Goal: Information Seeking & Learning: Learn about a topic

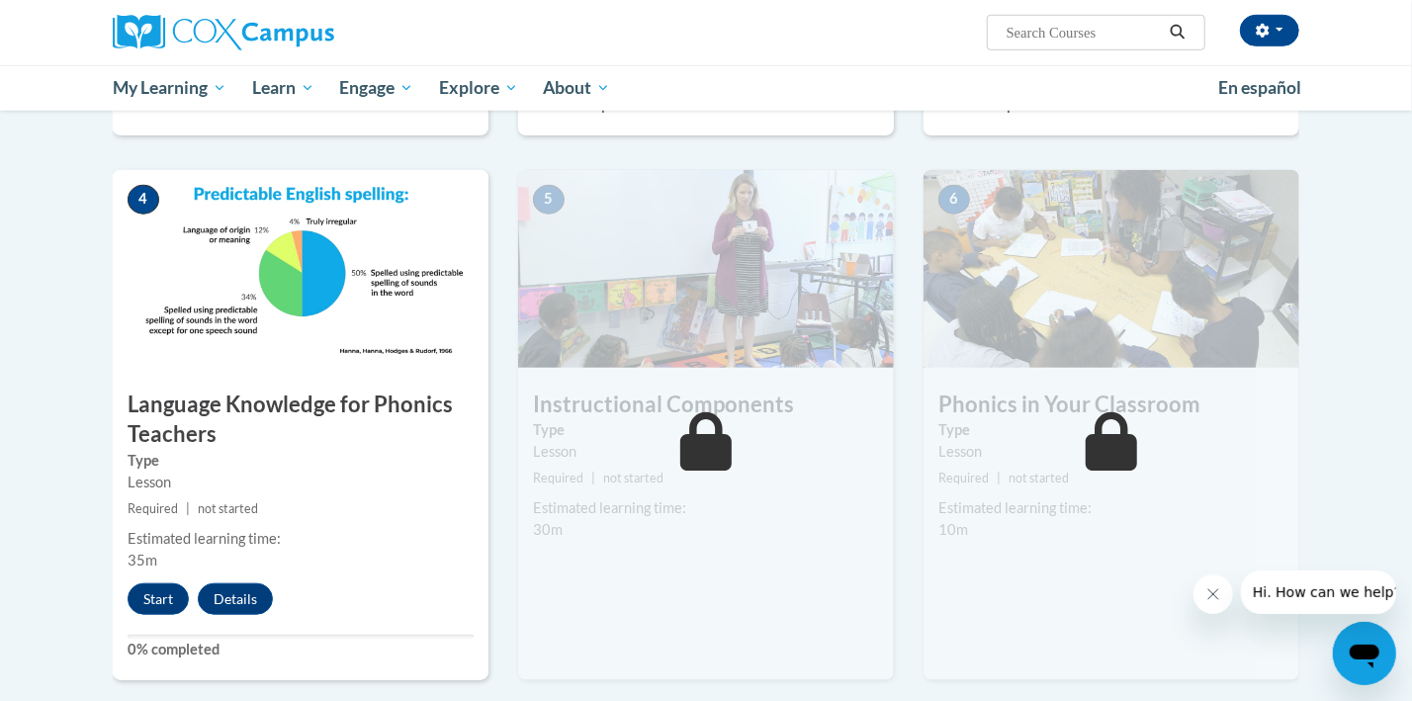
scroll to position [854, 0]
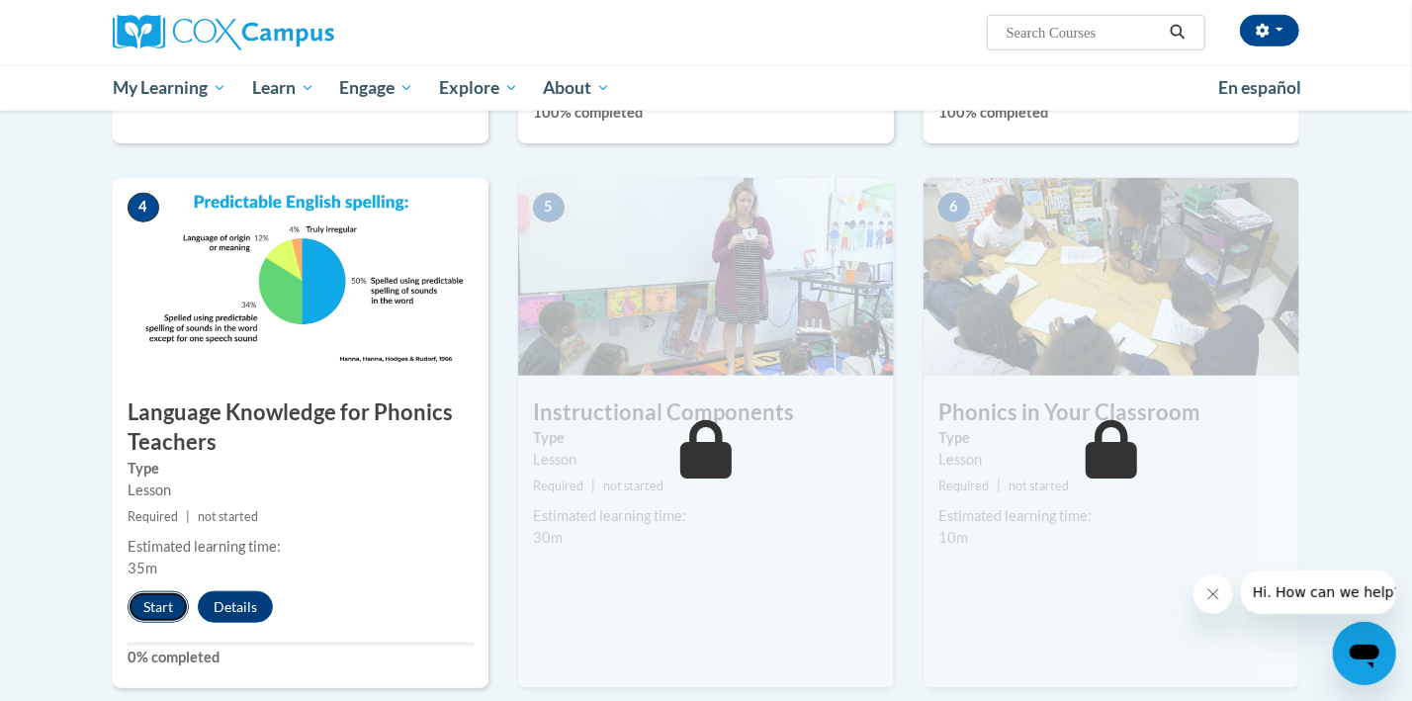
click at [152, 612] on button "Start" at bounding box center [158, 607] width 61 height 32
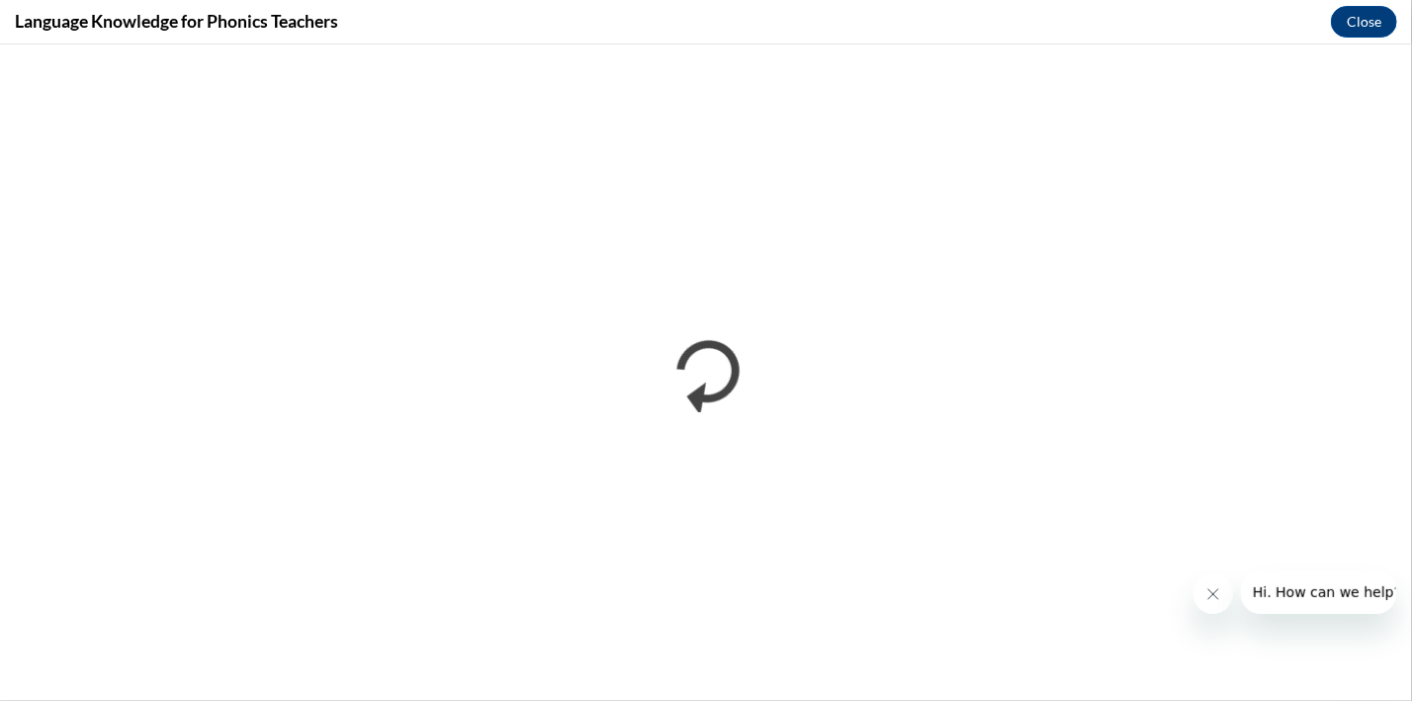
scroll to position [0, 0]
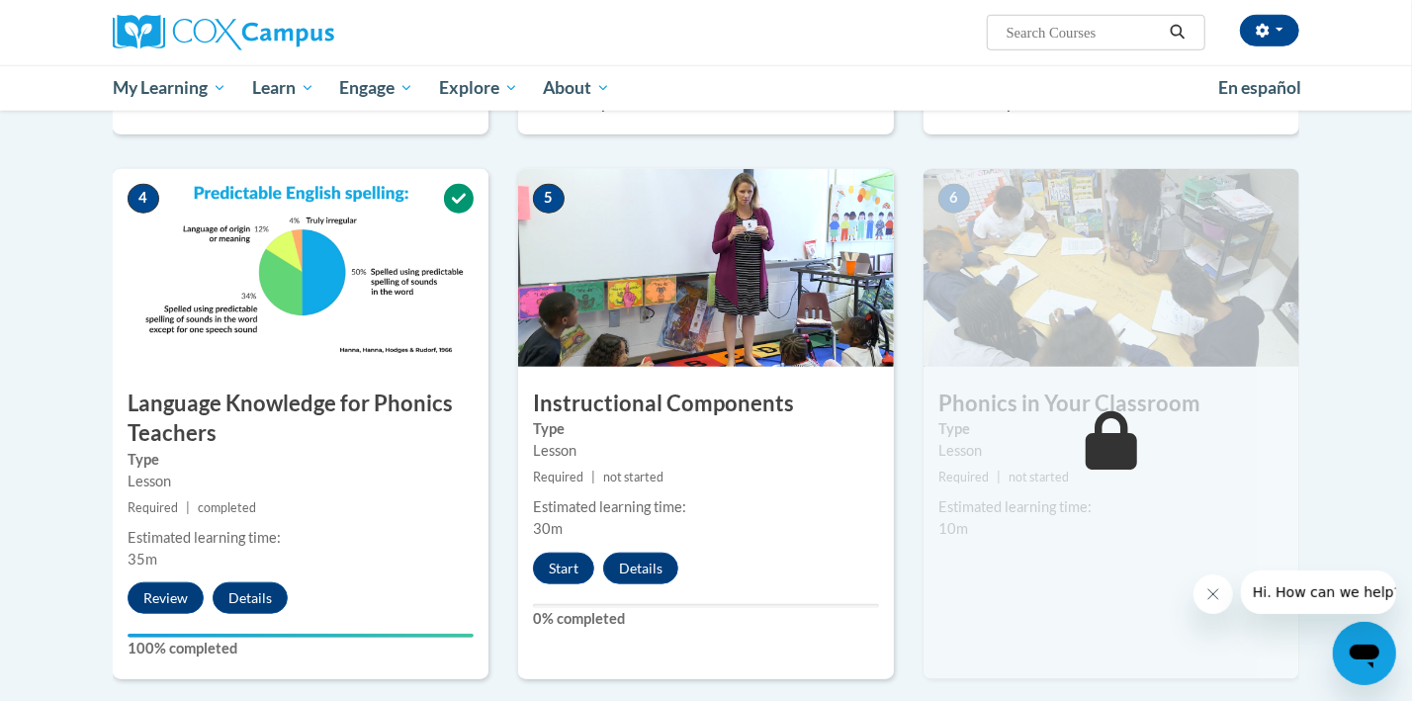
scroll to position [860, 0]
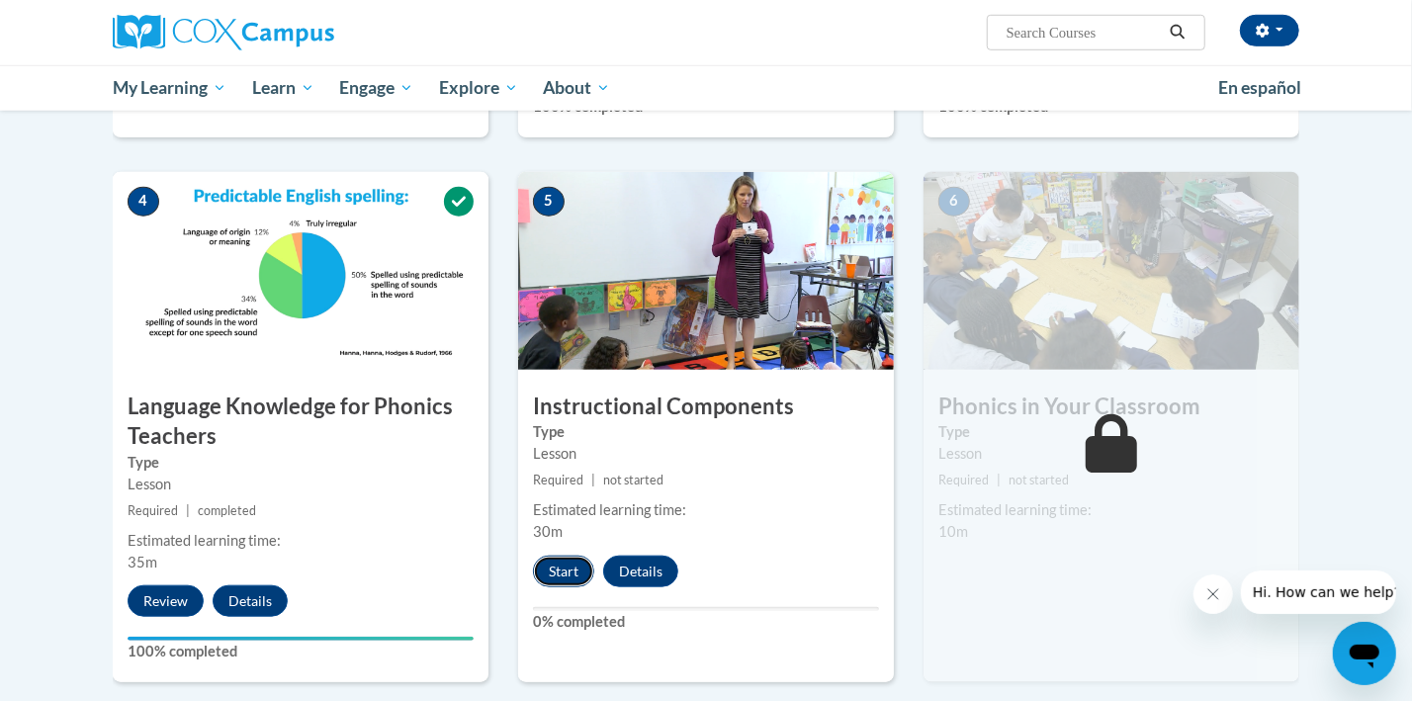
click at [565, 565] on button "Start" at bounding box center [563, 572] width 61 height 32
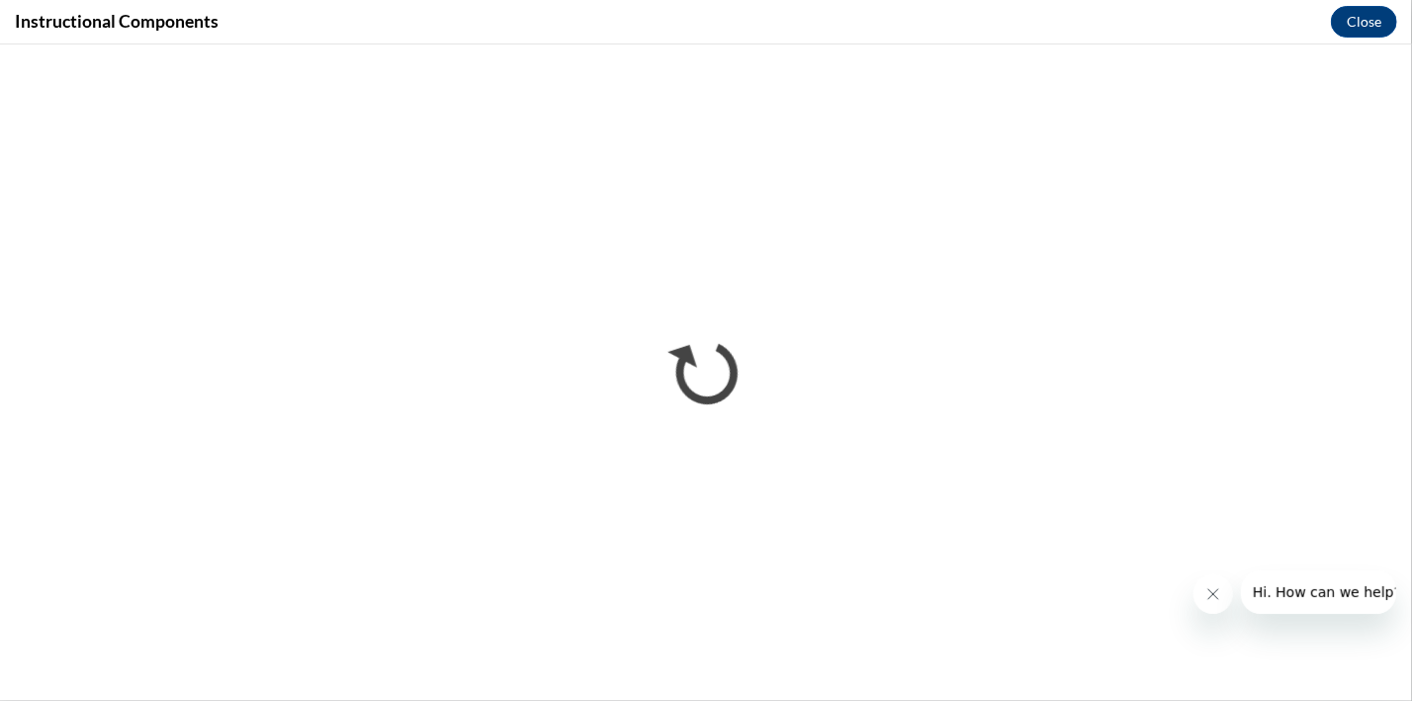
scroll to position [0, 0]
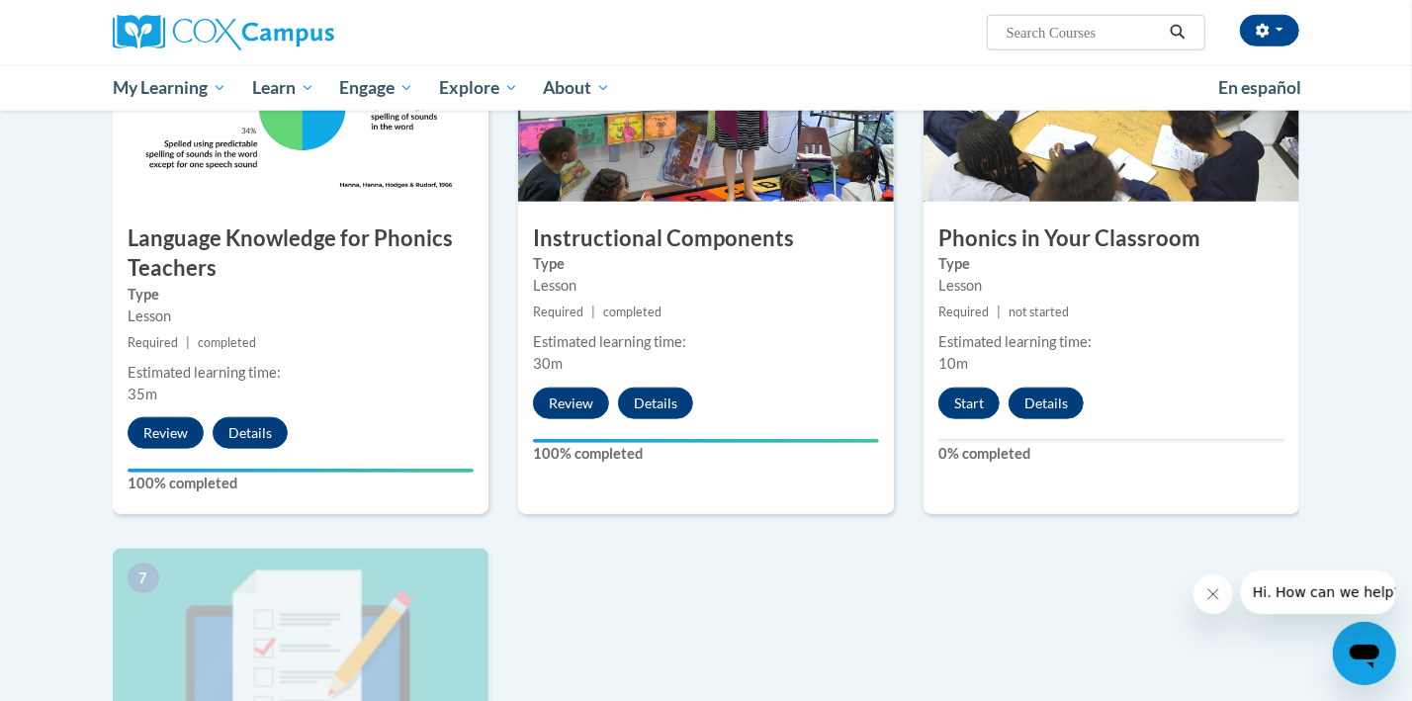
scroll to position [1027, 0]
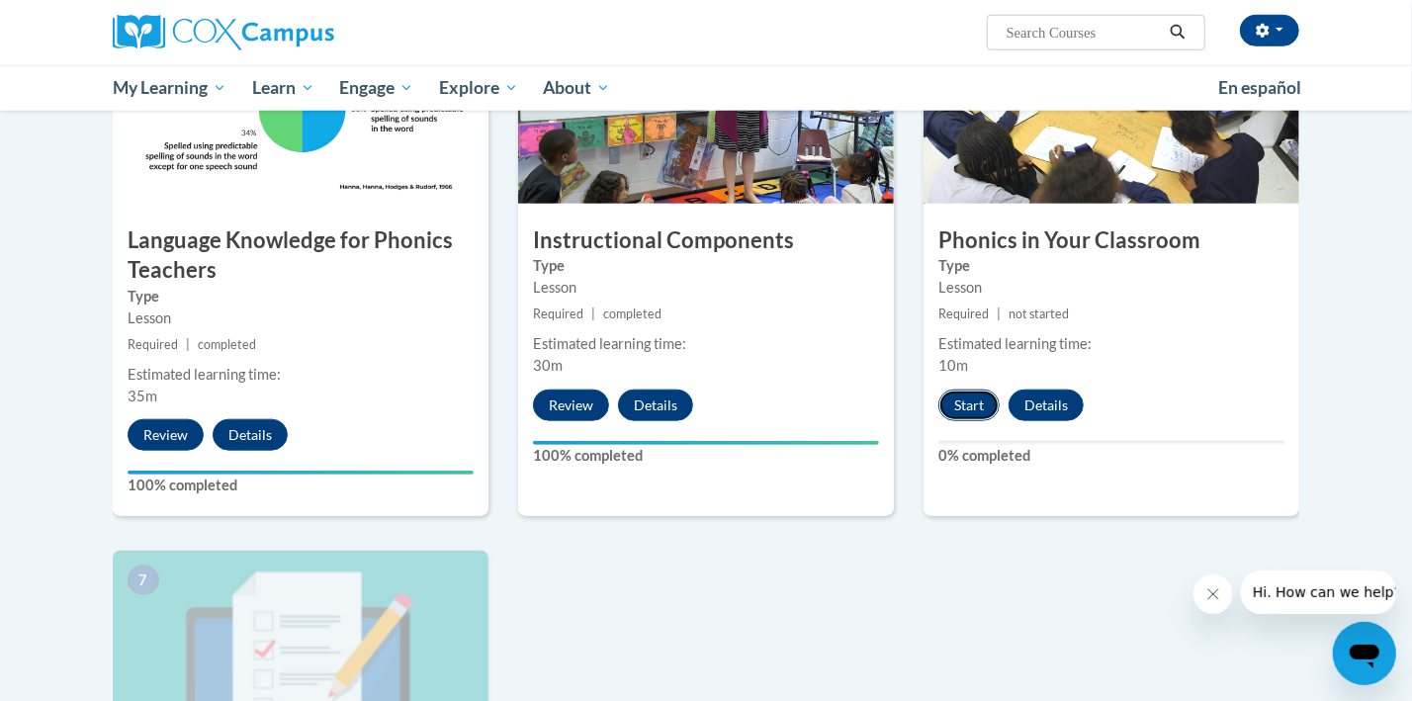
click at [967, 404] on button "Start" at bounding box center [969, 406] width 61 height 32
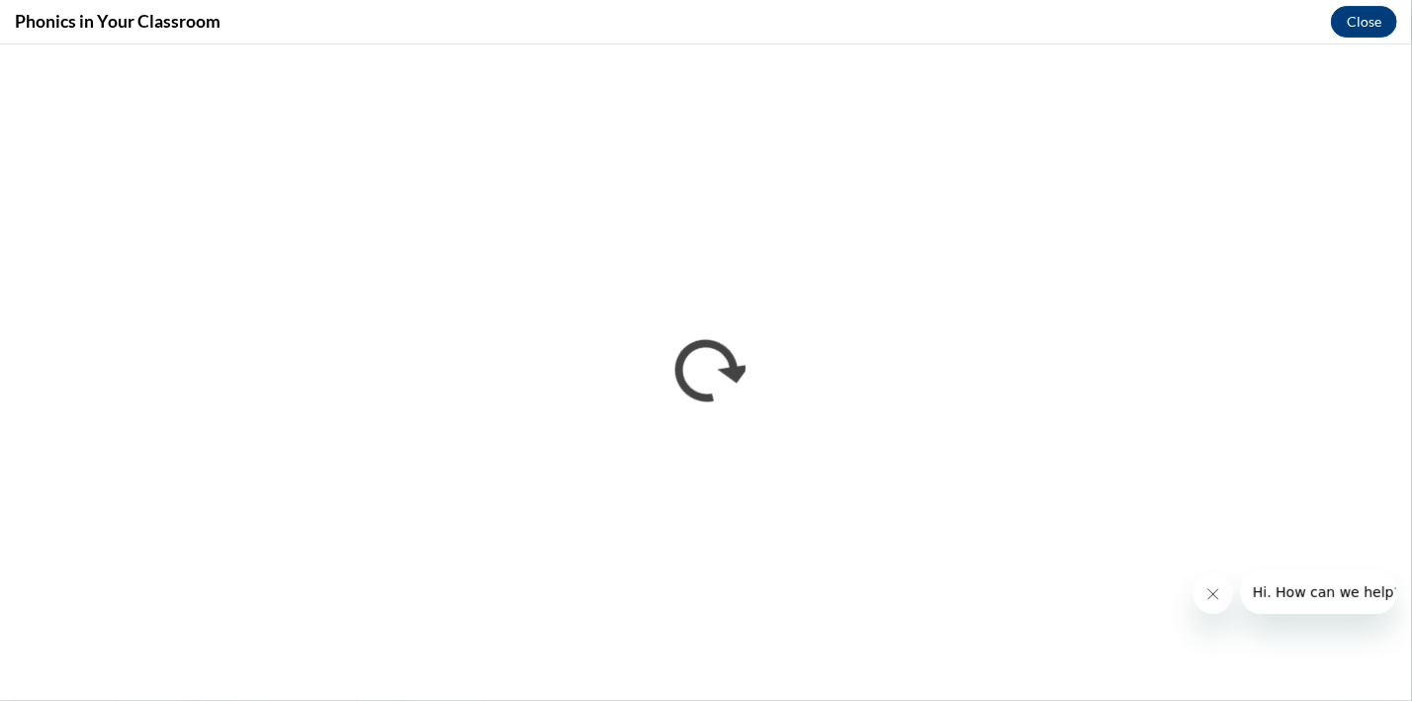
scroll to position [0, 0]
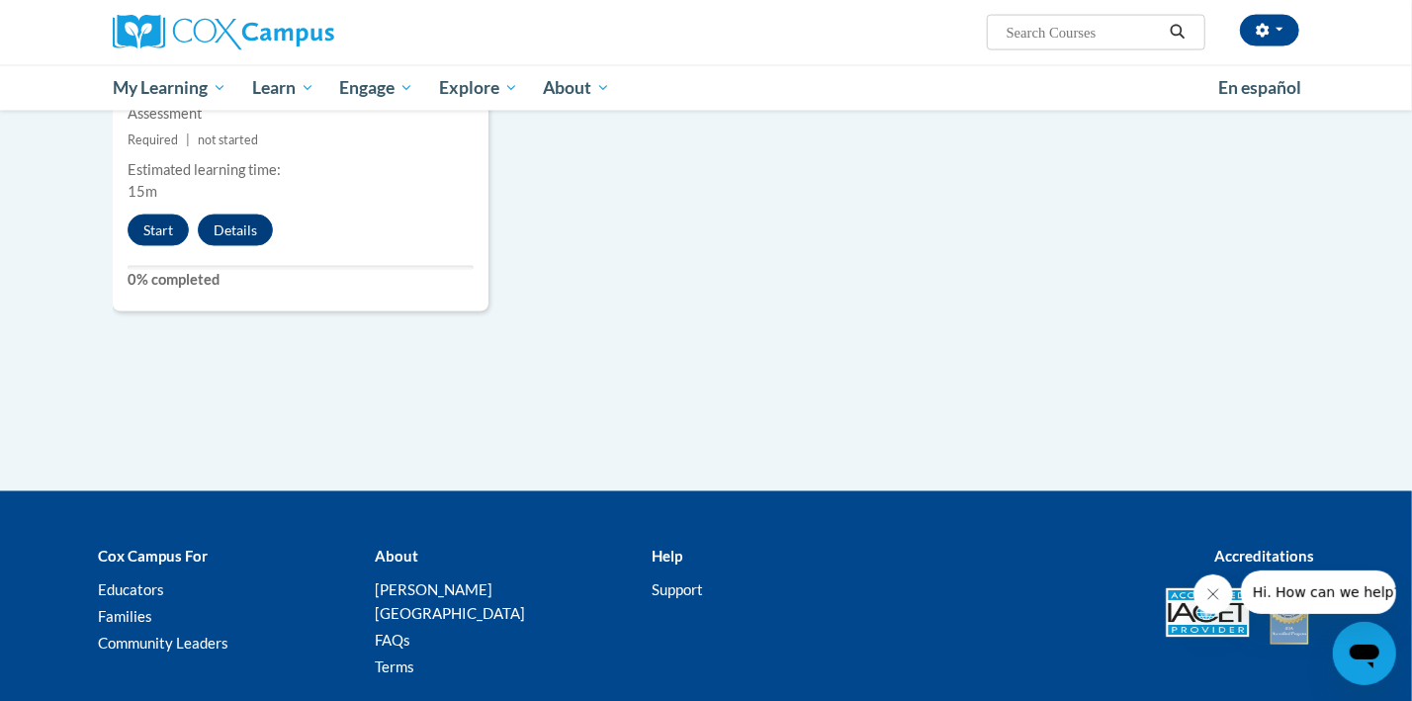
scroll to position [1815, 0]
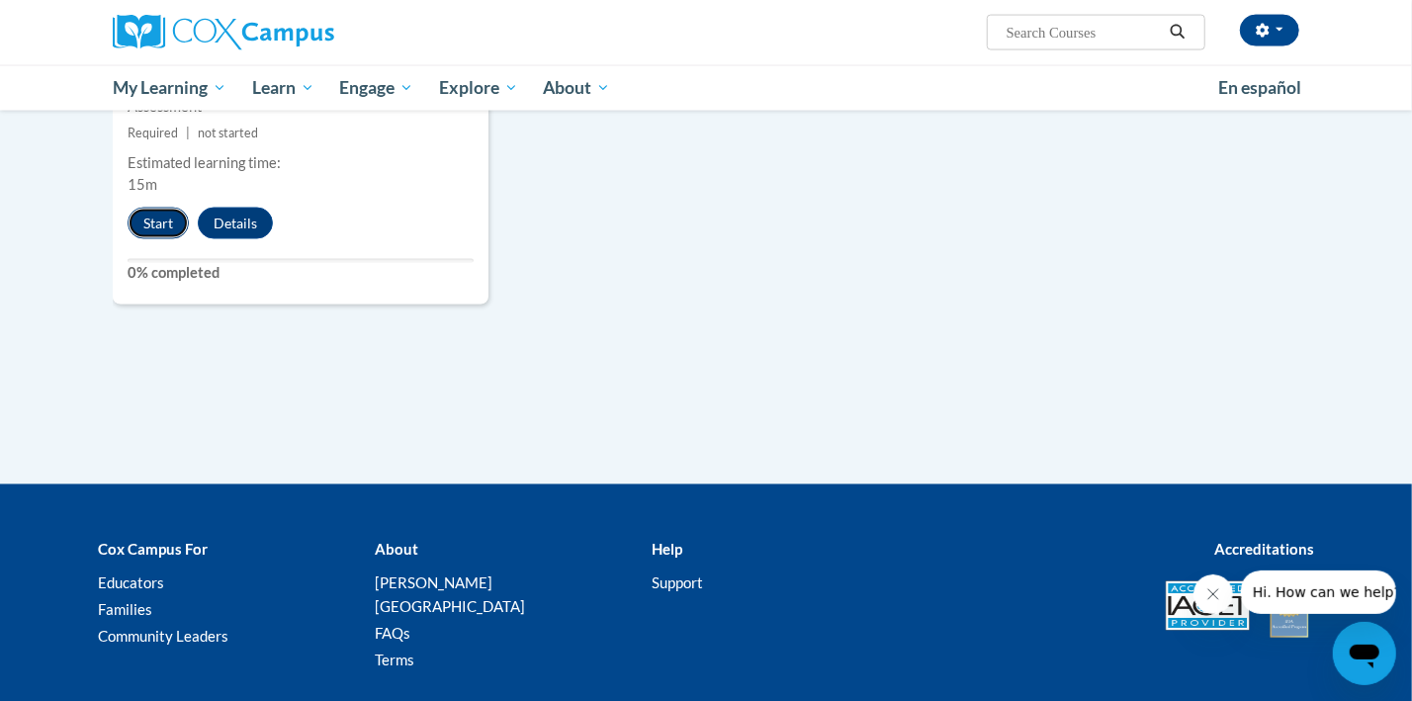
click at [160, 223] on button "Start" at bounding box center [158, 224] width 61 height 32
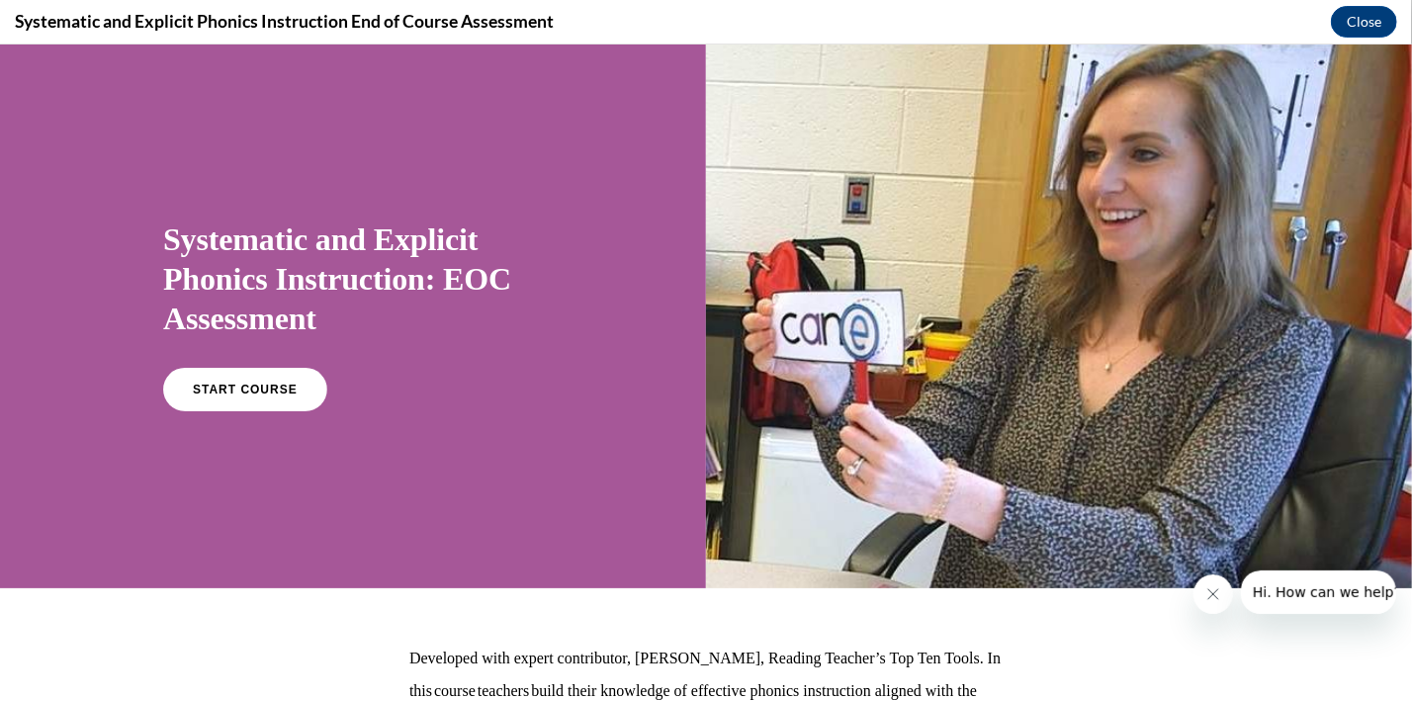
scroll to position [0, 0]
click at [280, 402] on link "START COURSE" at bounding box center [245, 388] width 172 height 45
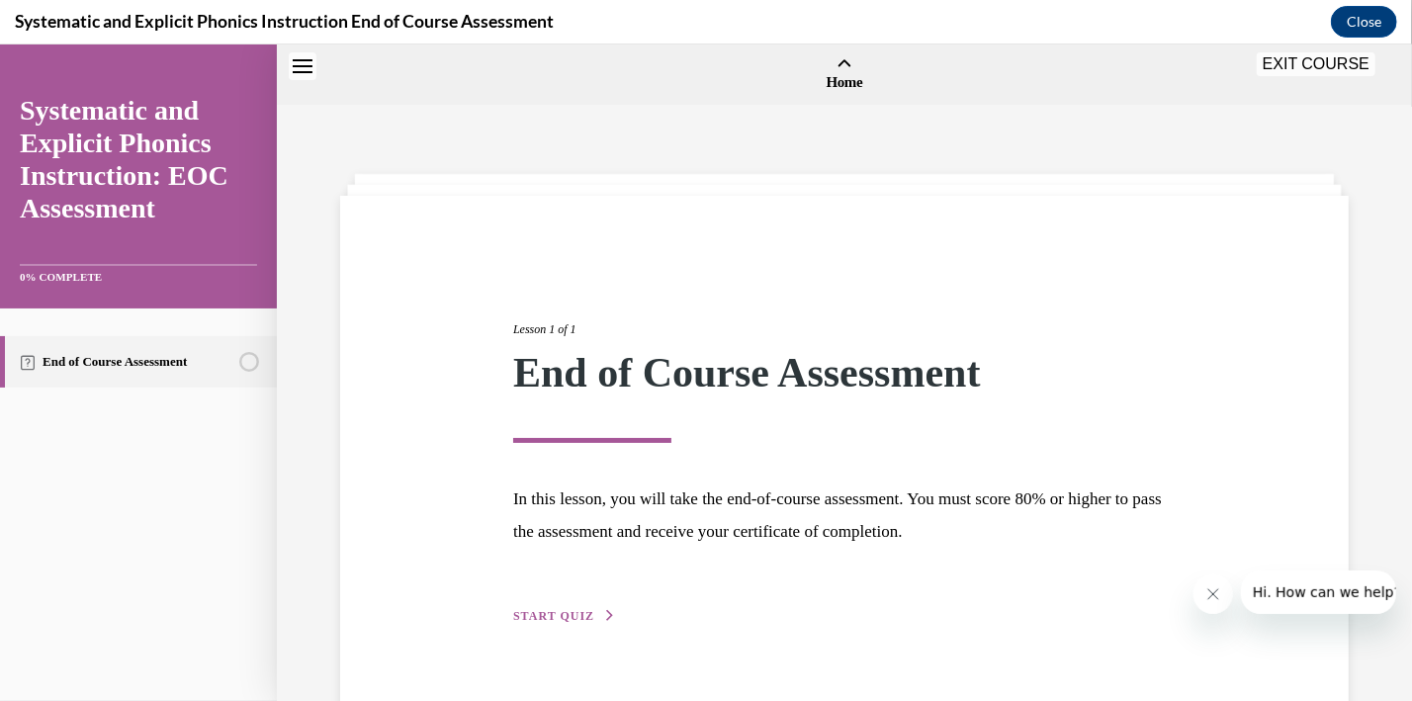
scroll to position [60, 0]
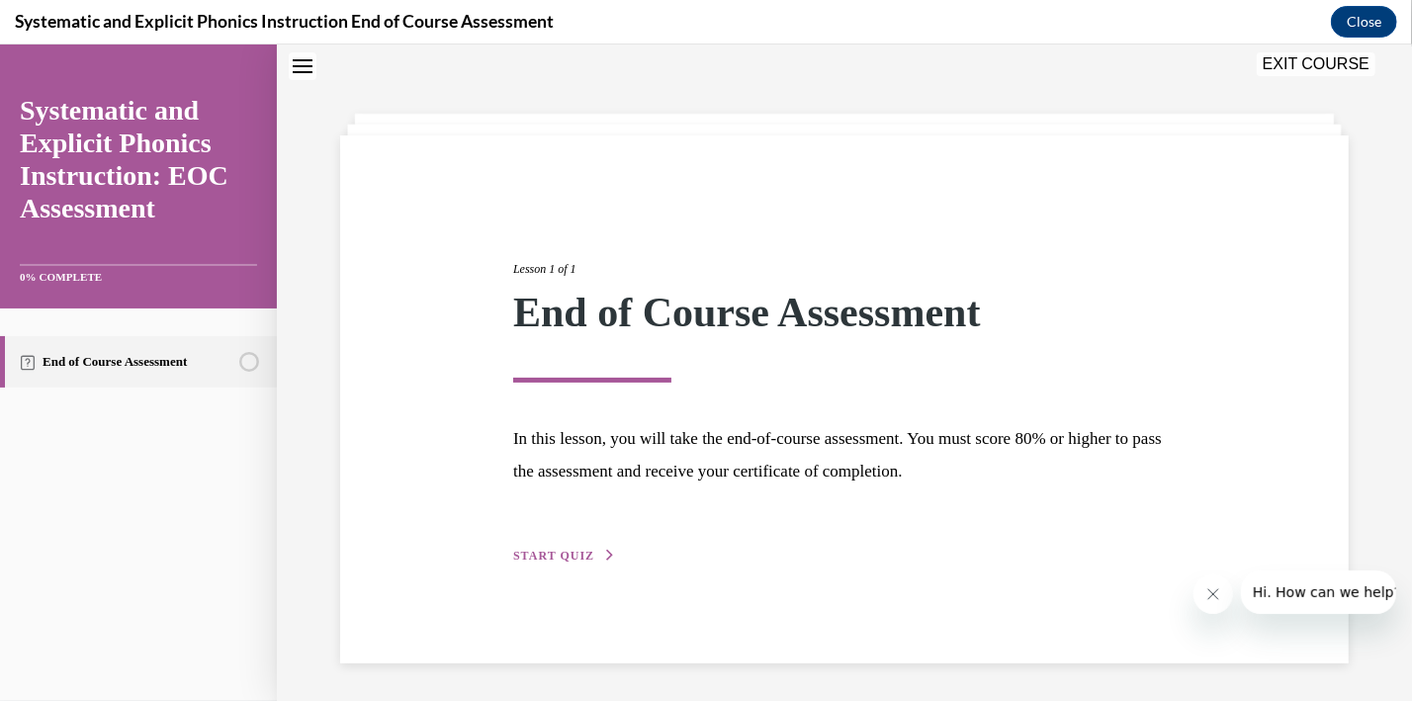
click at [575, 554] on span "START QUIZ" at bounding box center [553, 555] width 81 height 14
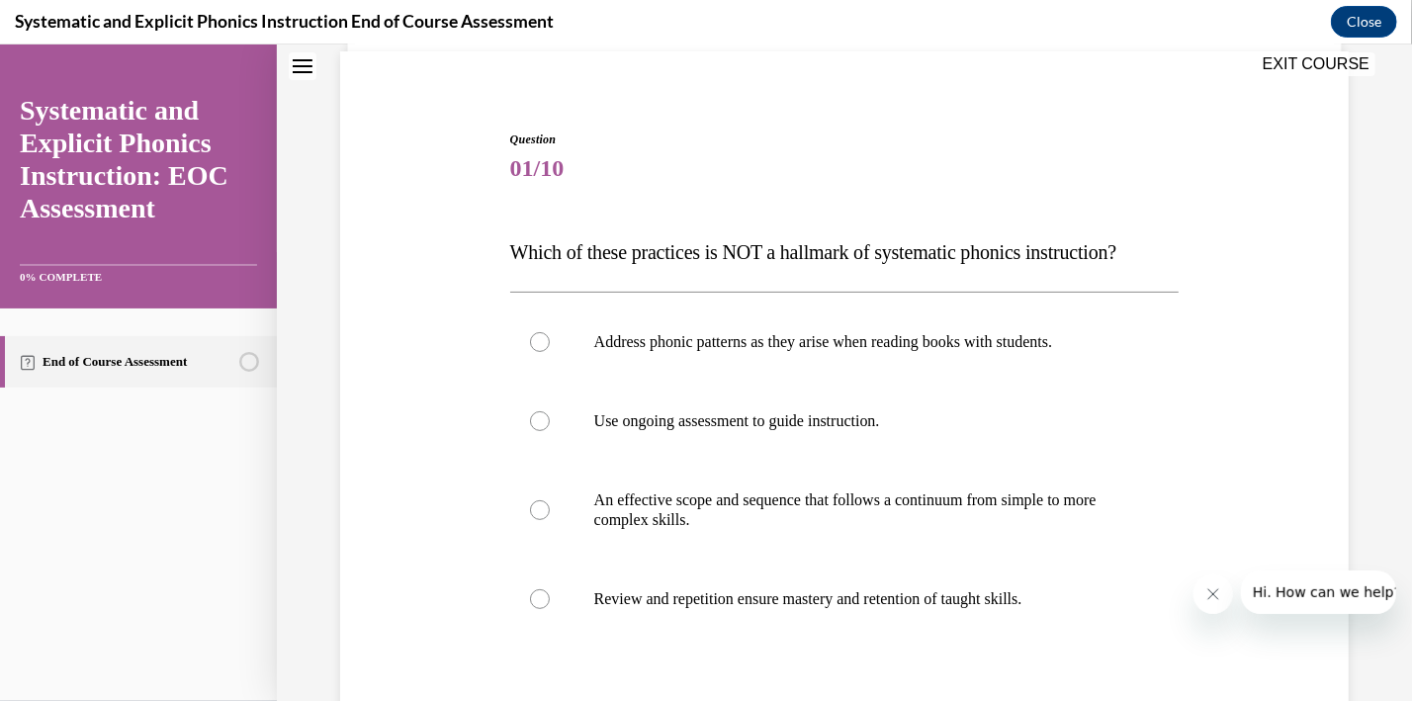
scroll to position [148, 0]
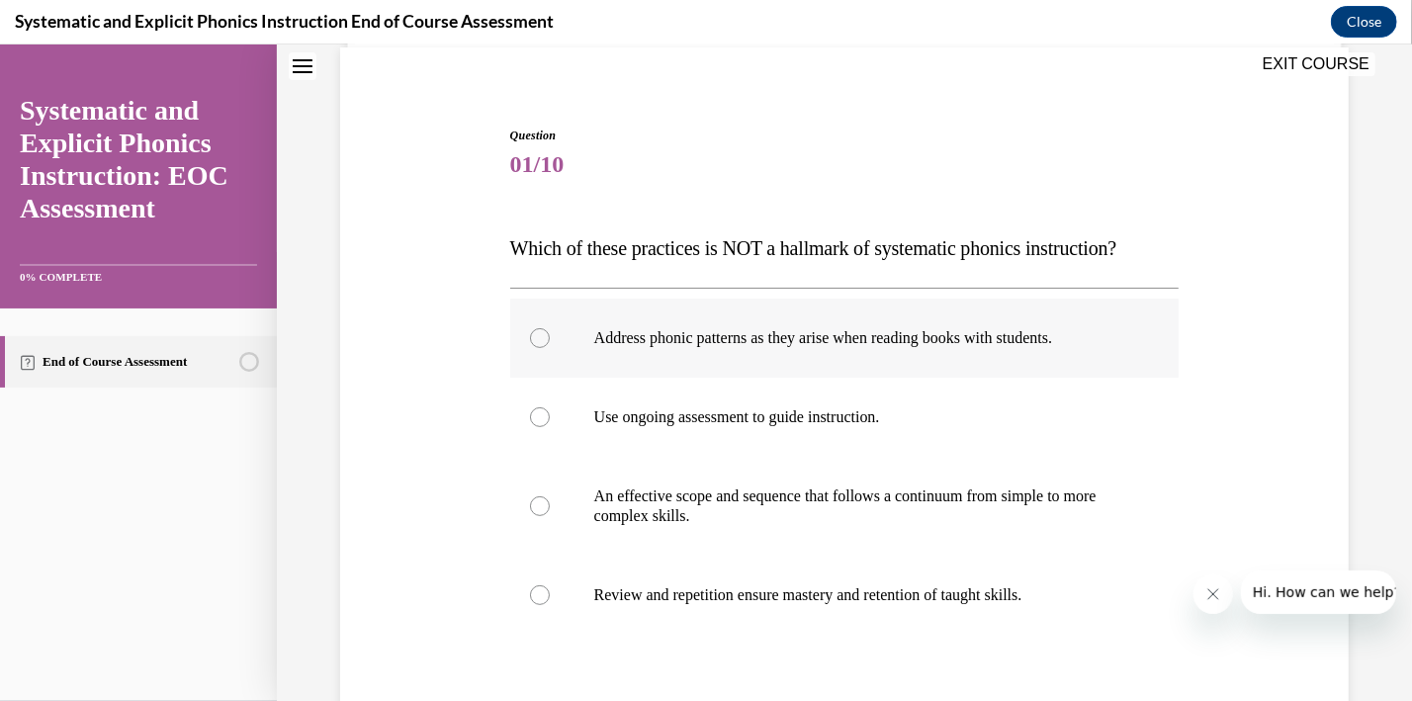
click at [541, 340] on div at bounding box center [540, 337] width 20 height 20
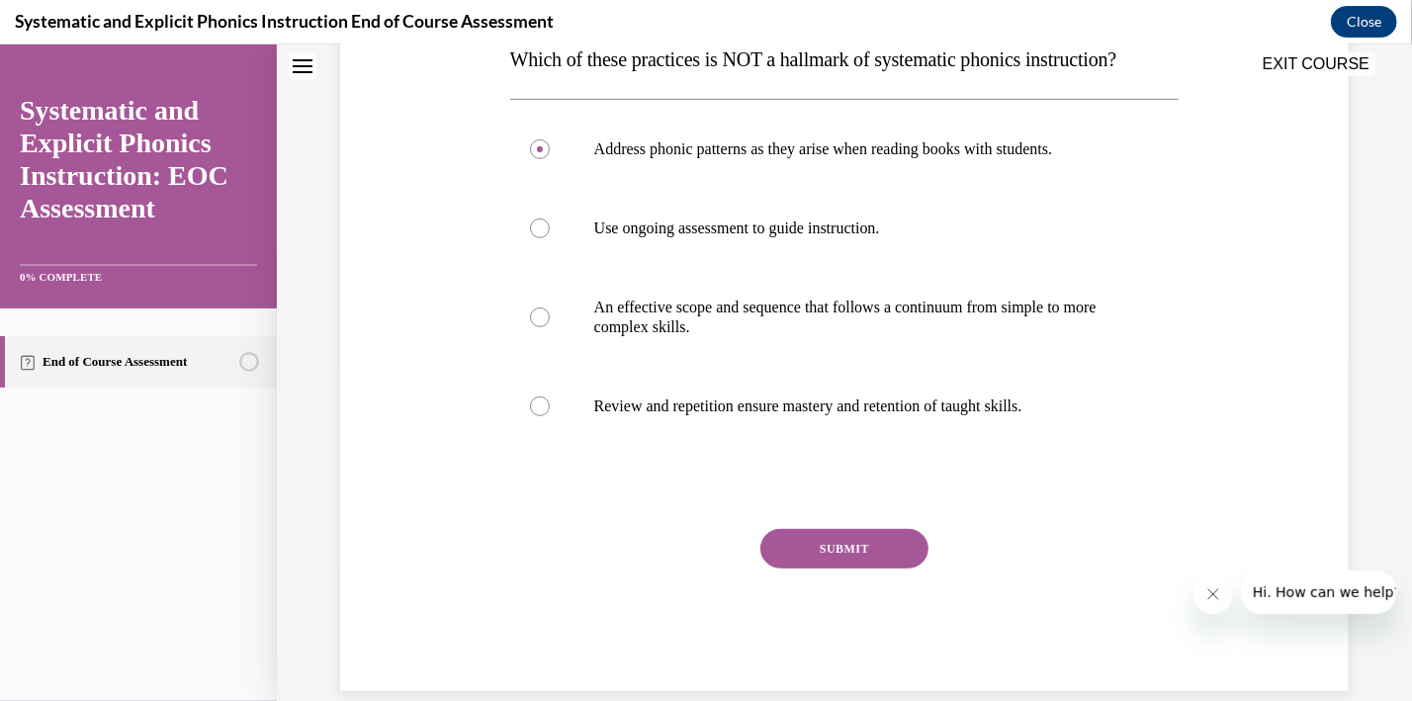
scroll to position [366, 0]
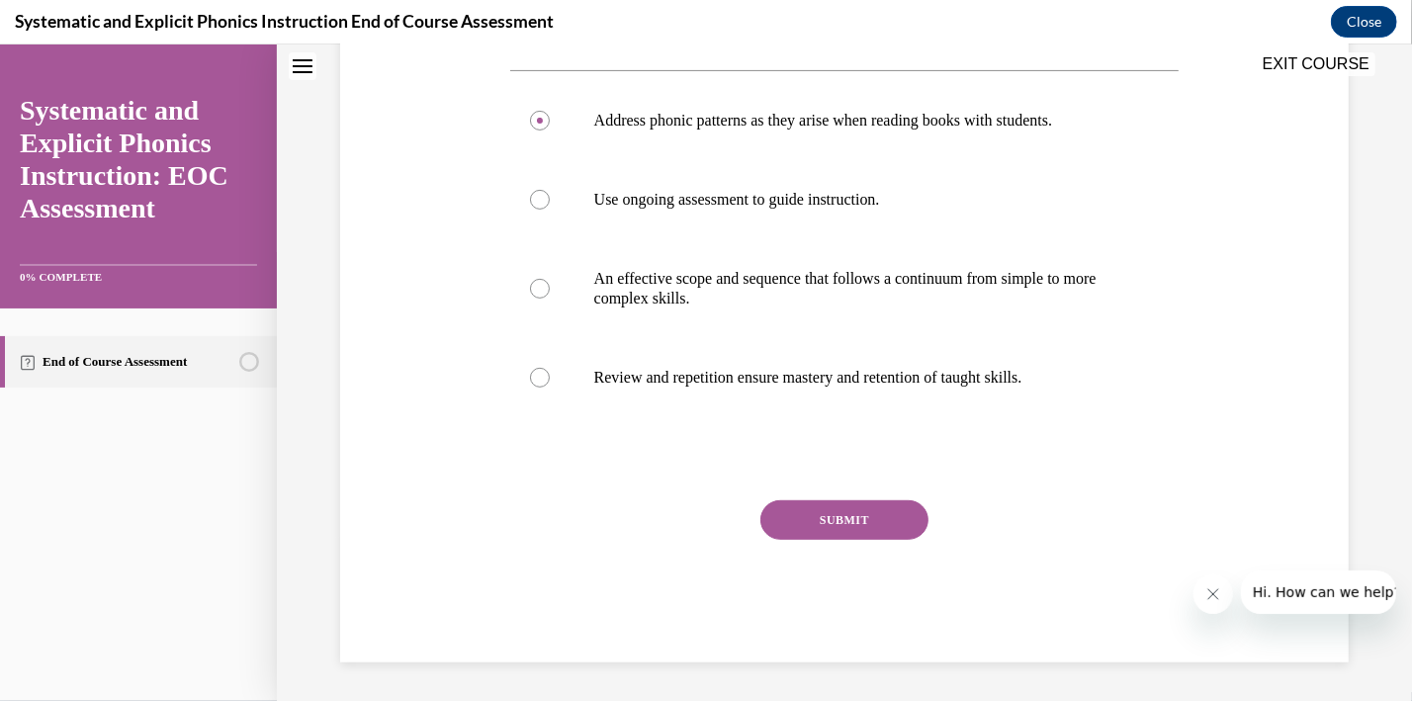
click at [855, 529] on button "SUBMIT" at bounding box center [844, 519] width 168 height 40
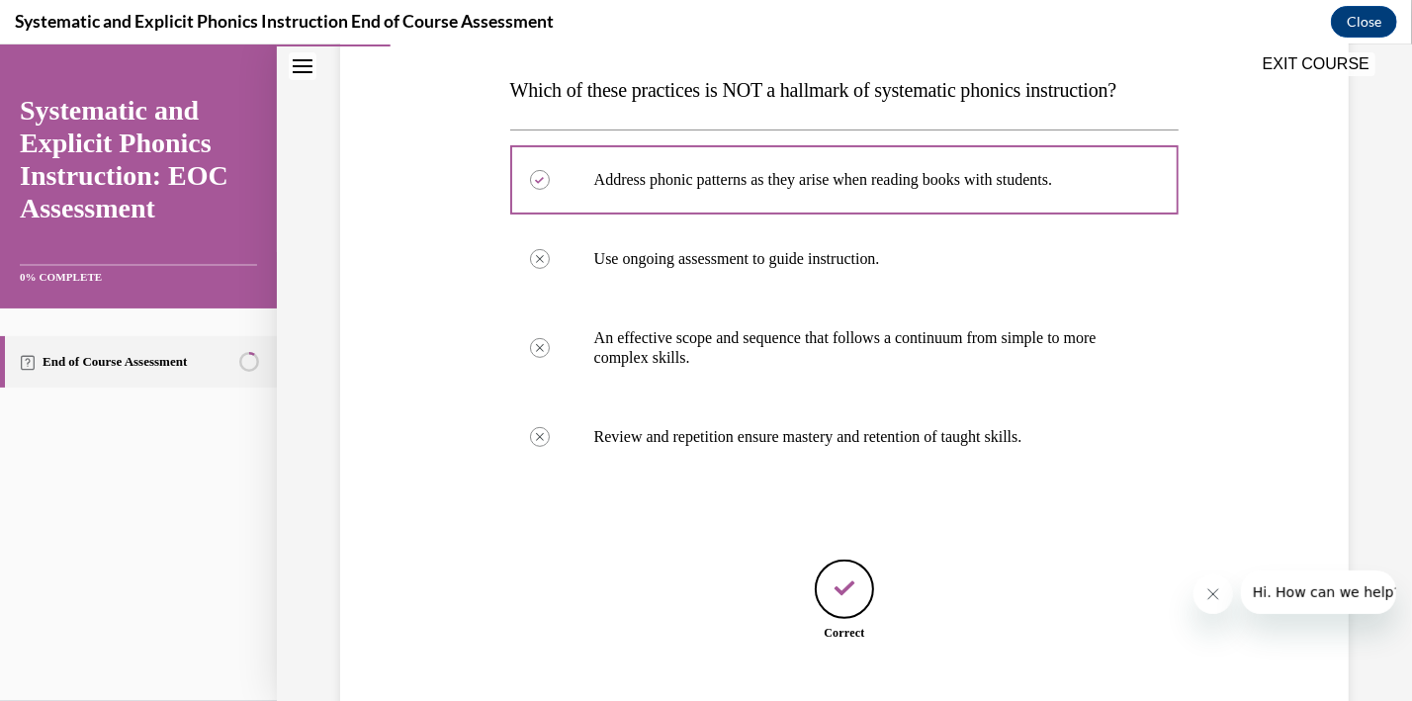
scroll to position [428, 0]
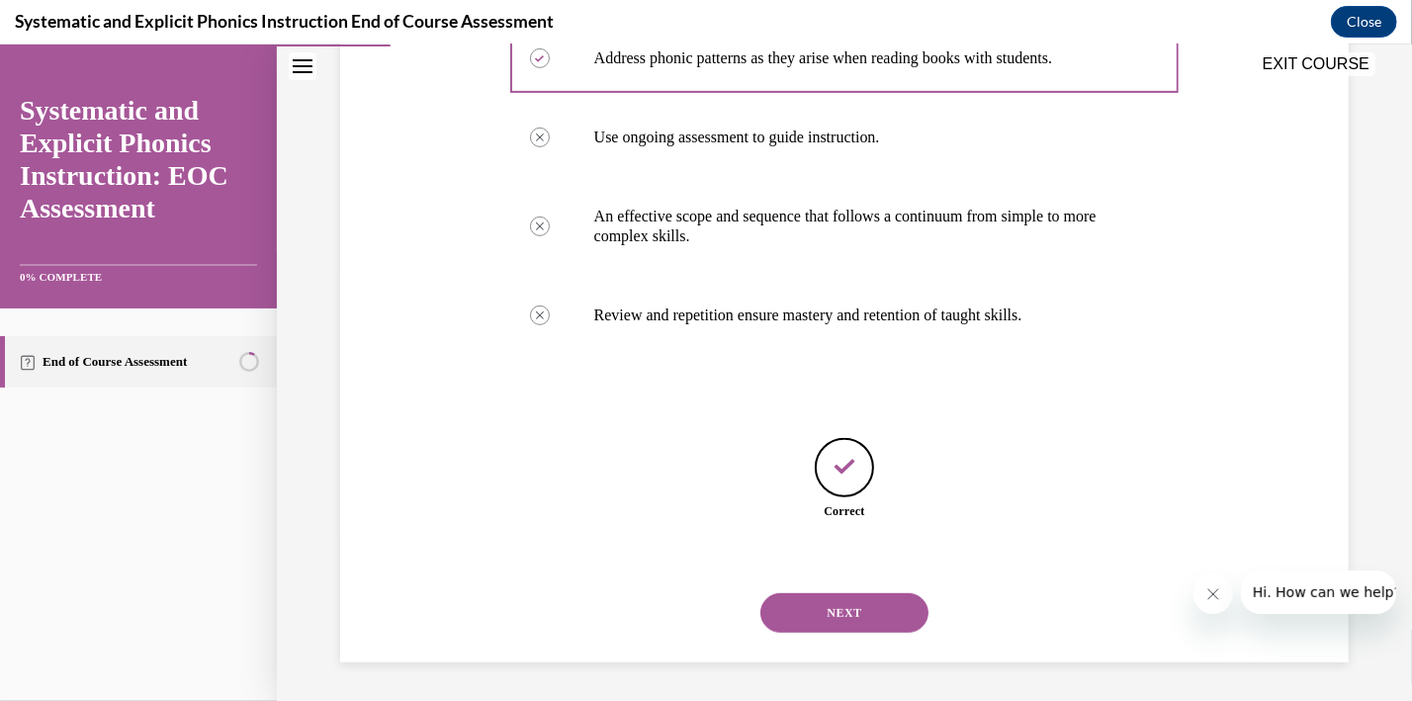
click at [880, 626] on button "NEXT" at bounding box center [844, 612] width 168 height 40
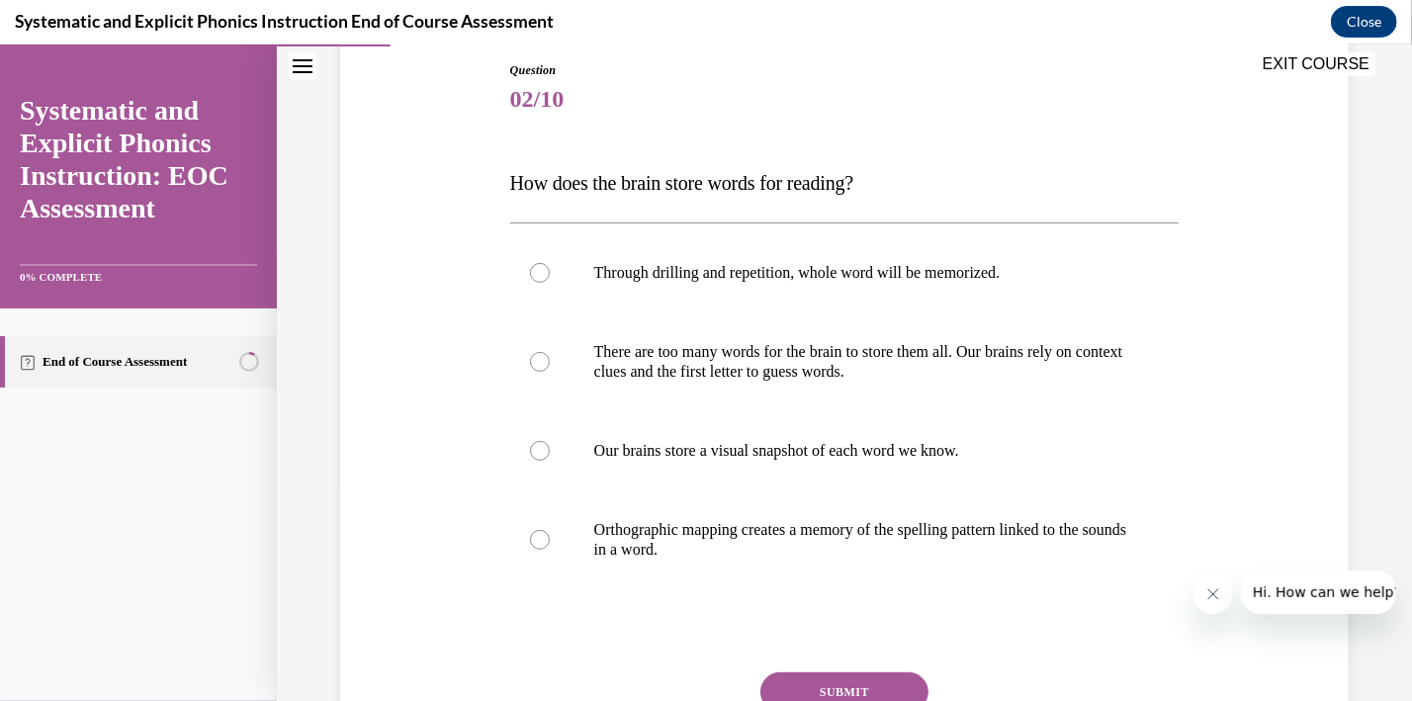
scroll to position [219, 0]
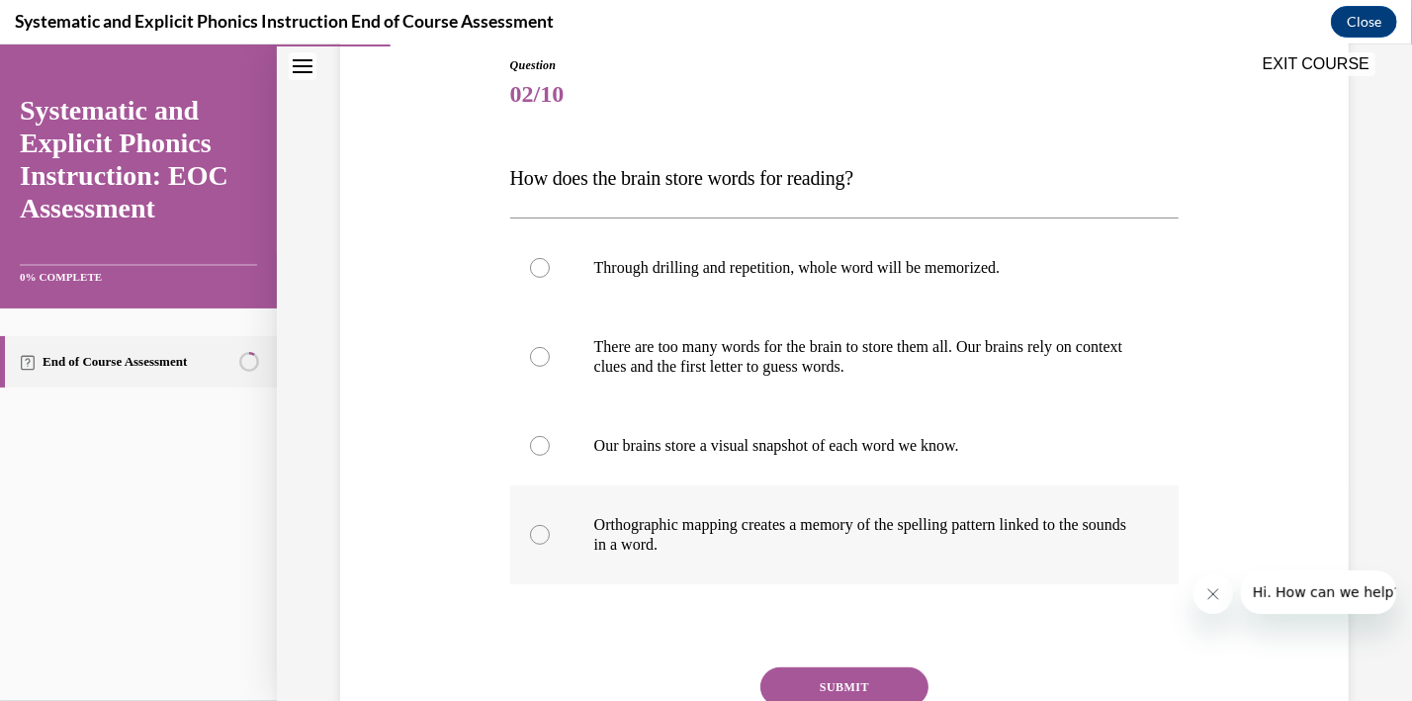
click at [537, 538] on div at bounding box center [540, 534] width 20 height 20
click at [873, 693] on button "SUBMIT" at bounding box center [844, 687] width 168 height 40
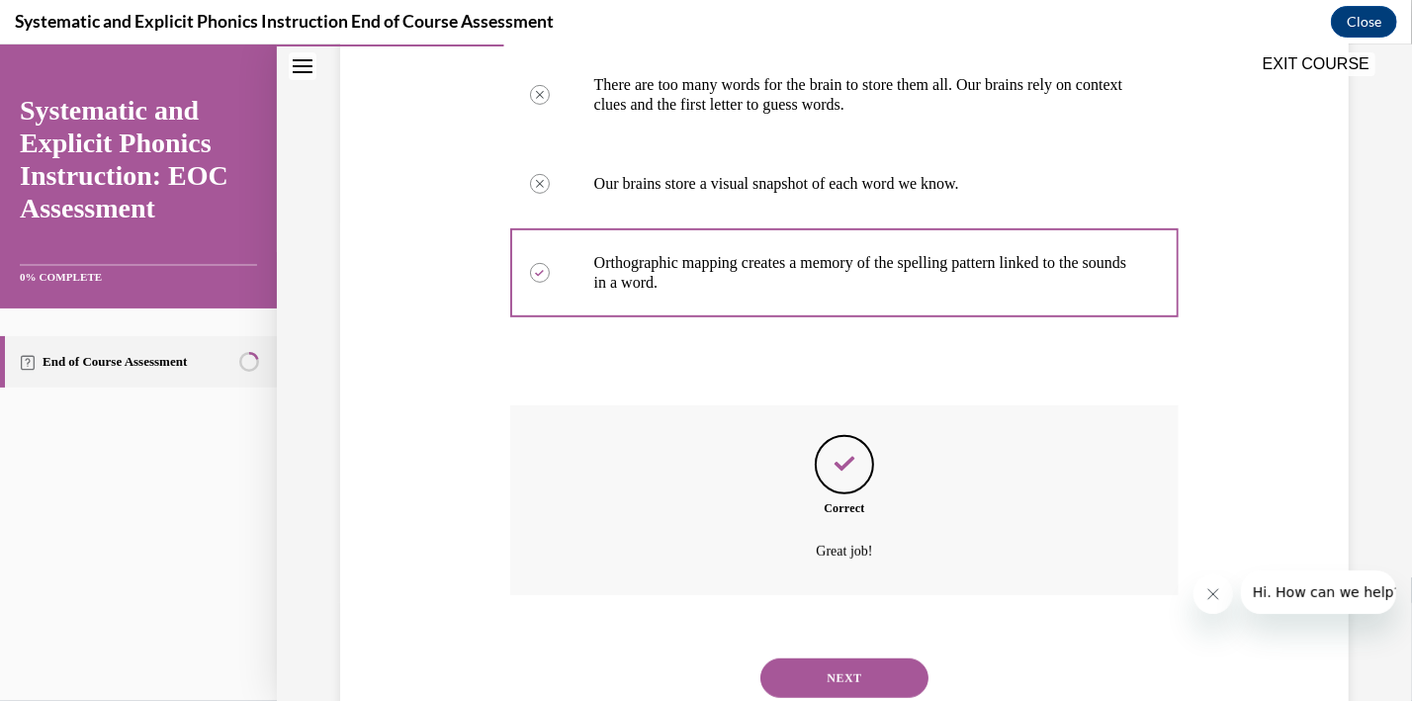
scroll to position [545, 0]
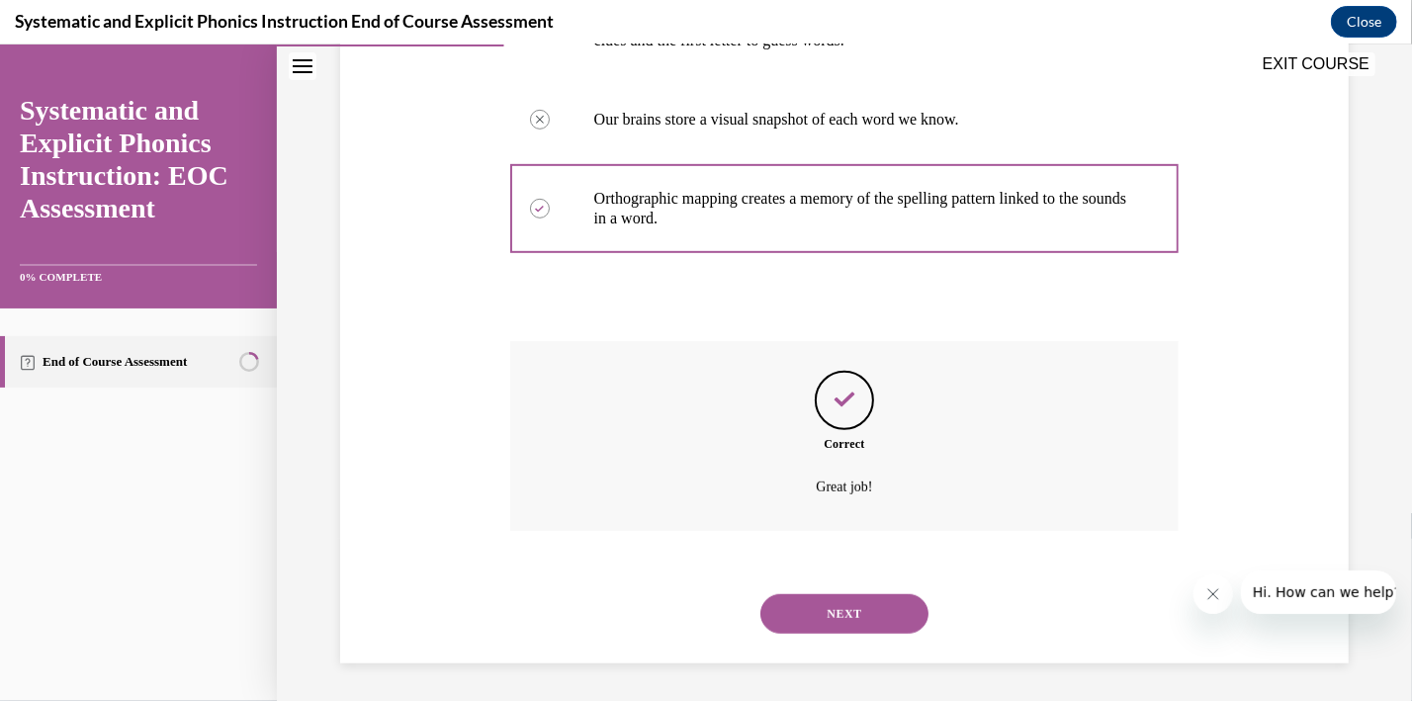
click at [910, 618] on button "NEXT" at bounding box center [844, 613] width 168 height 40
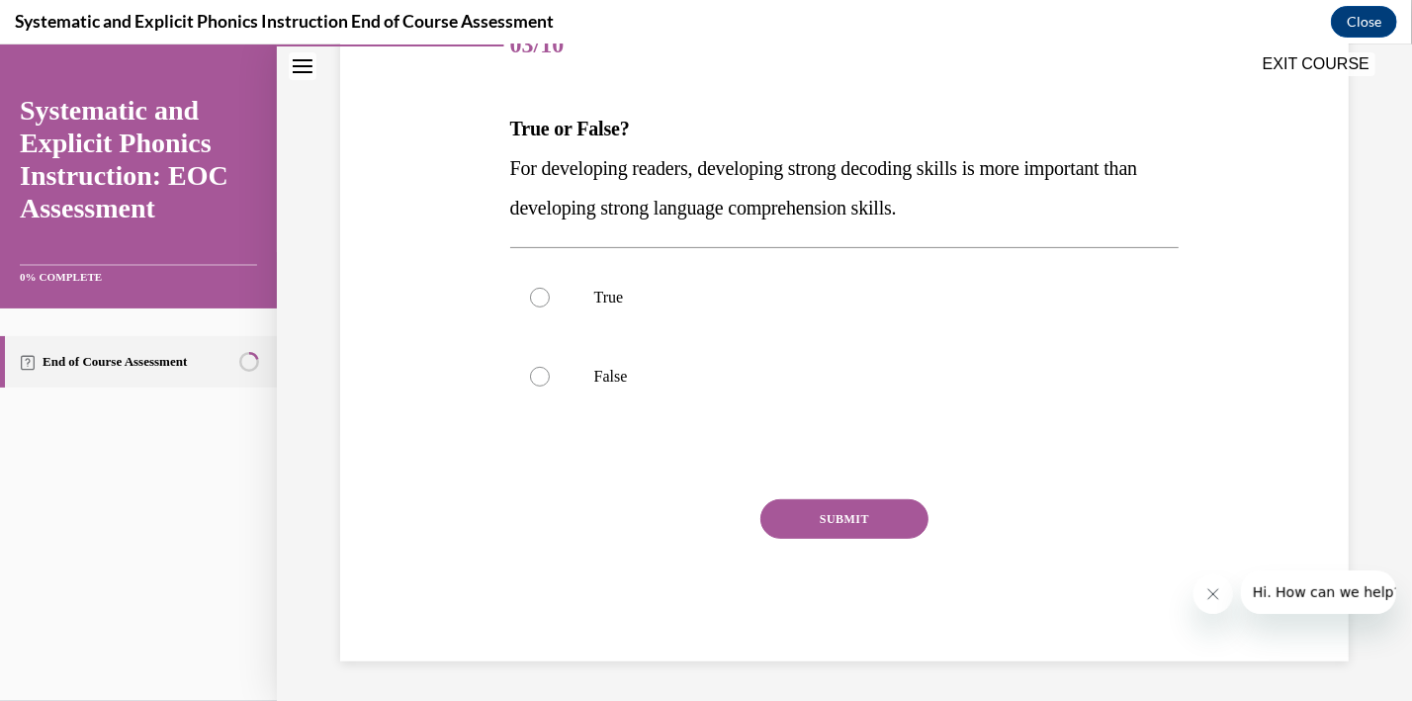
scroll to position [220, 0]
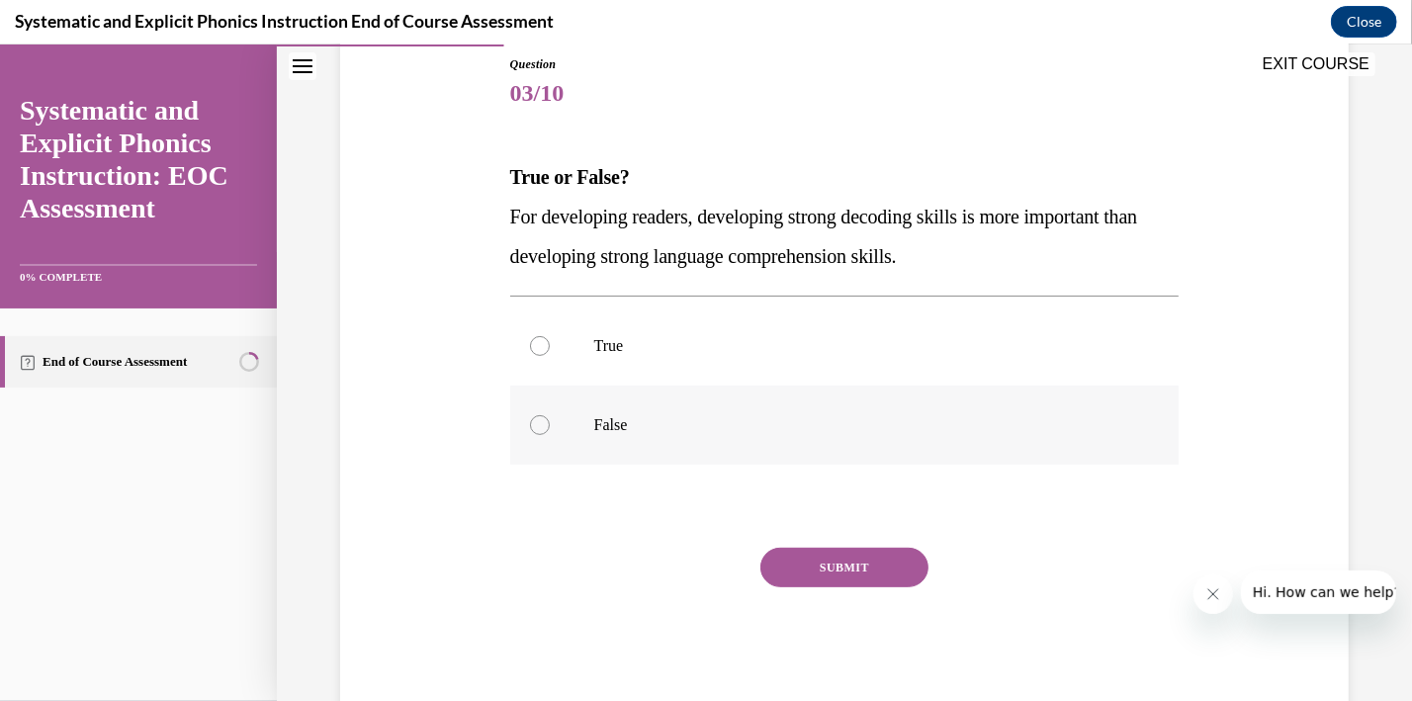
click at [544, 428] on div at bounding box center [540, 424] width 20 height 20
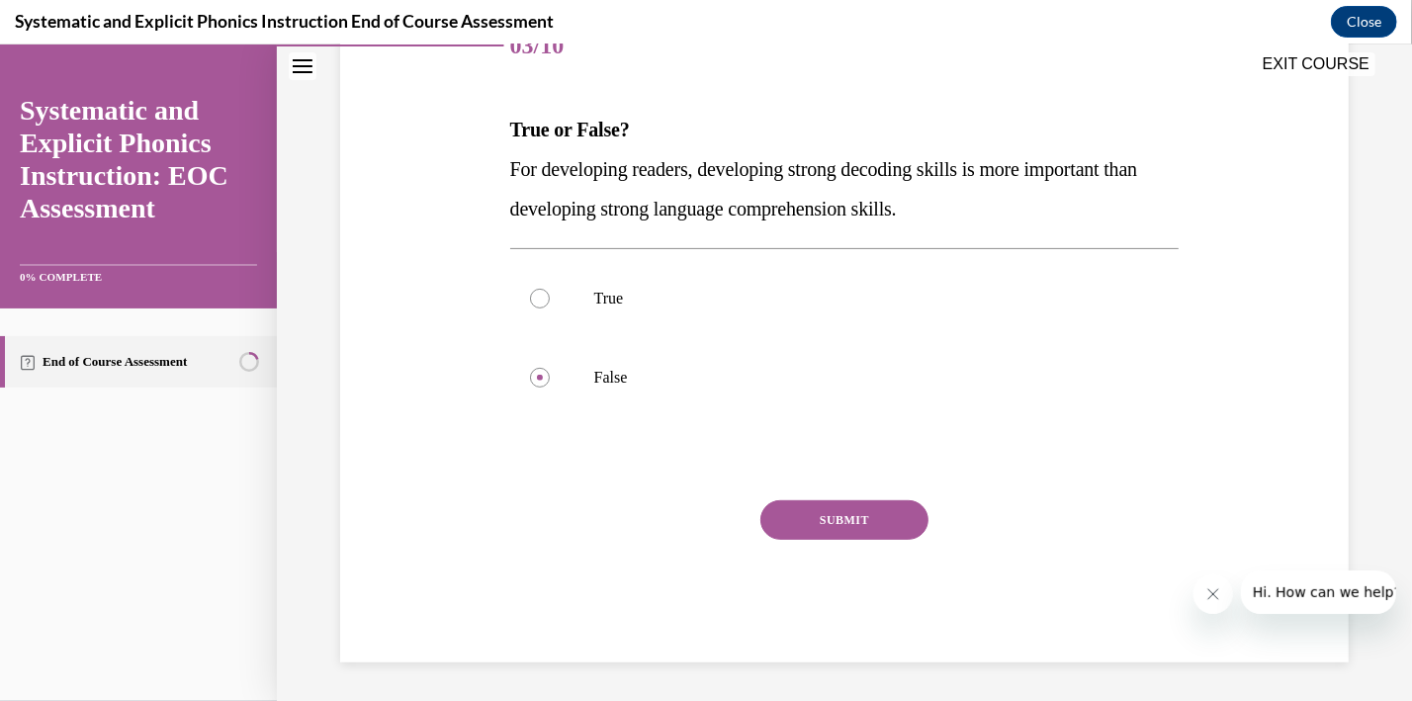
click at [850, 522] on button "SUBMIT" at bounding box center [844, 519] width 168 height 40
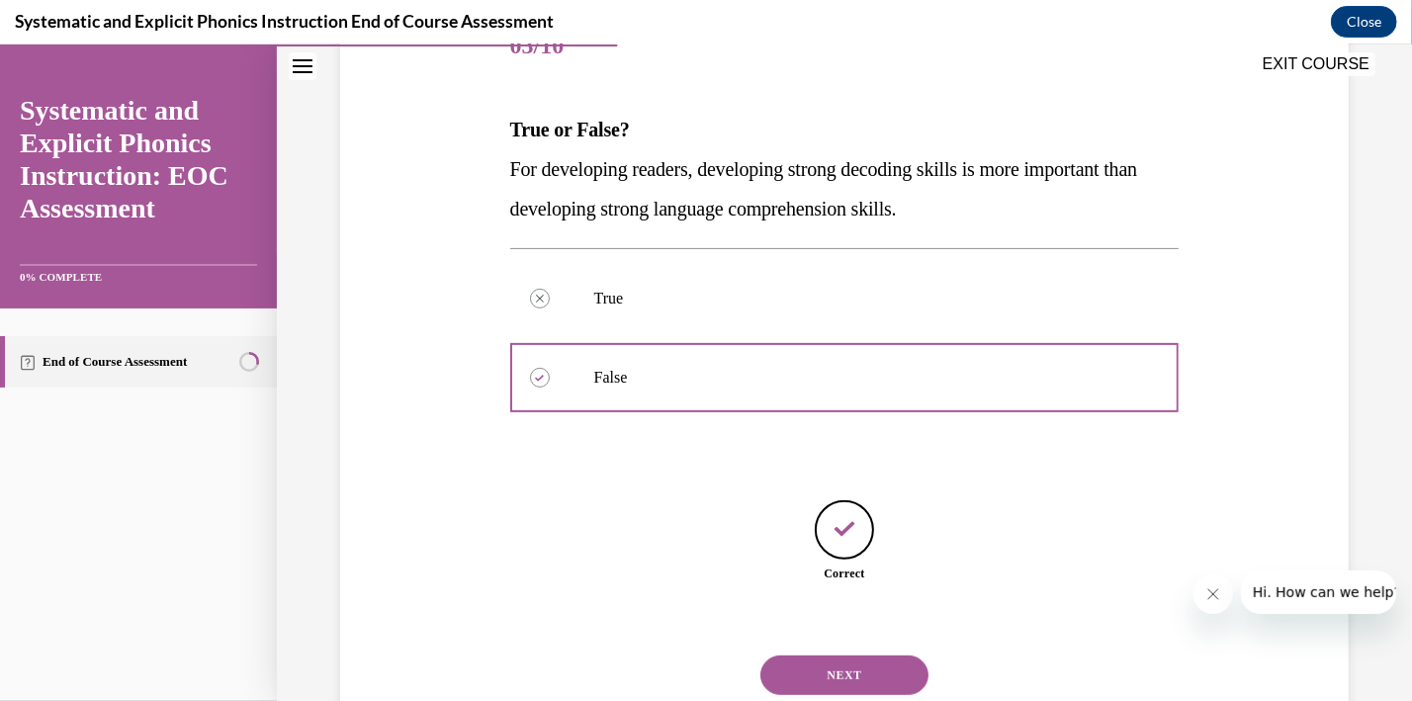
scroll to position [329, 0]
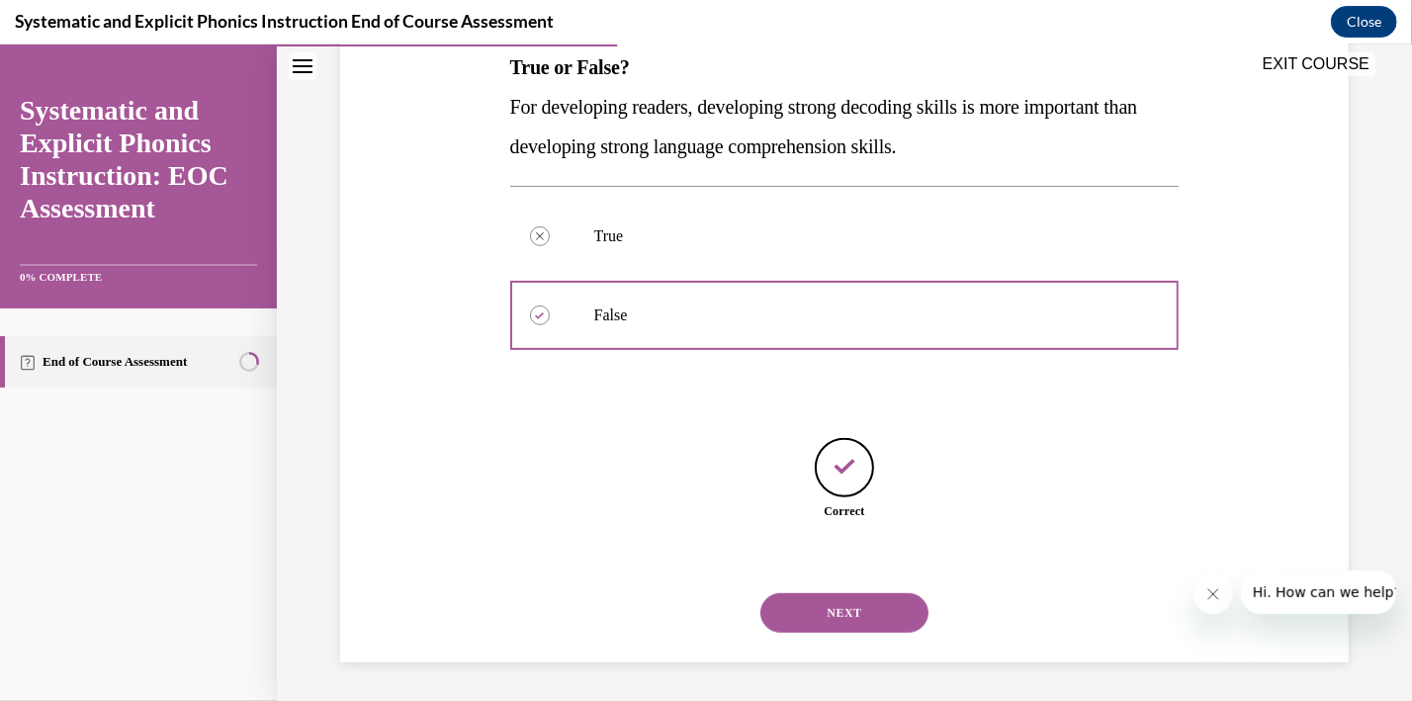
click at [881, 602] on button "NEXT" at bounding box center [844, 612] width 168 height 40
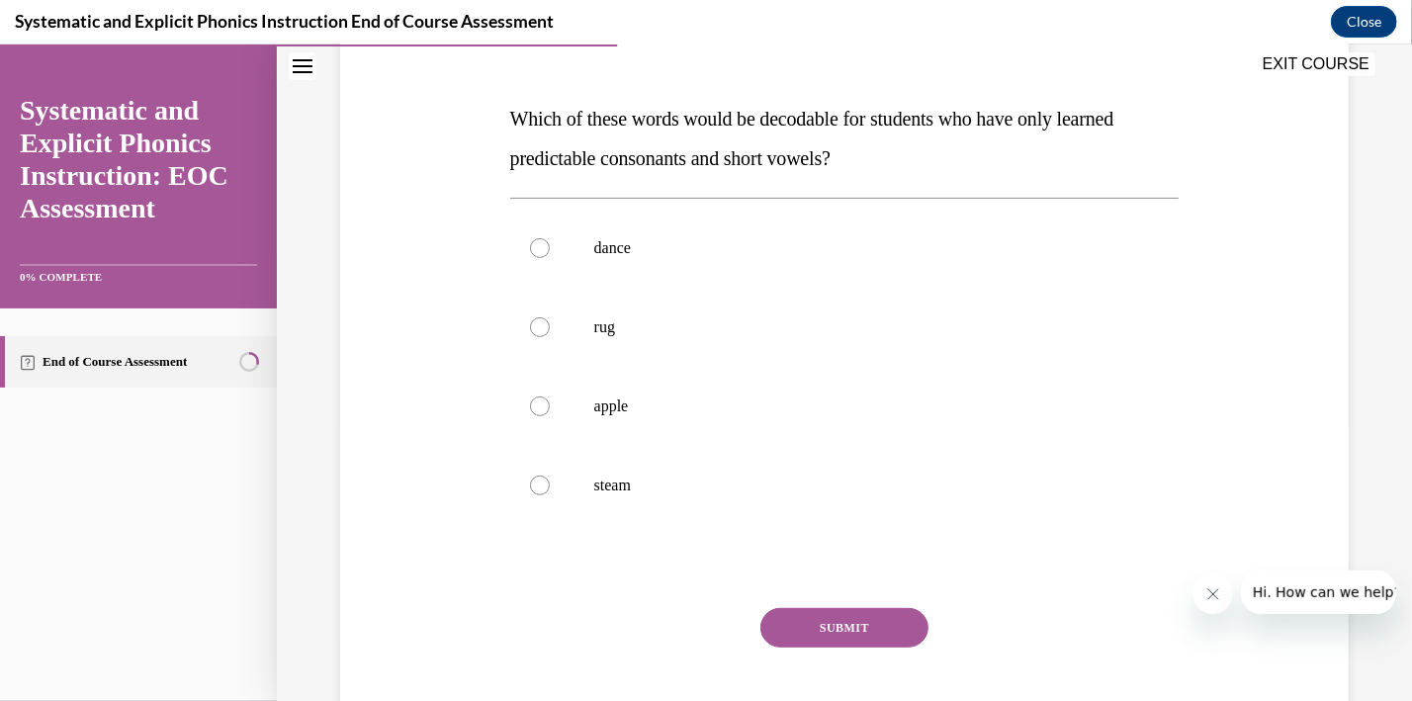
scroll to position [280, 0]
click at [539, 325] on div at bounding box center [540, 324] width 20 height 20
click at [857, 615] on button "SUBMIT" at bounding box center [844, 625] width 168 height 40
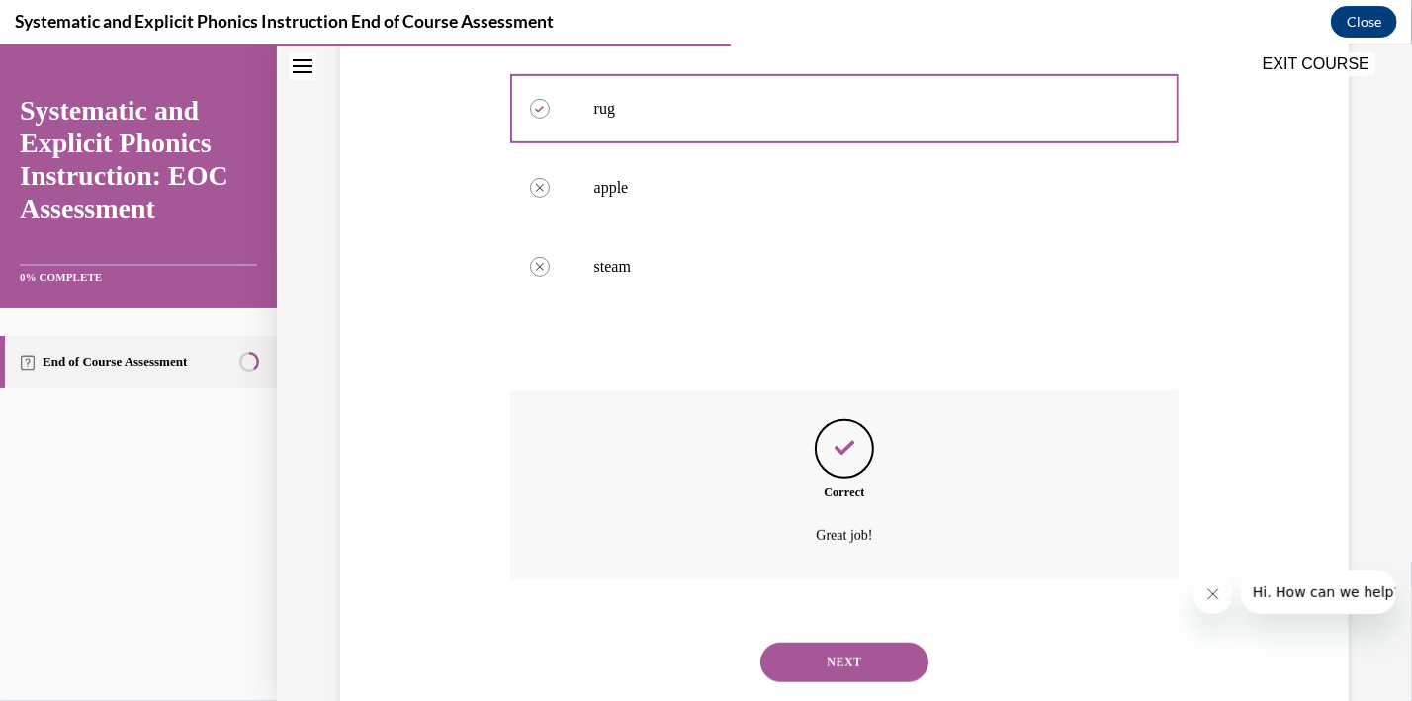
scroll to position [545, 0]
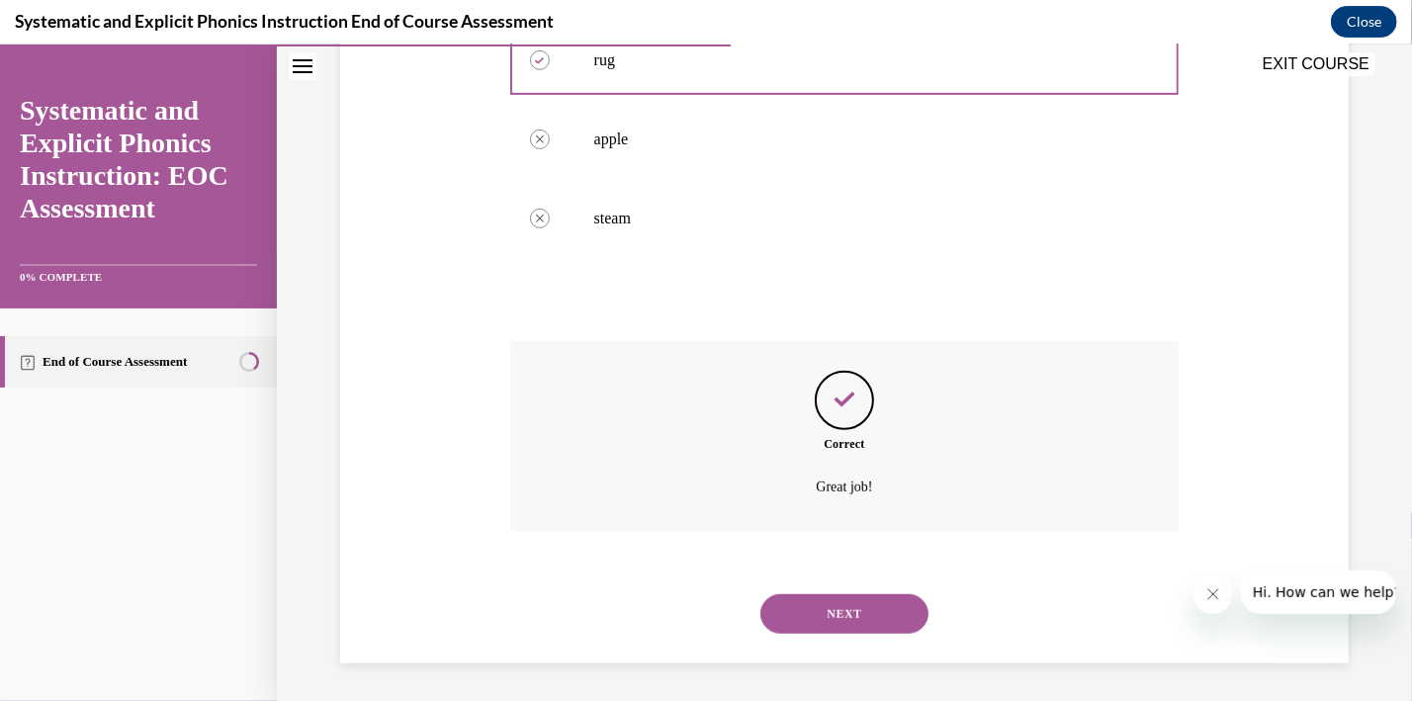
click at [856, 615] on button "NEXT" at bounding box center [844, 613] width 168 height 40
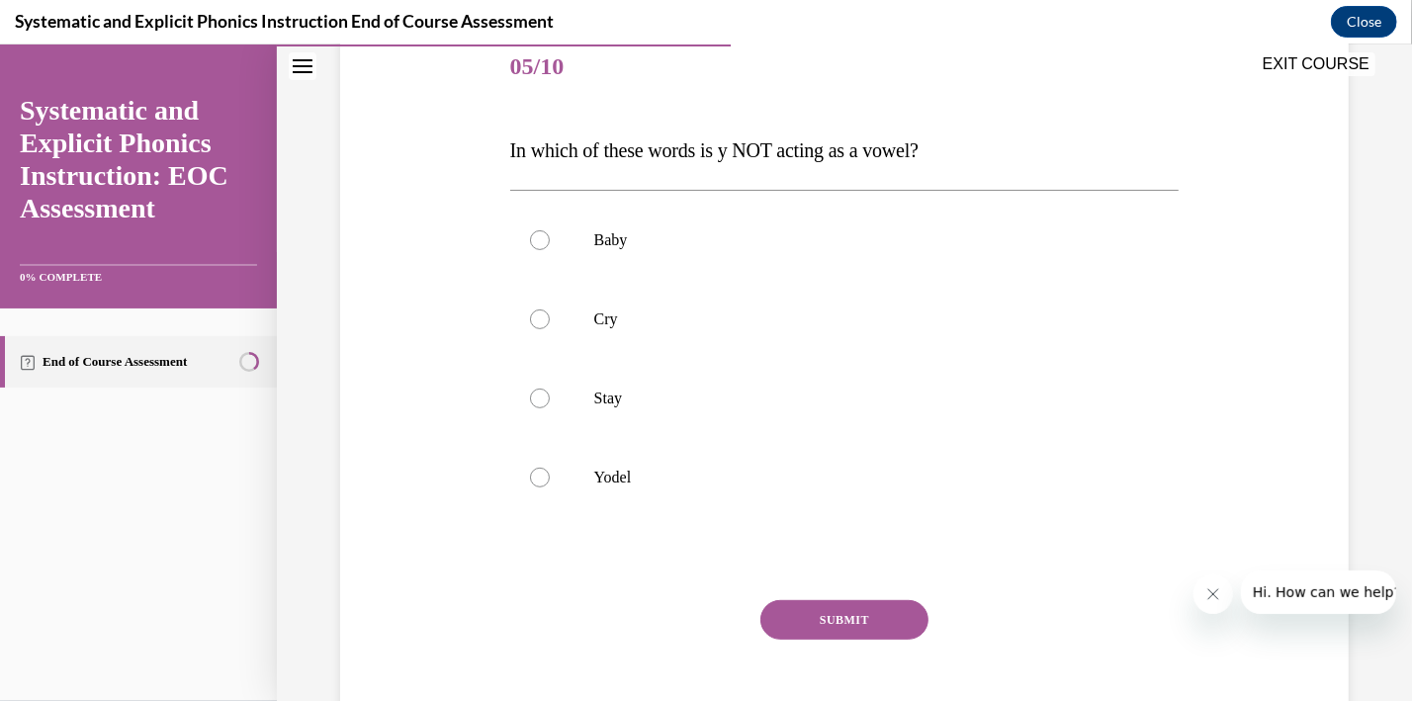
scroll to position [249, 0]
click at [542, 472] on div at bounding box center [540, 474] width 20 height 20
click at [862, 600] on button "SUBMIT" at bounding box center [844, 616] width 168 height 40
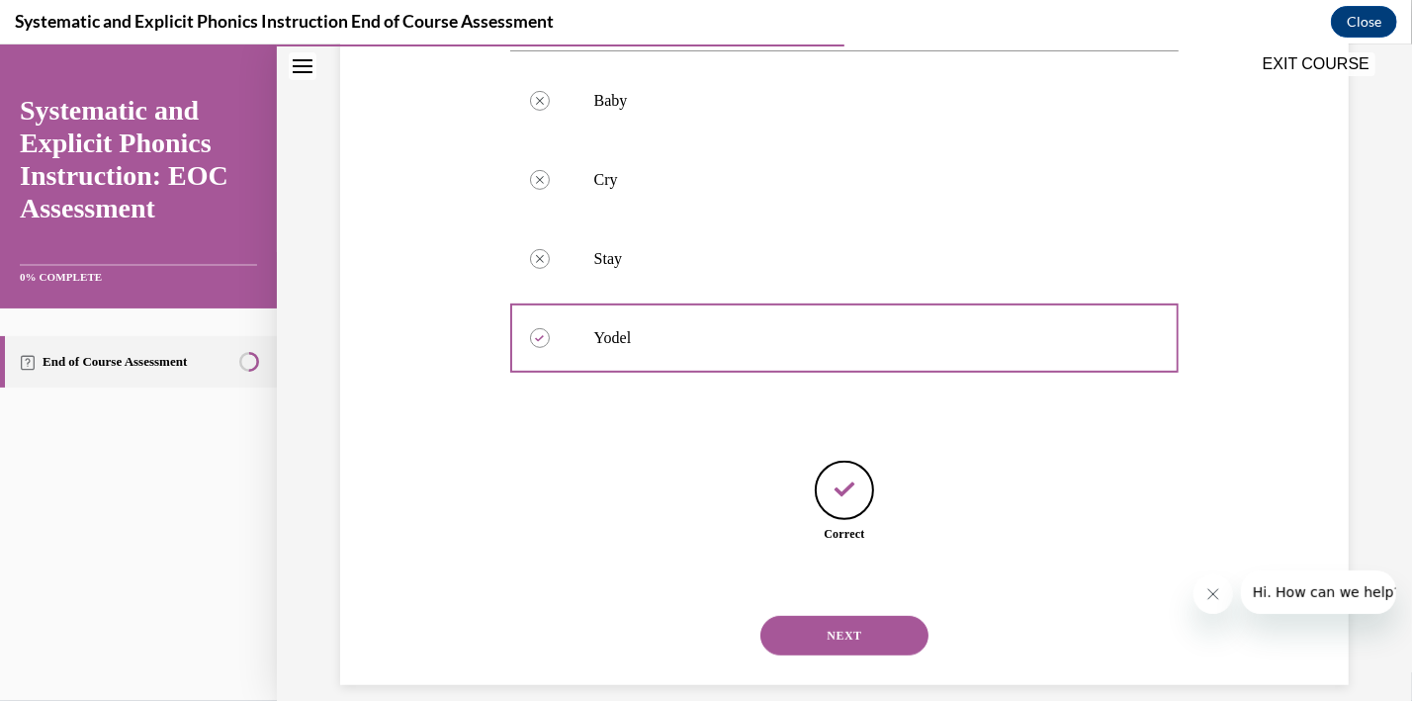
scroll to position [408, 0]
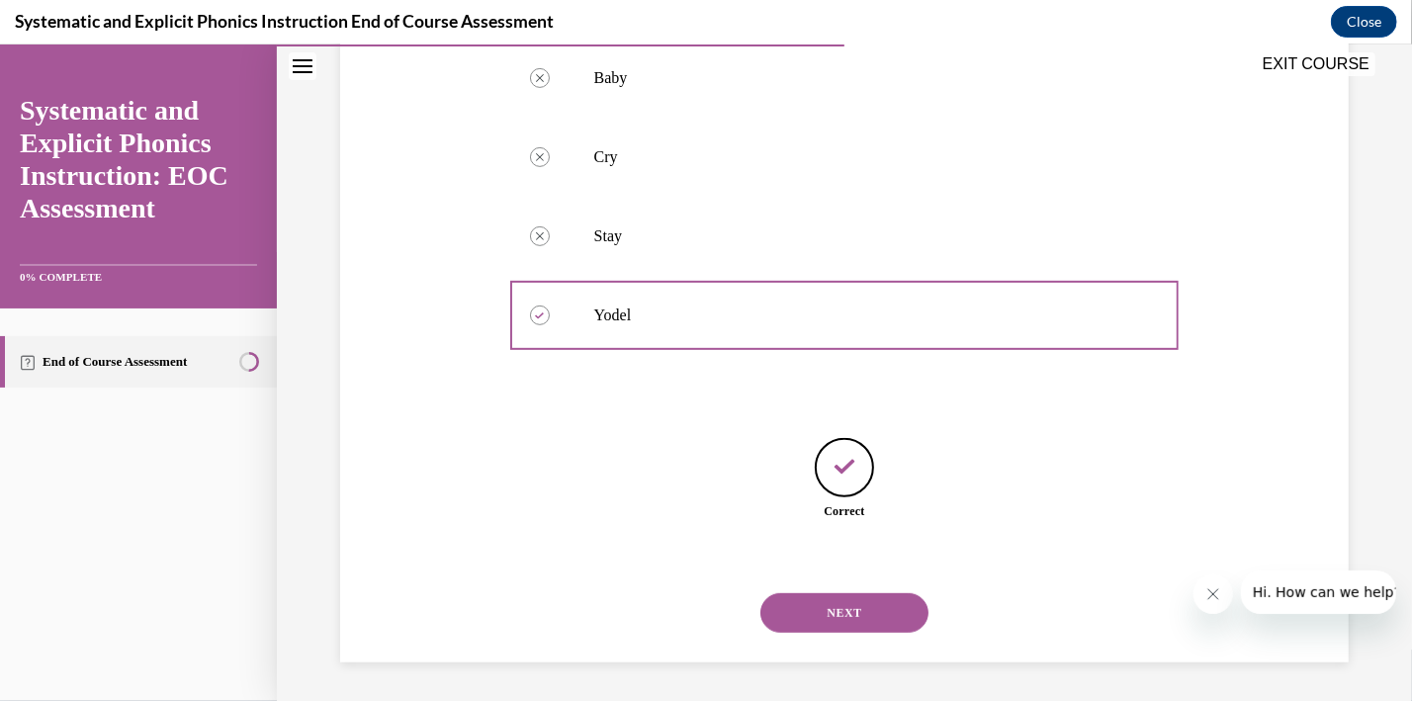
click at [865, 618] on button "NEXT" at bounding box center [844, 612] width 168 height 40
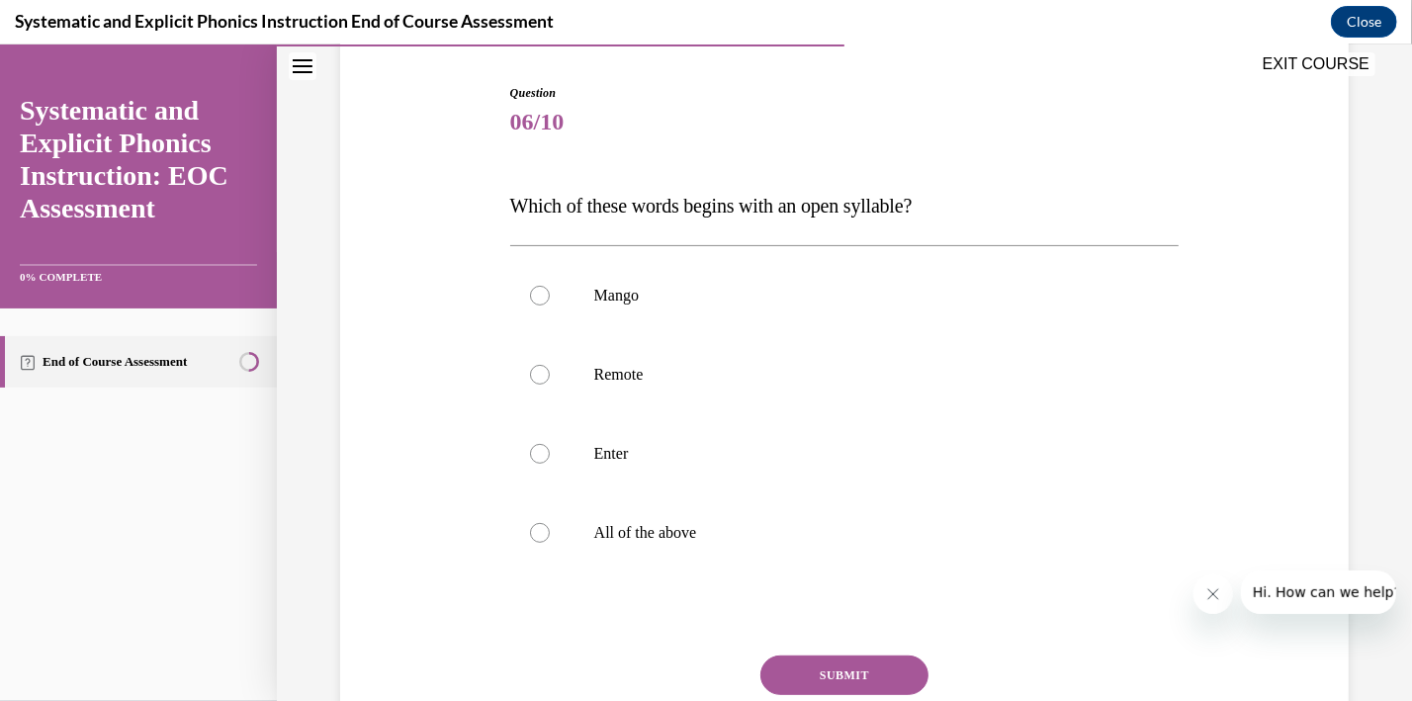
scroll to position [193, 0]
click at [539, 377] on div at bounding box center [540, 372] width 20 height 20
click at [866, 675] on button "SUBMIT" at bounding box center [844, 673] width 168 height 40
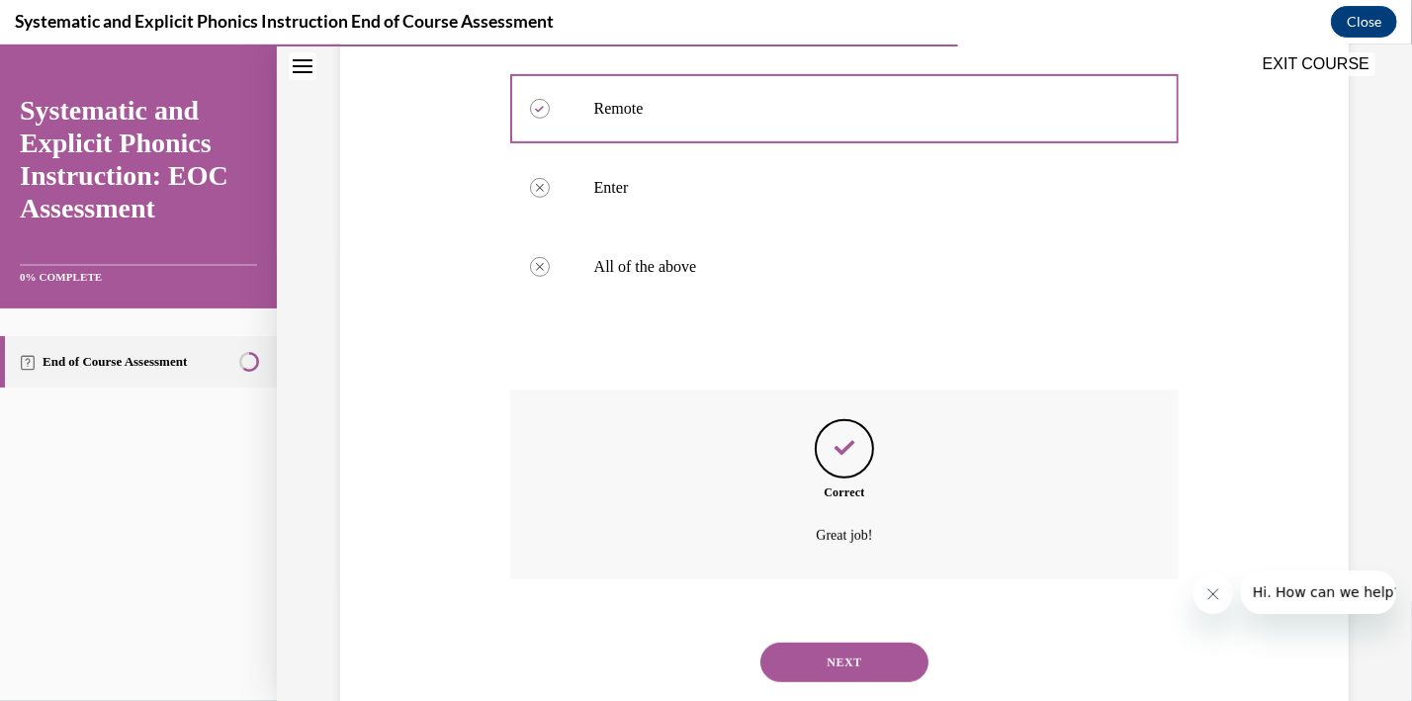
scroll to position [505, 0]
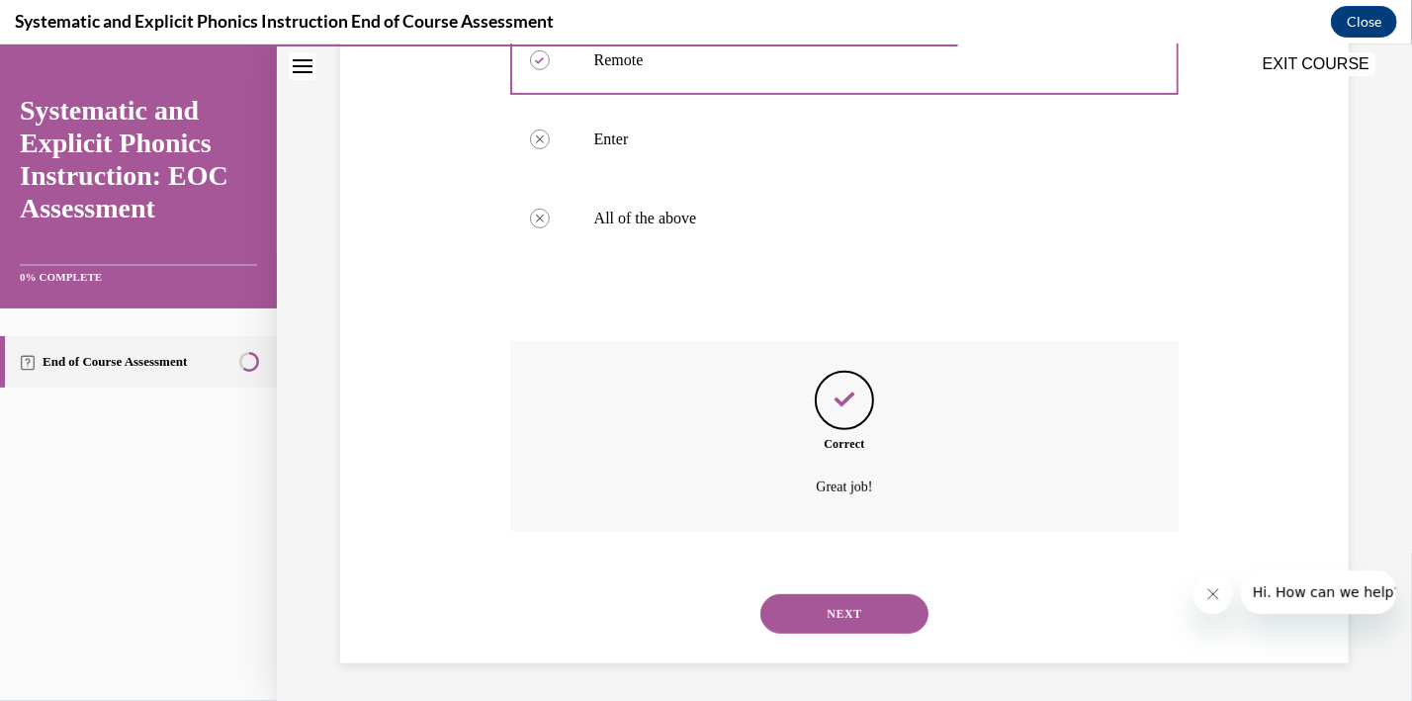
click at [887, 595] on button "NEXT" at bounding box center [844, 613] width 168 height 40
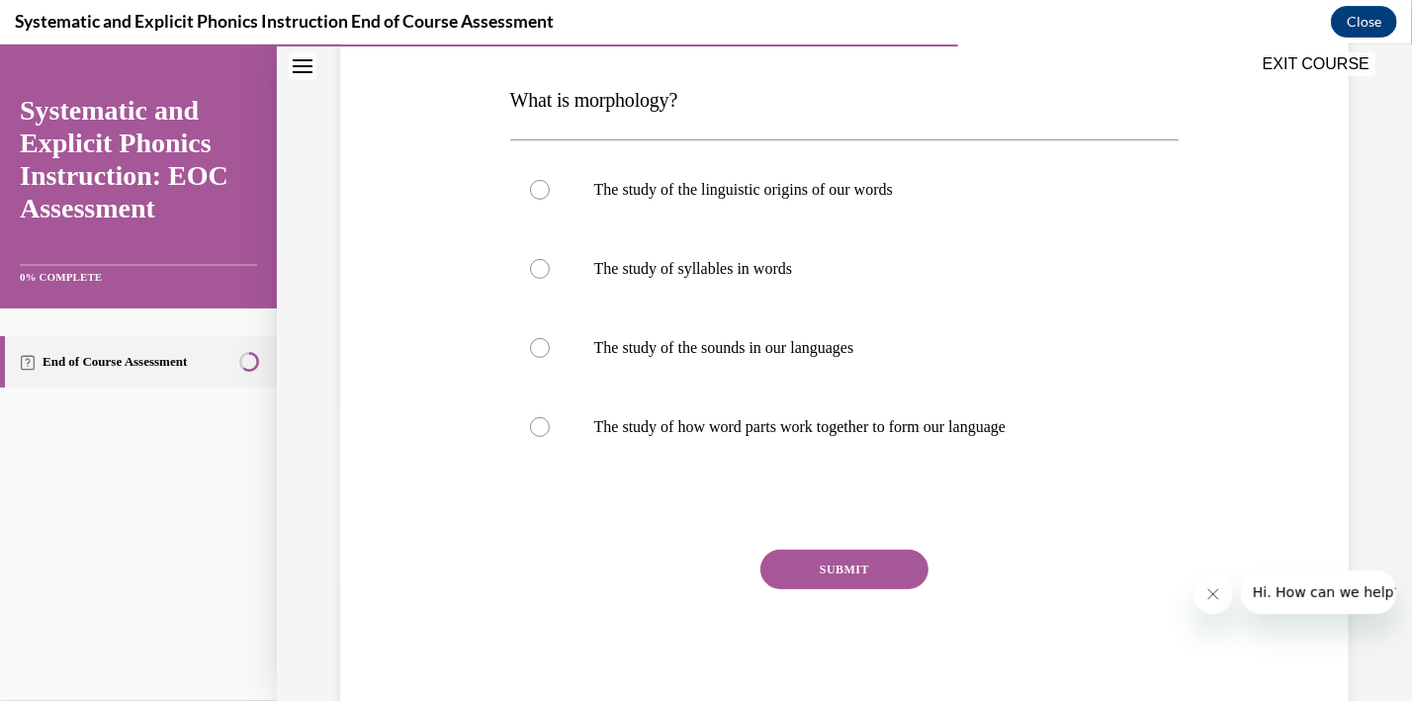
scroll to position [298, 0]
click at [538, 424] on div at bounding box center [540, 425] width 20 height 20
click at [847, 561] on button "SUBMIT" at bounding box center [844, 568] width 168 height 40
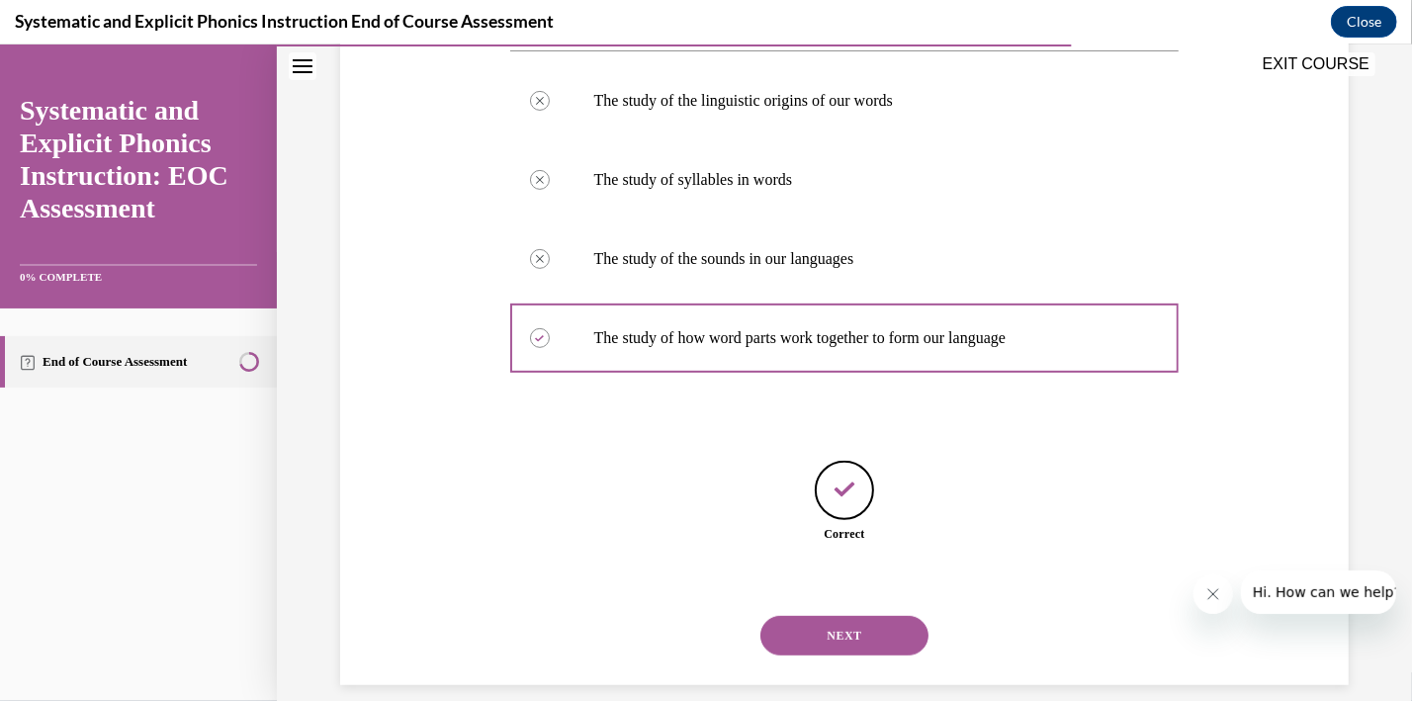
scroll to position [408, 0]
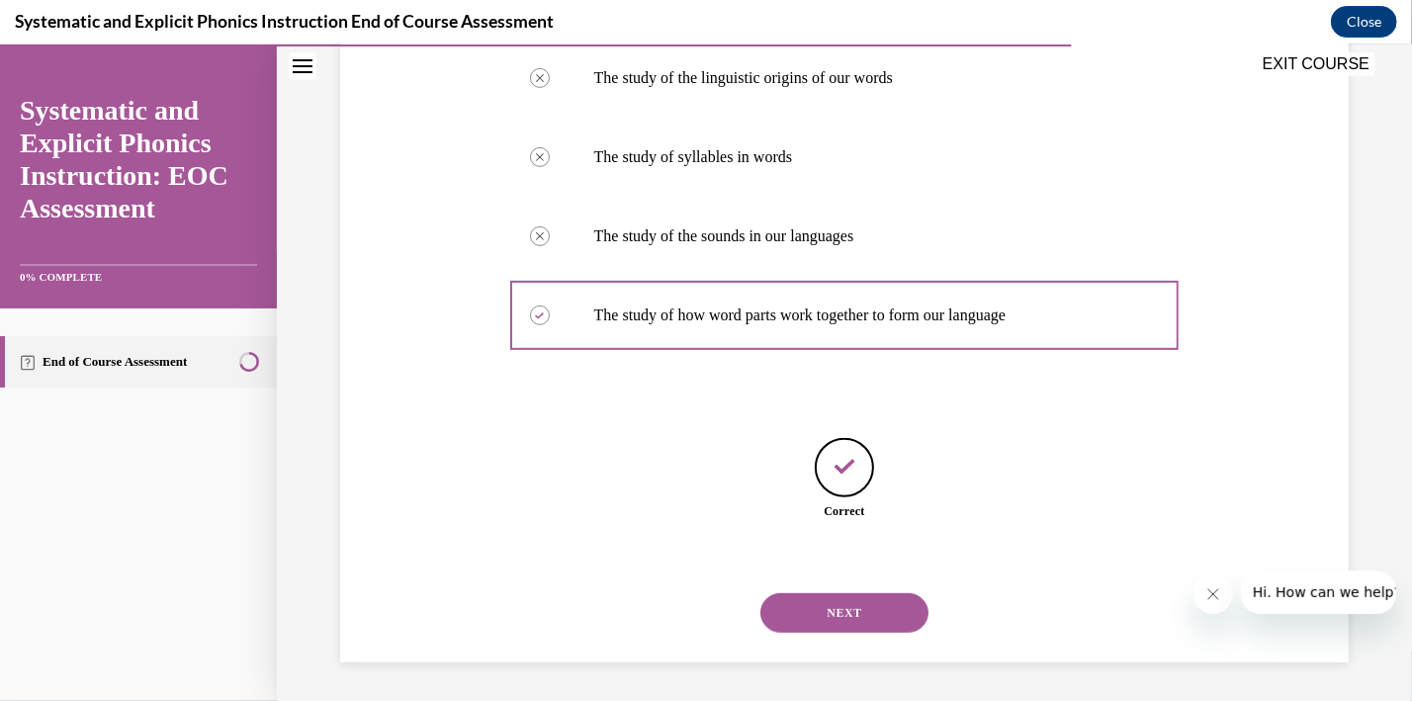
click at [834, 599] on button "NEXT" at bounding box center [844, 612] width 168 height 40
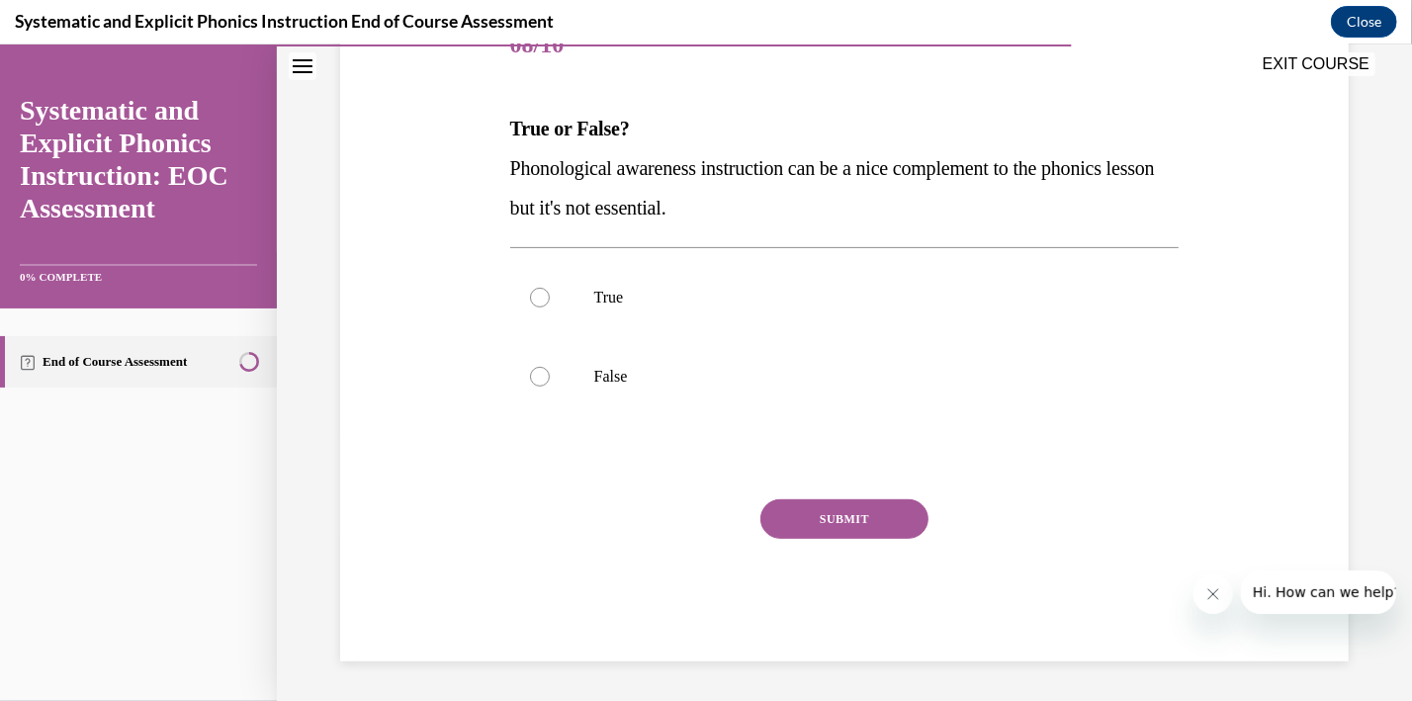
scroll to position [220, 0]
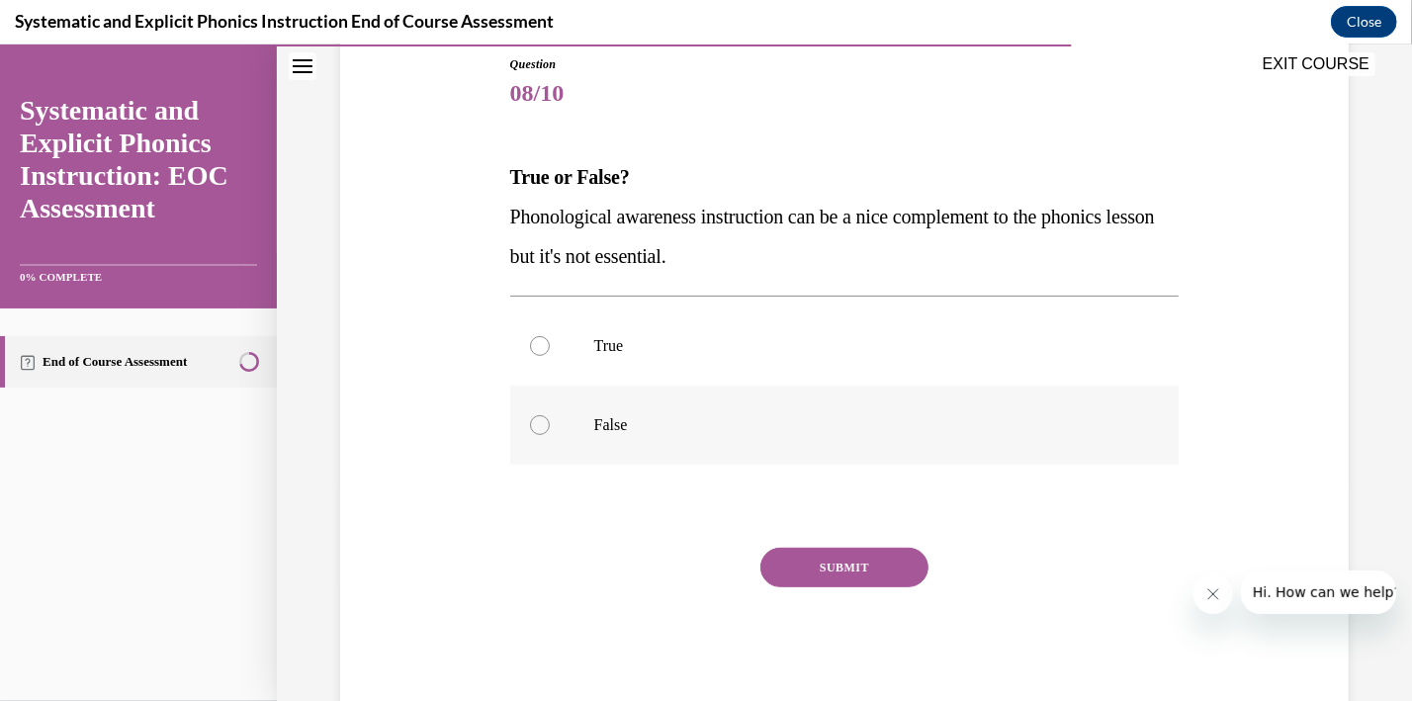
click at [540, 428] on div at bounding box center [540, 424] width 20 height 20
click at [895, 560] on button "SUBMIT" at bounding box center [844, 567] width 168 height 40
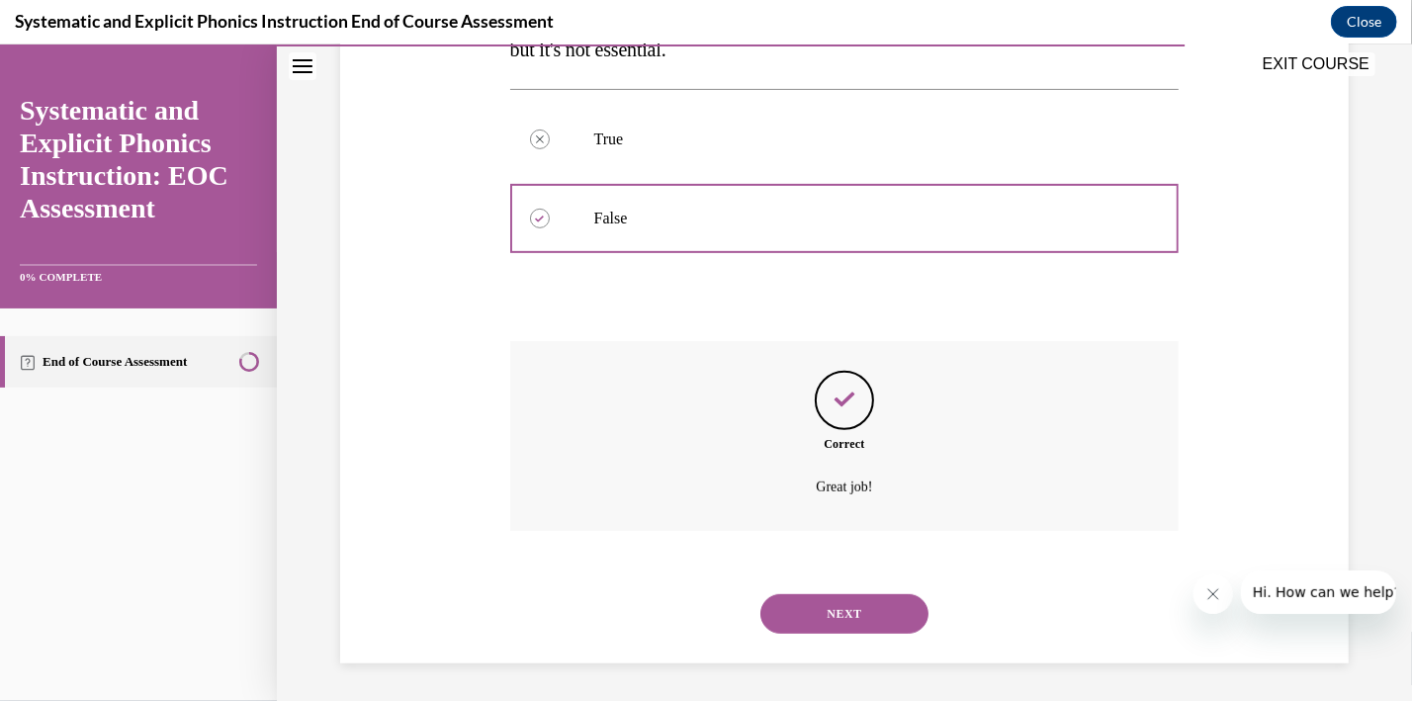
scroll to position [427, 0]
click at [904, 624] on button "NEXT" at bounding box center [844, 612] width 168 height 40
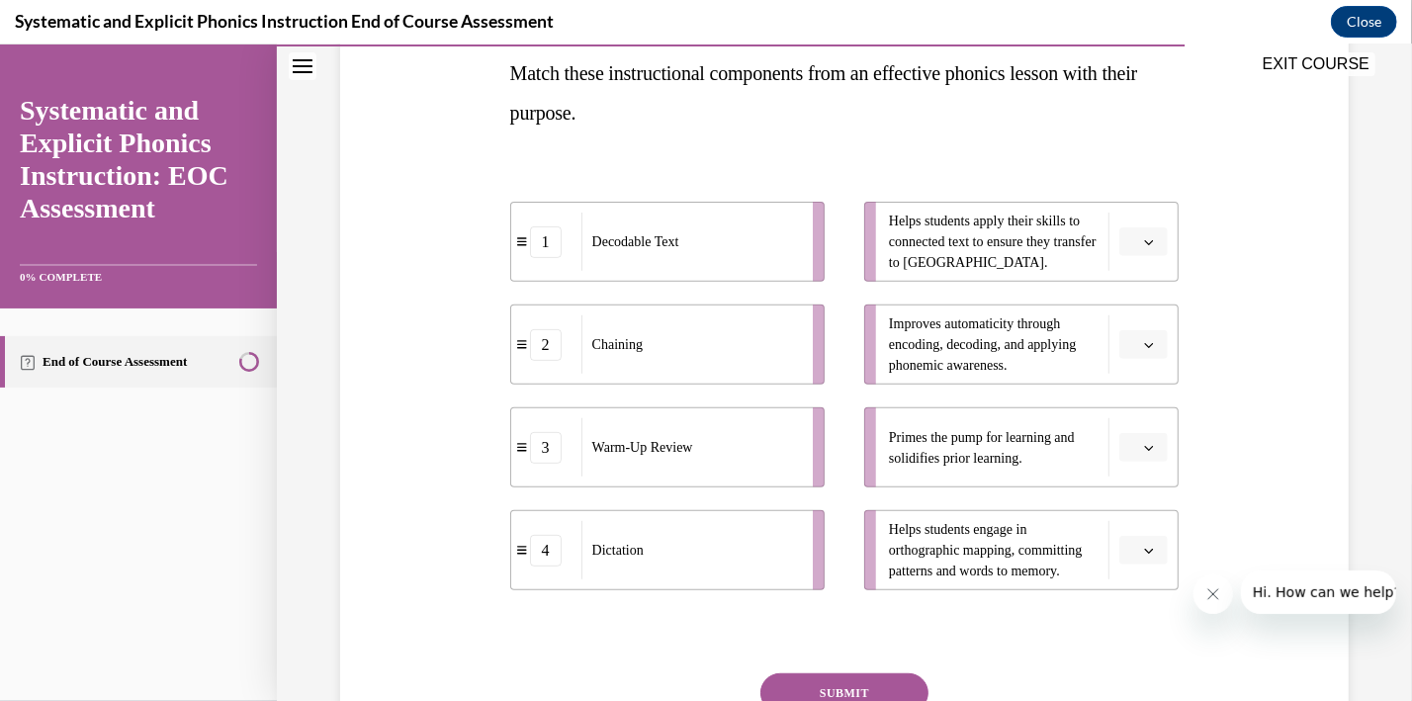
scroll to position [325, 0]
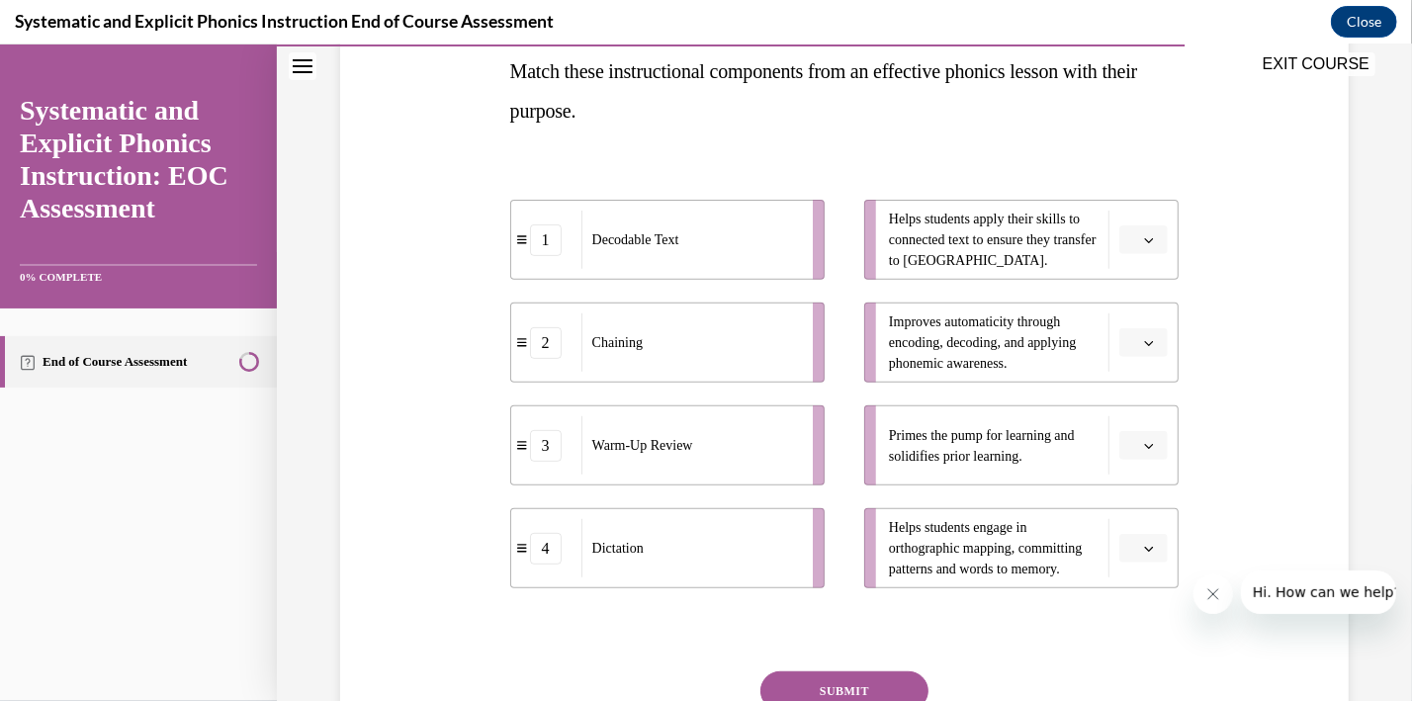
click at [1150, 341] on icon "button" at bounding box center [1149, 342] width 10 height 10
click at [1154, 459] on div "2" at bounding box center [1142, 465] width 49 height 40
click at [1155, 447] on span "button" at bounding box center [1149, 445] width 14 height 14
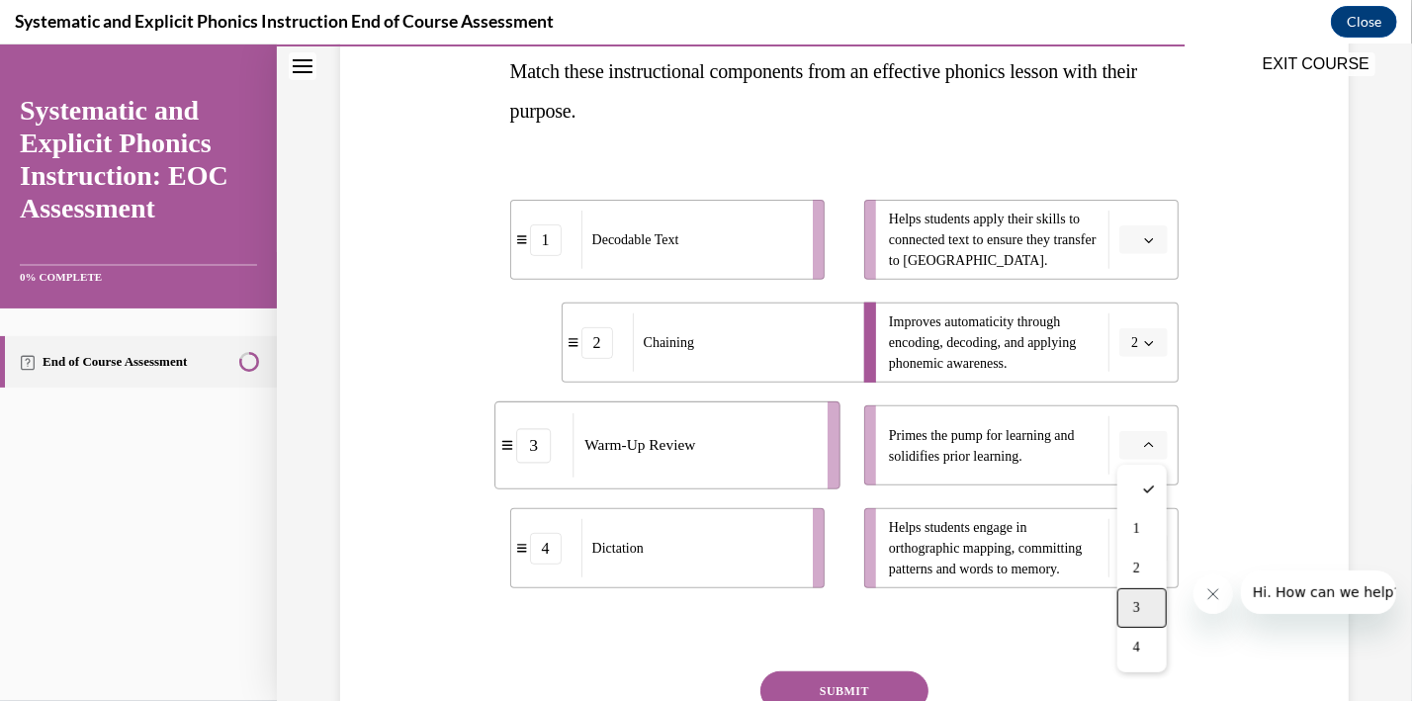
click at [1148, 612] on div "3" at bounding box center [1142, 607] width 49 height 40
click at [1150, 551] on icon "button" at bounding box center [1149, 548] width 10 height 10
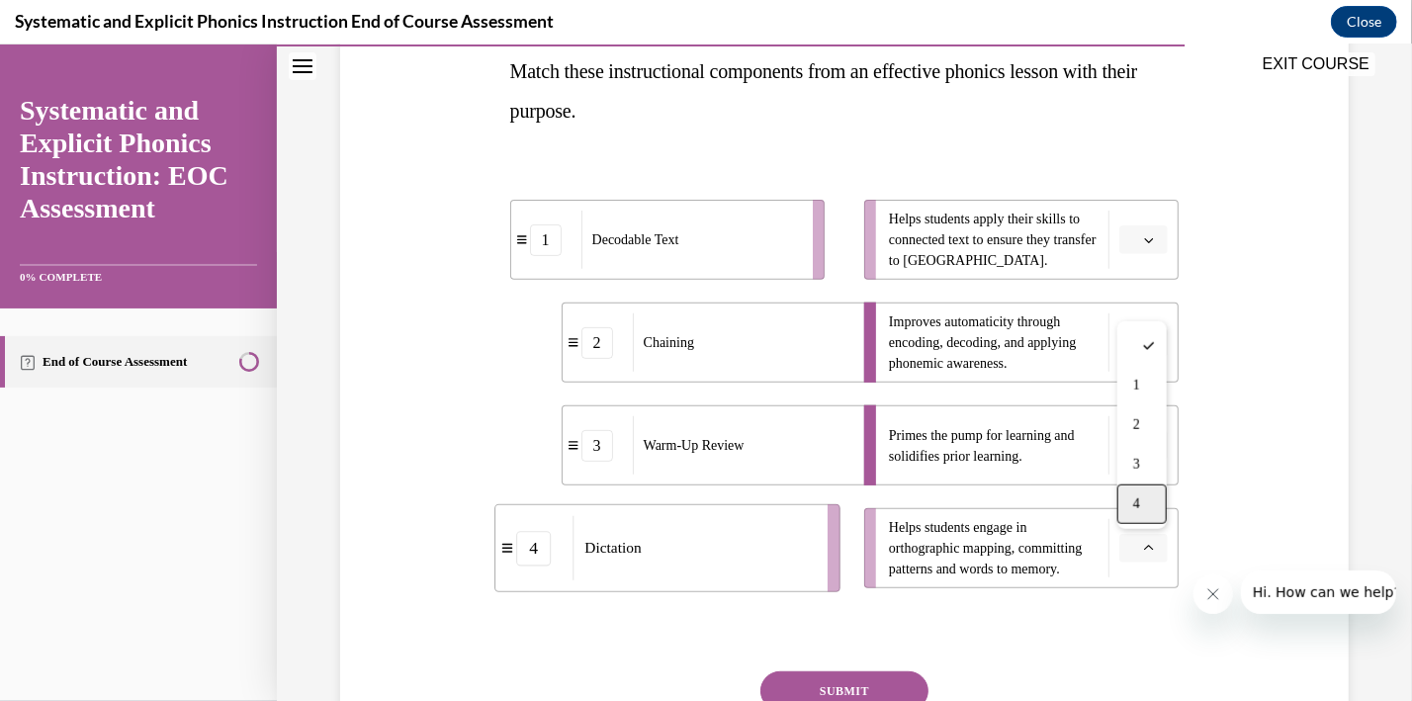
click at [1144, 502] on div "4" at bounding box center [1142, 504] width 49 height 40
click at [1154, 242] on icon "button" at bounding box center [1149, 239] width 10 height 10
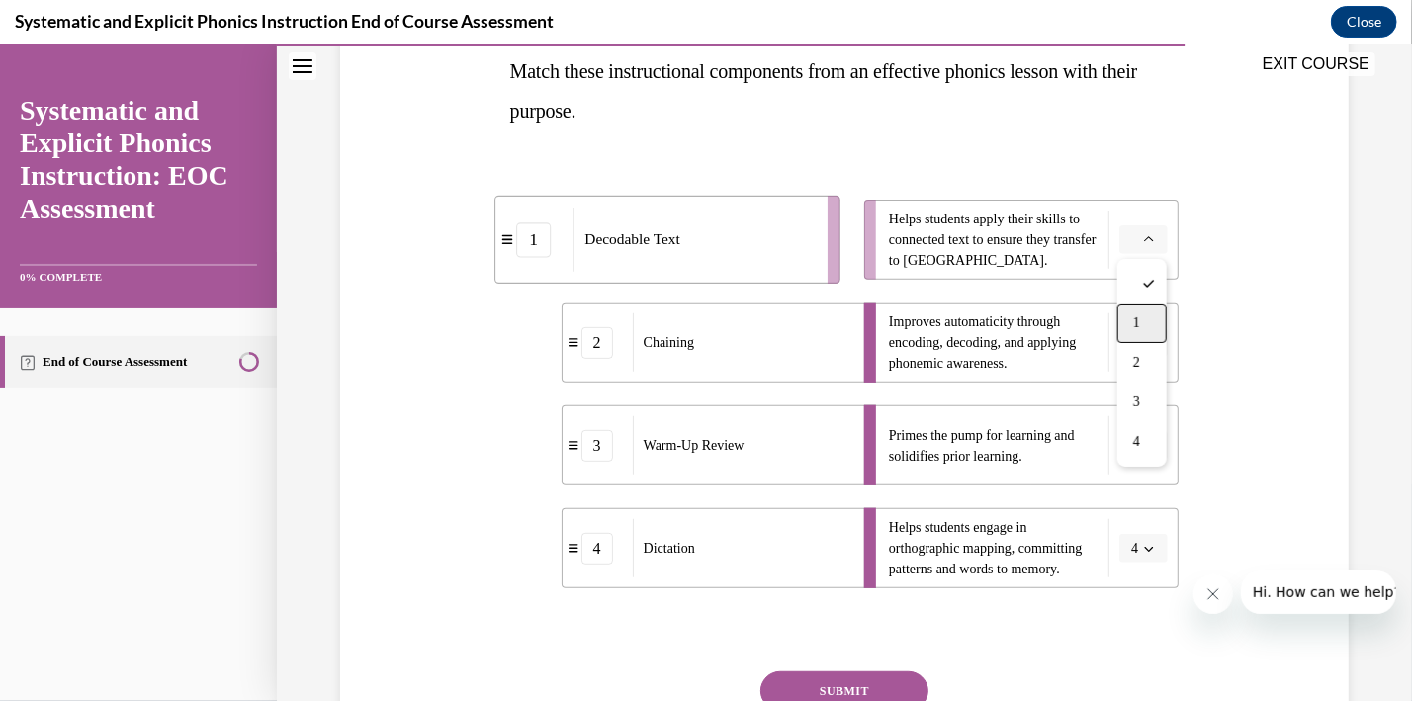
click at [1157, 322] on div "1" at bounding box center [1142, 323] width 49 height 40
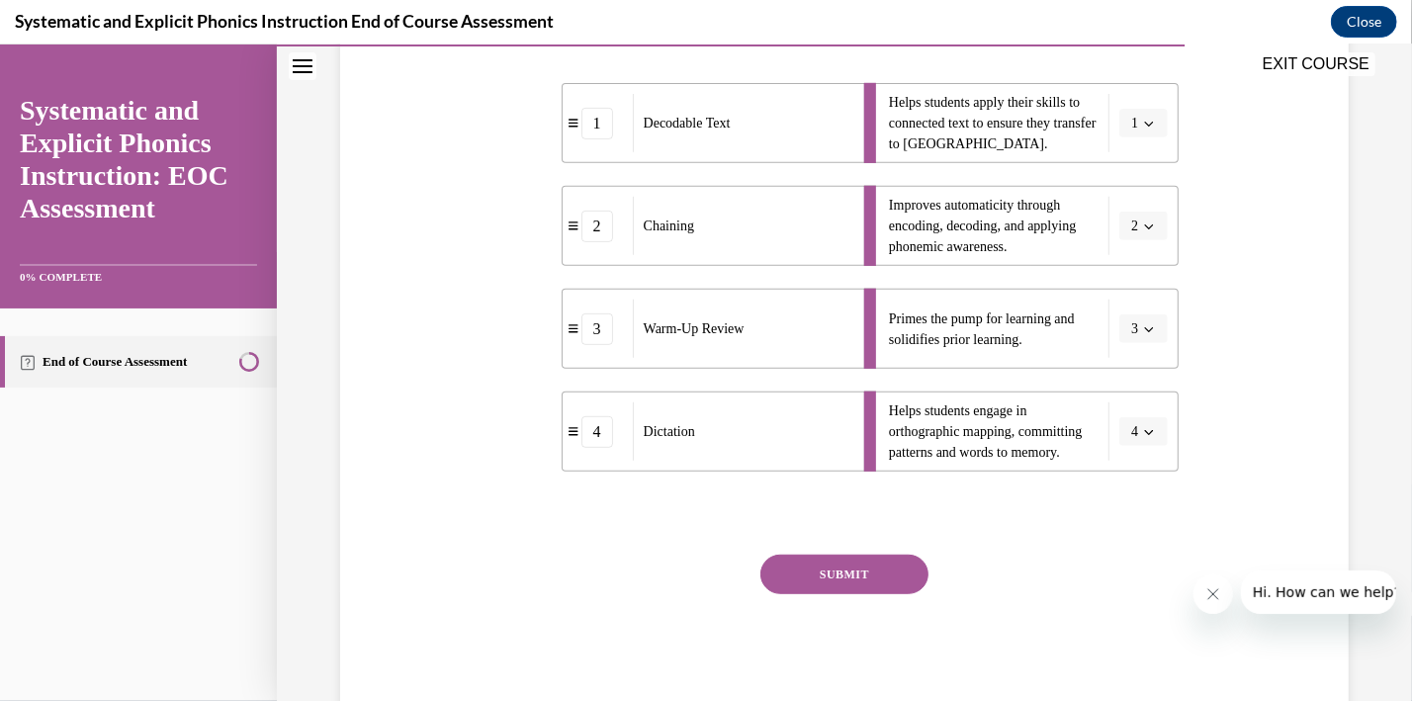
scroll to position [448, 0]
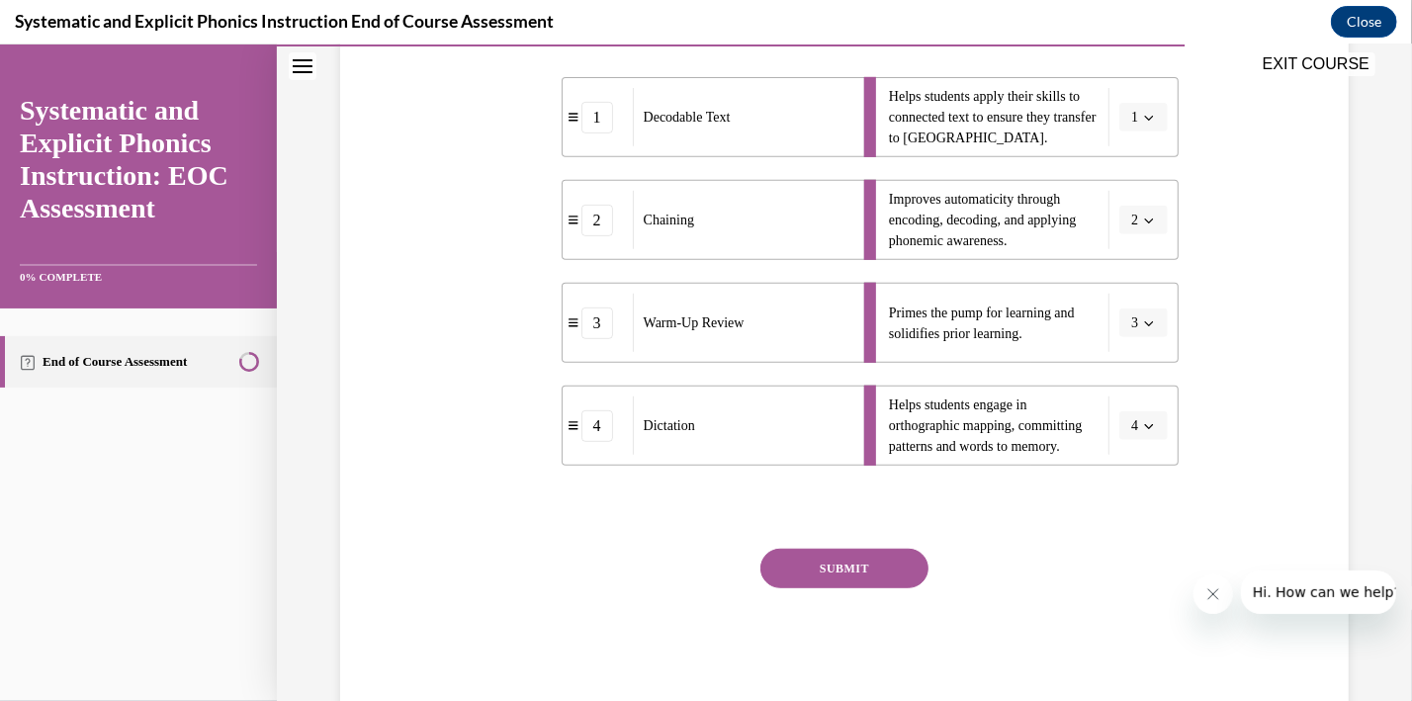
click at [835, 563] on button "SUBMIT" at bounding box center [844, 568] width 168 height 40
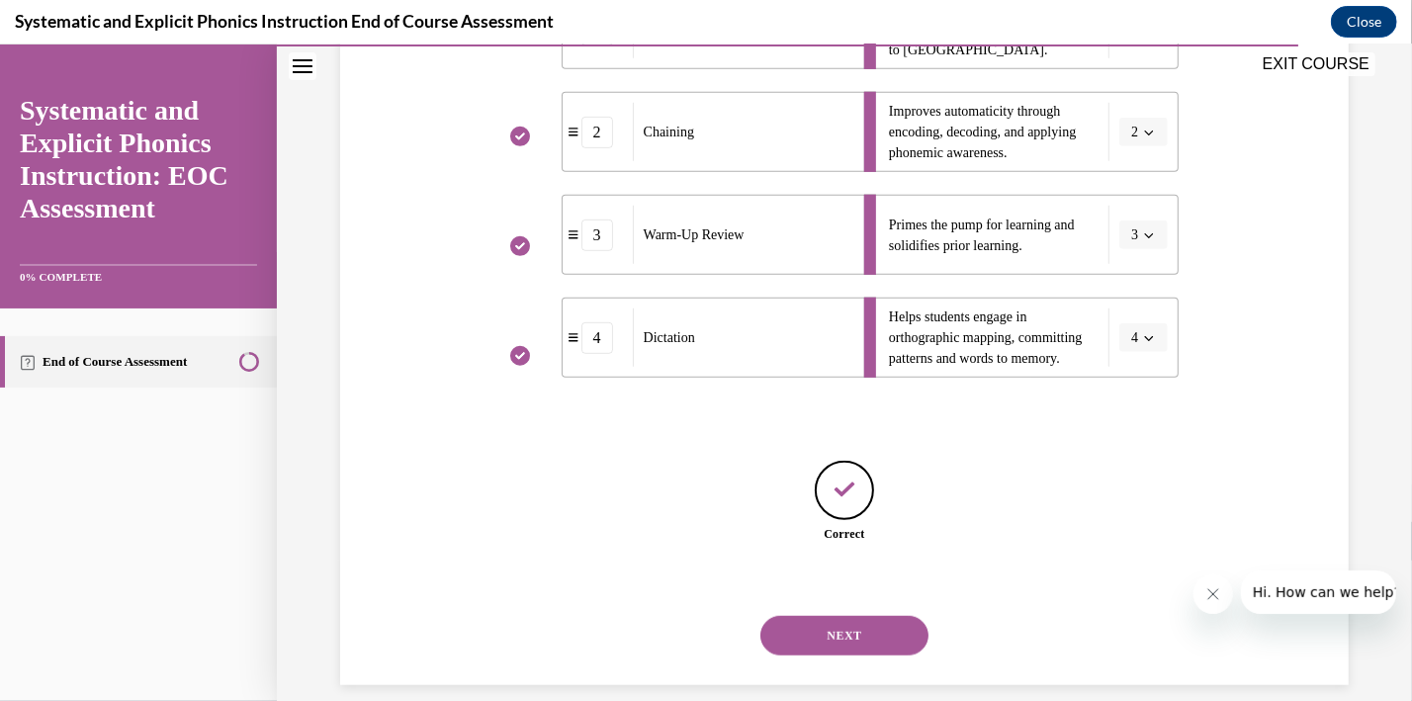
scroll to position [559, 0]
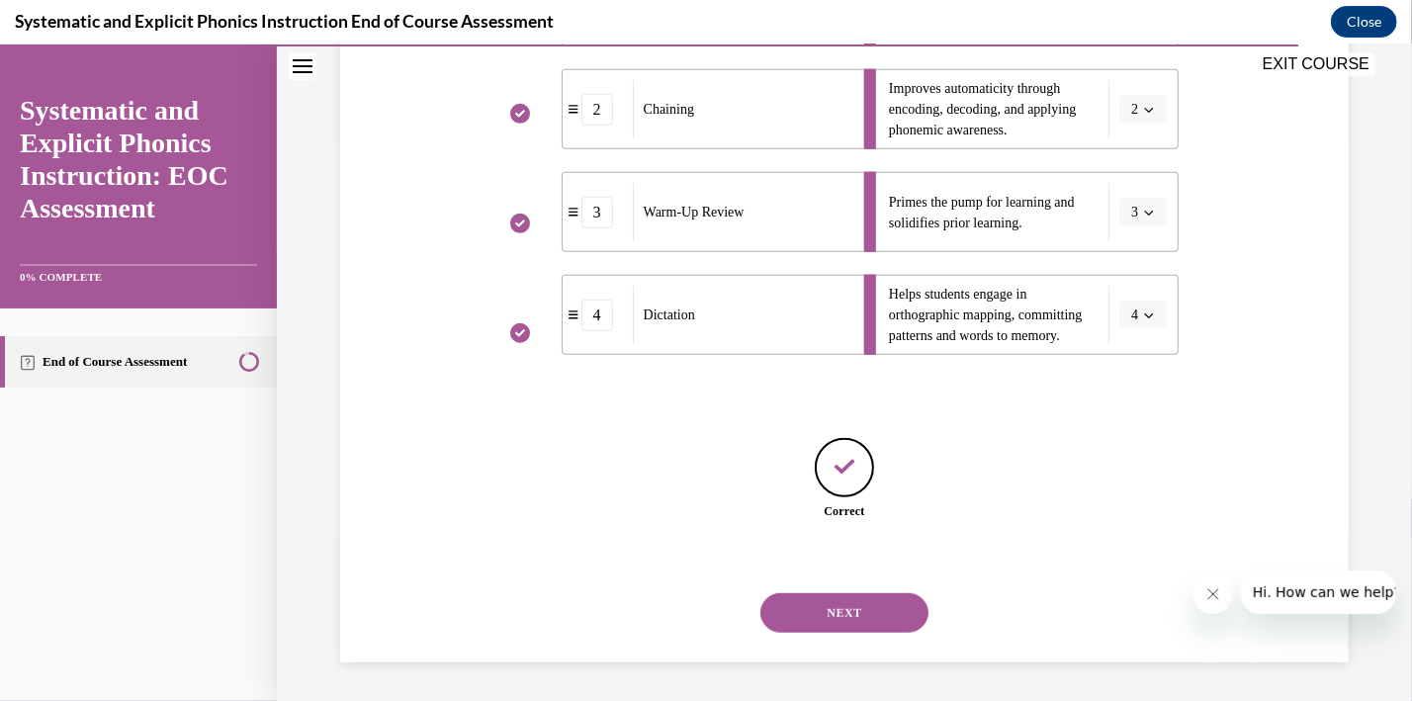
click at [866, 617] on button "NEXT" at bounding box center [844, 612] width 168 height 40
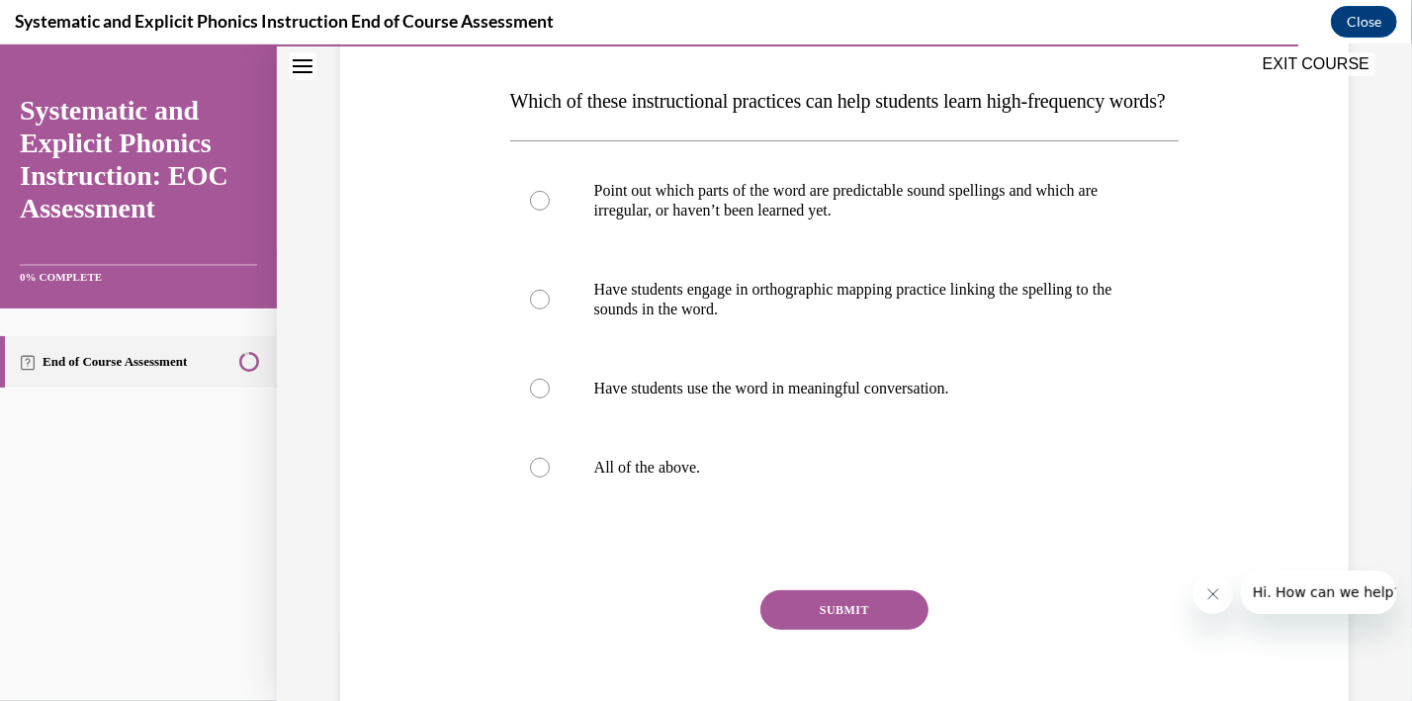
scroll to position [304, 0]
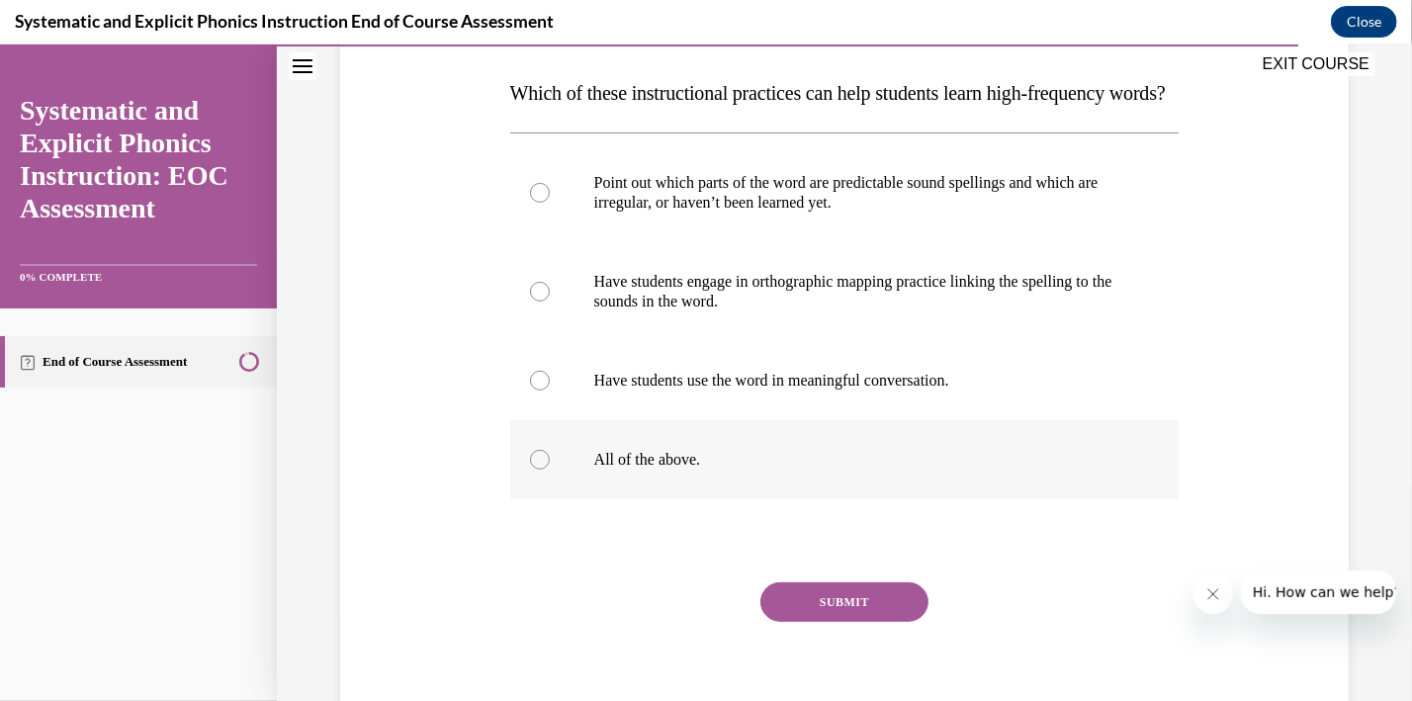
click at [537, 469] on div at bounding box center [540, 459] width 20 height 20
click at [792, 621] on button "SUBMIT" at bounding box center [844, 601] width 168 height 40
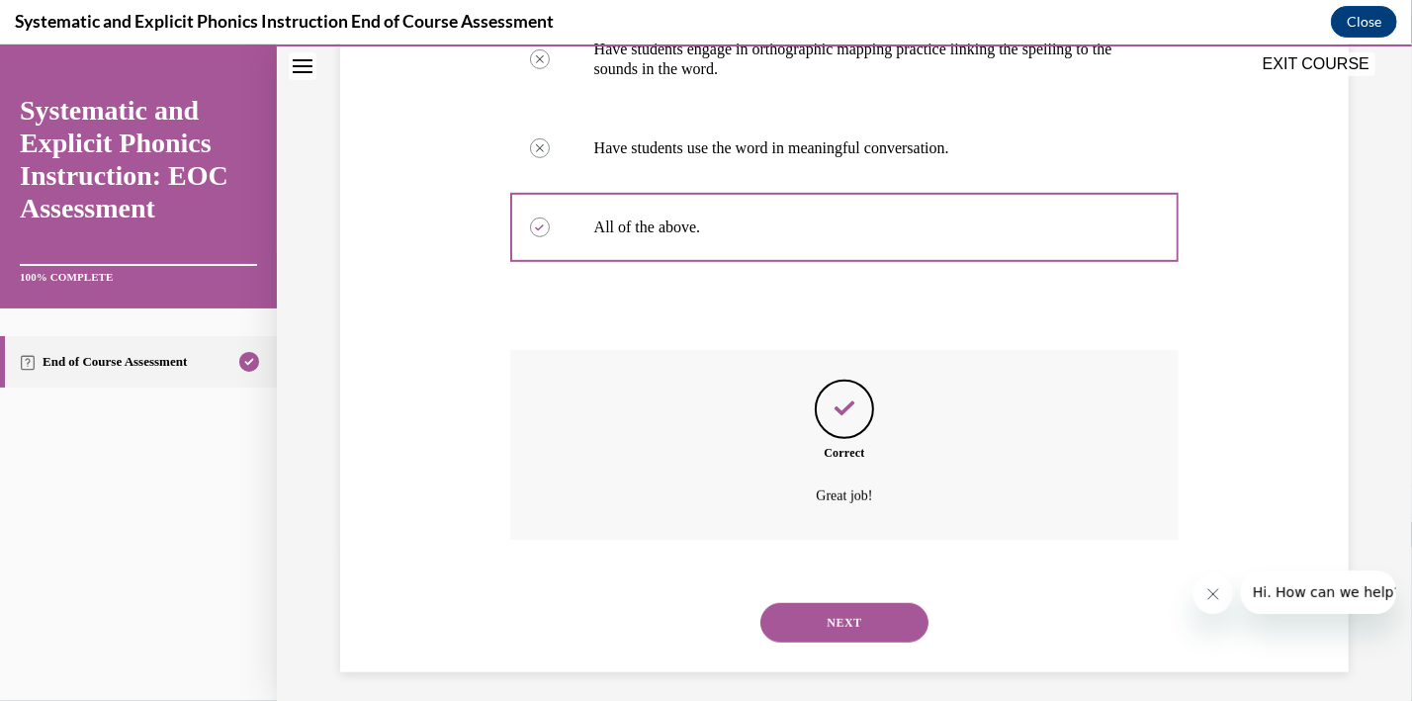
scroll to position [584, 0]
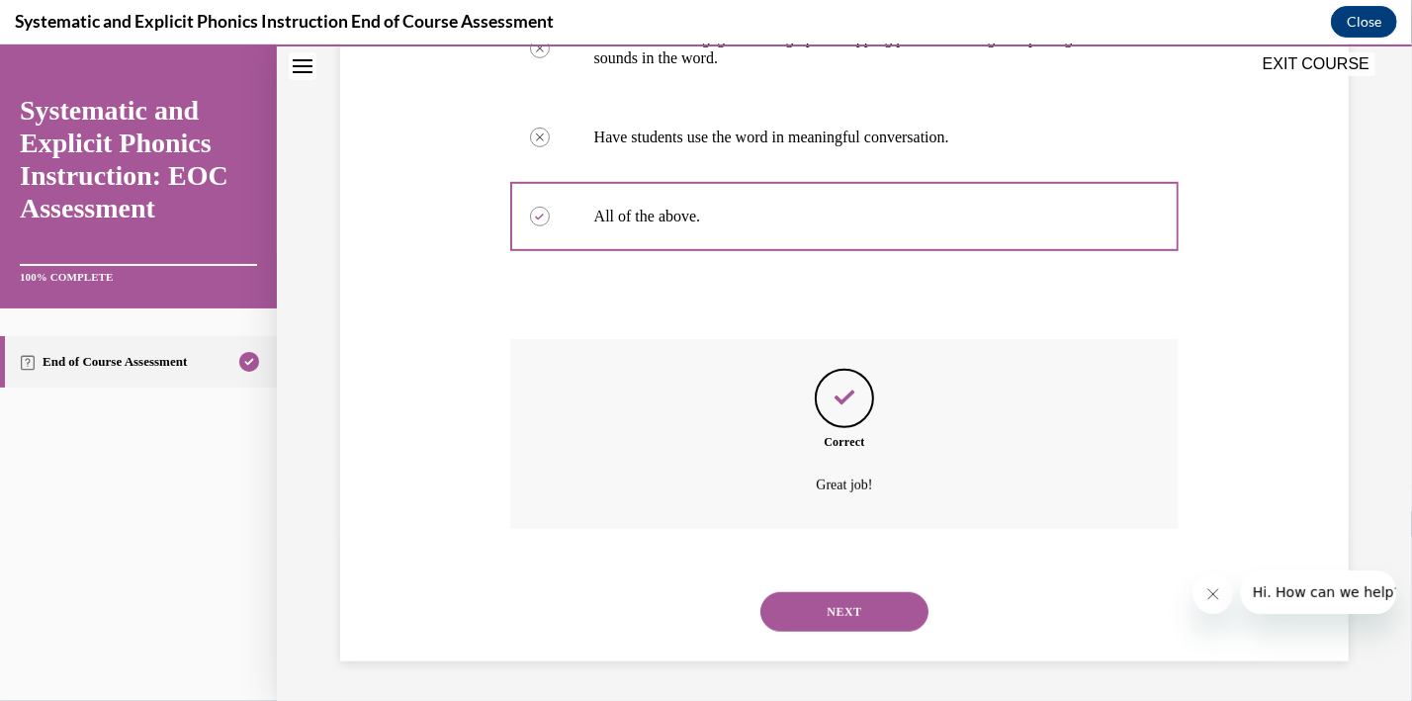
click at [824, 619] on button "NEXT" at bounding box center [844, 611] width 168 height 40
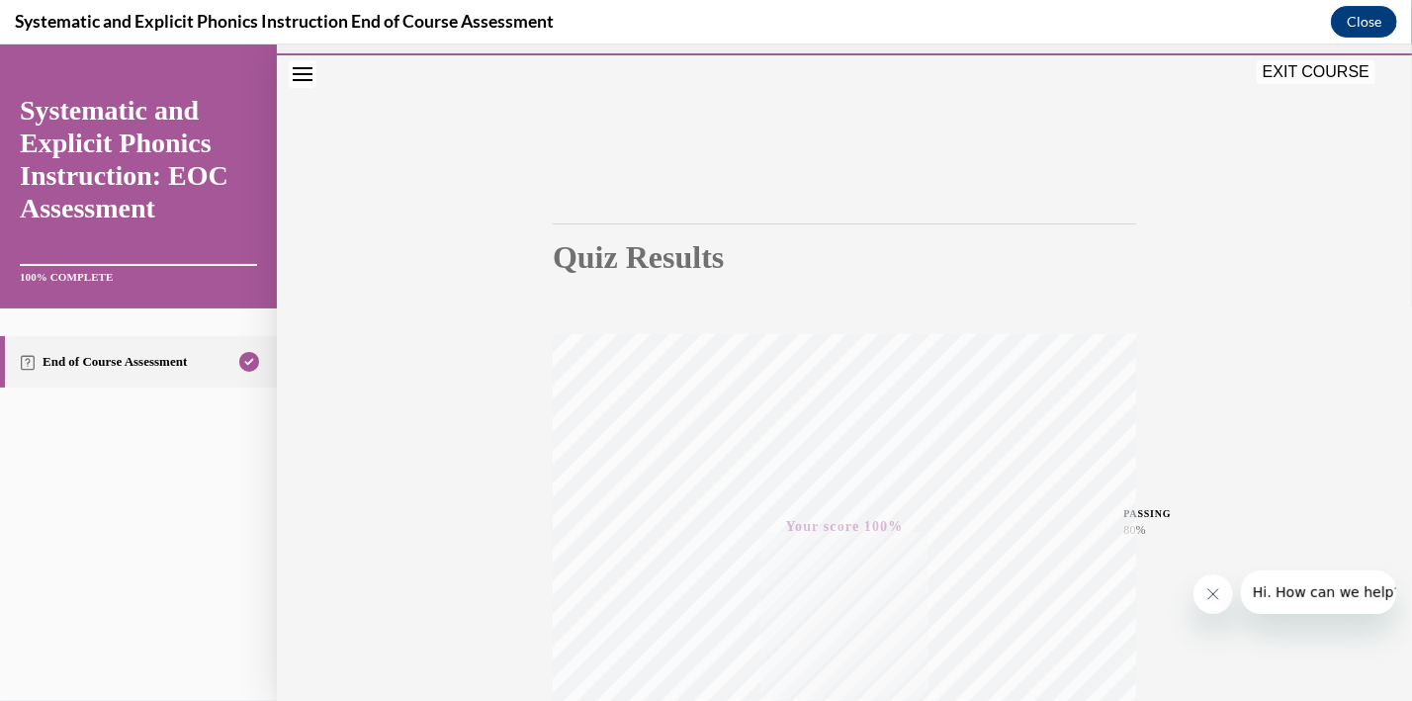
scroll to position [0, 0]
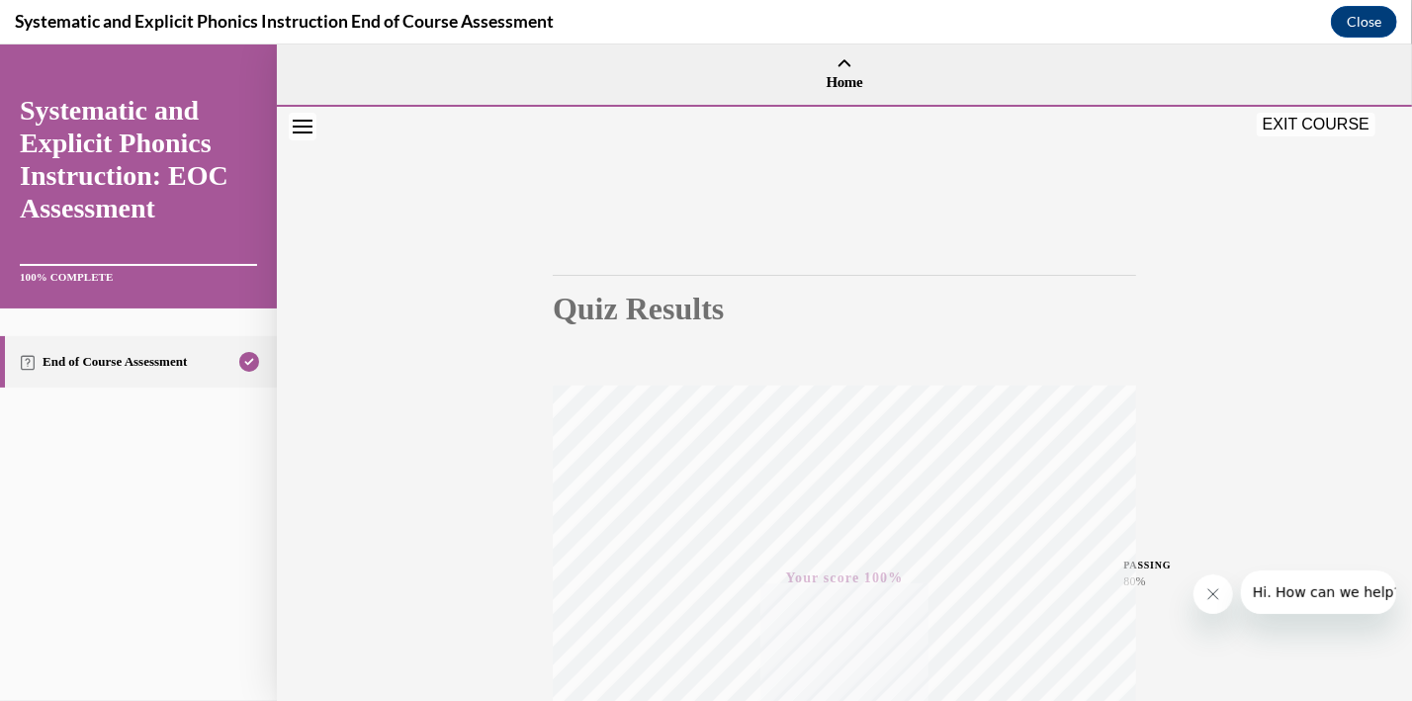
click at [1354, 126] on button "EXIT COURSE" at bounding box center [1316, 124] width 119 height 24
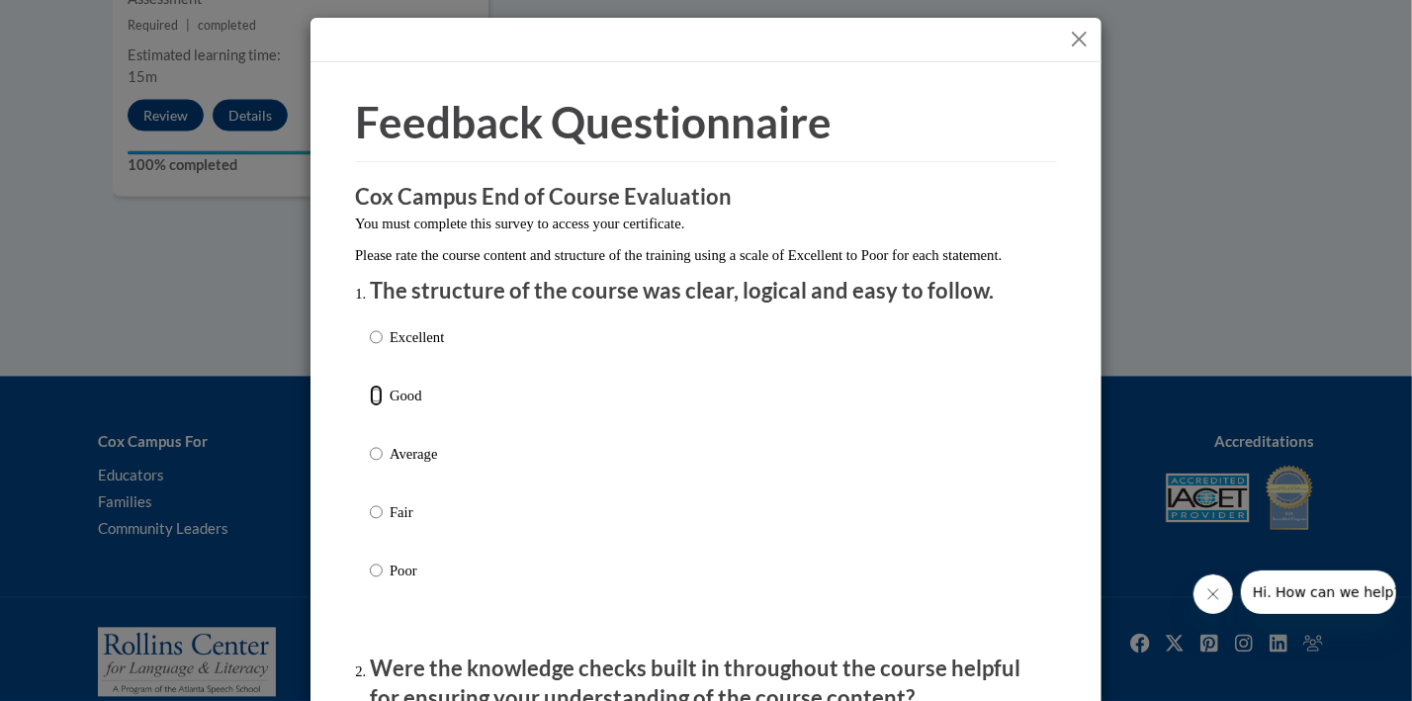
click at [378, 406] on input "Good" at bounding box center [376, 396] width 13 height 22
radio input "true"
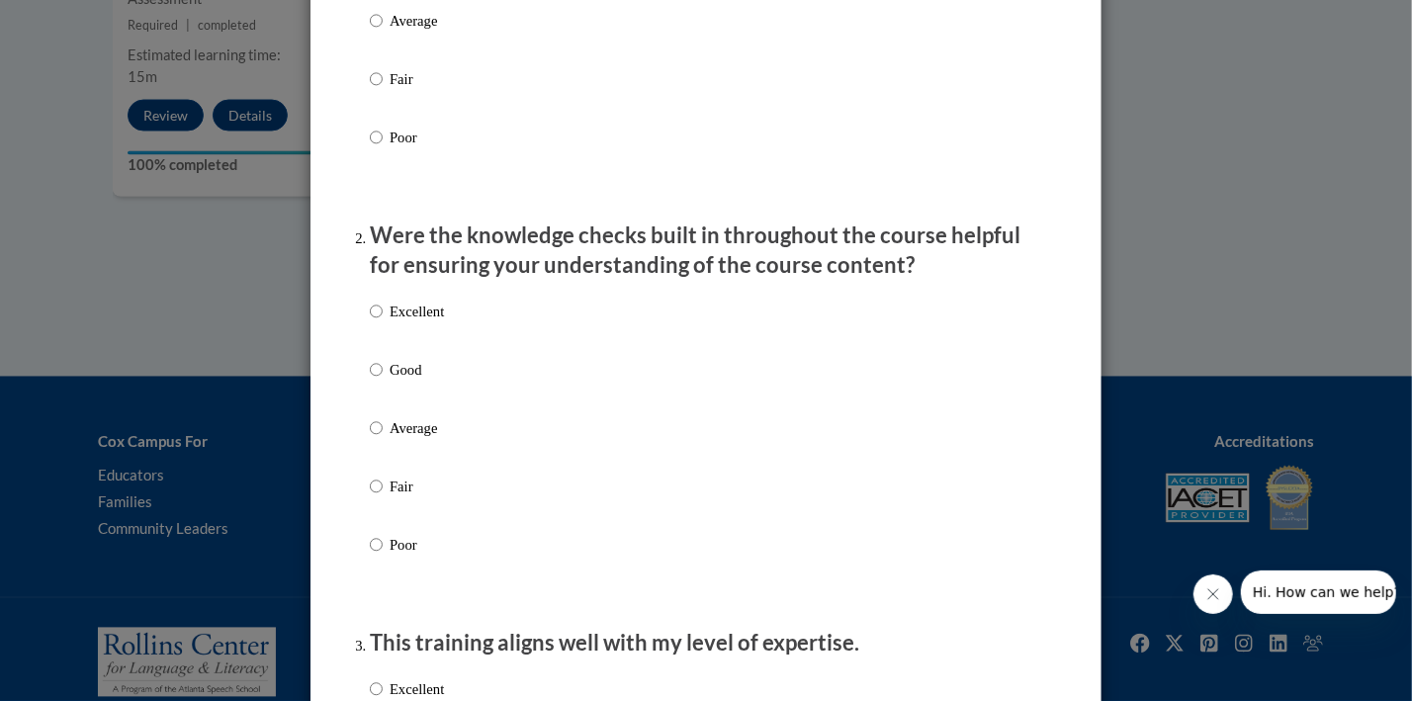
scroll to position [434, 0]
click at [378, 380] on input "Good" at bounding box center [376, 369] width 13 height 22
radio input "true"
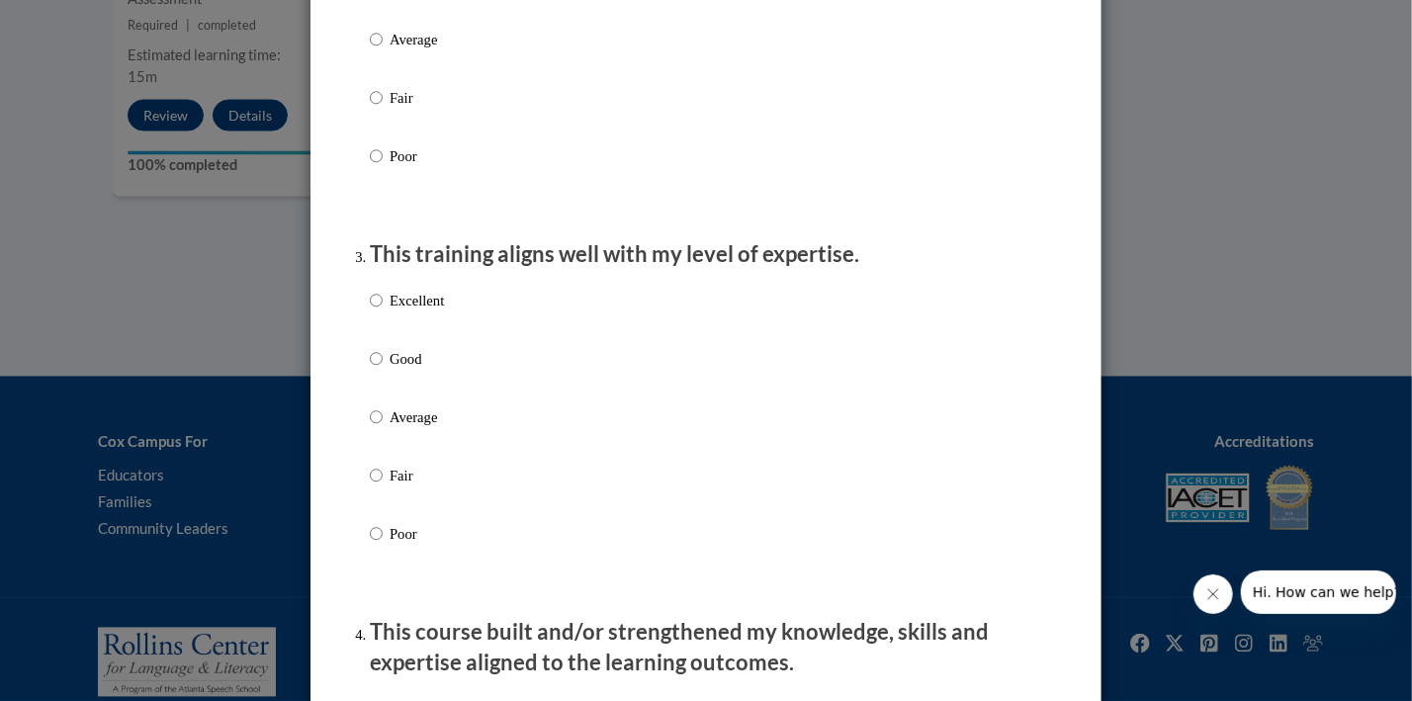
scroll to position [832, 0]
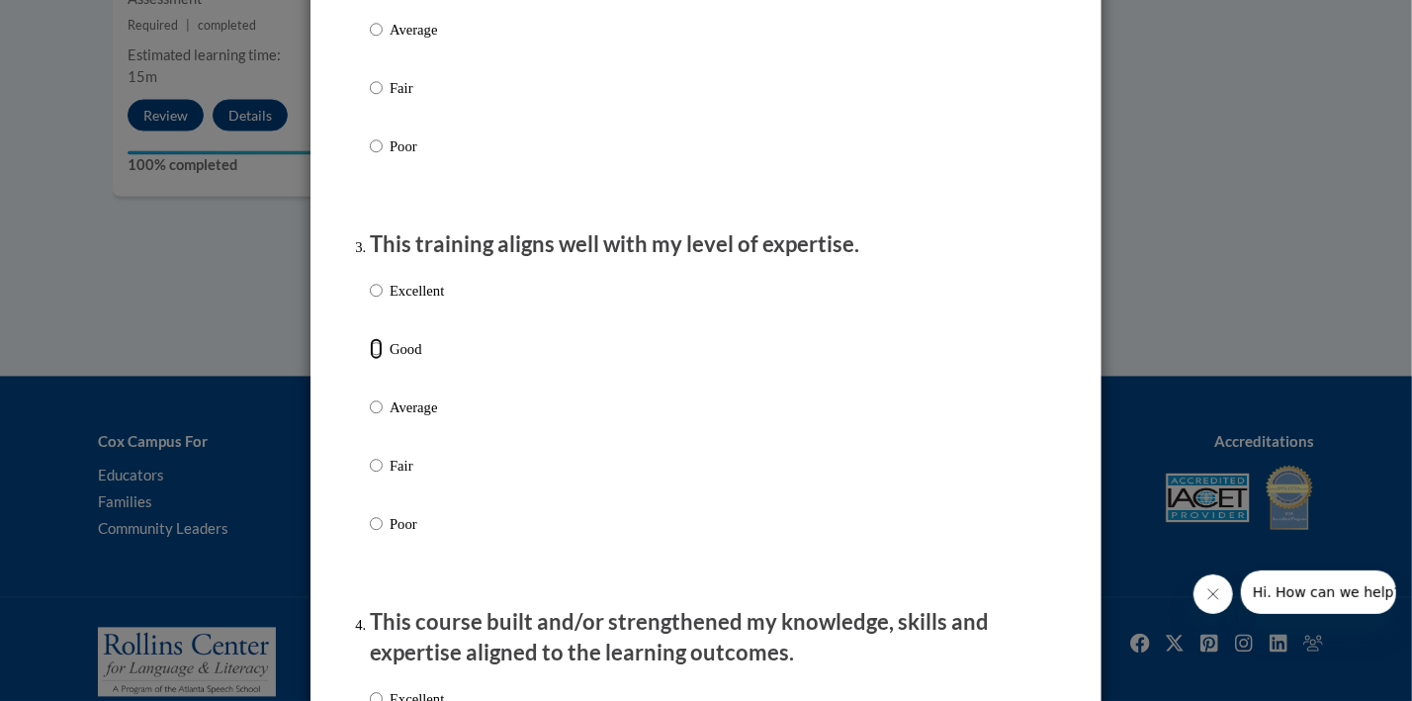
click at [382, 359] on input "Good" at bounding box center [376, 349] width 13 height 22
radio input "true"
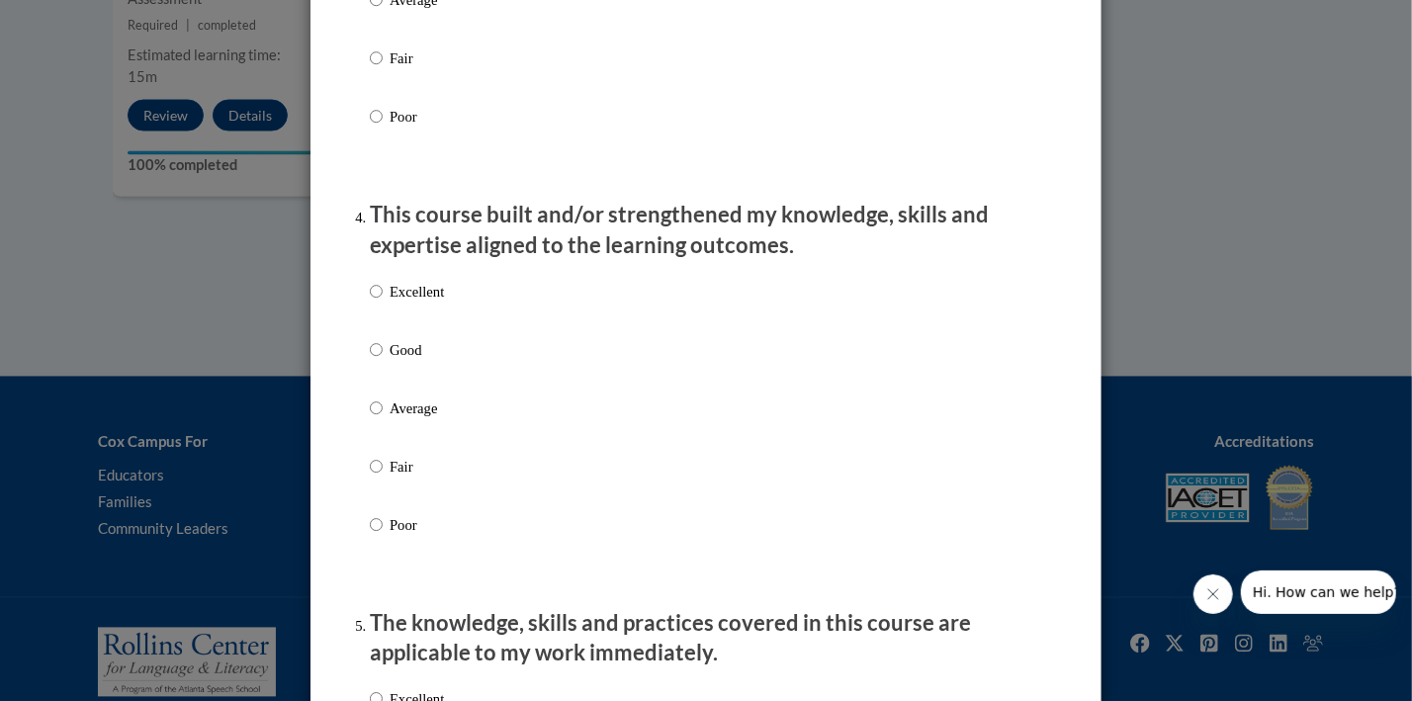
scroll to position [1254, 0]
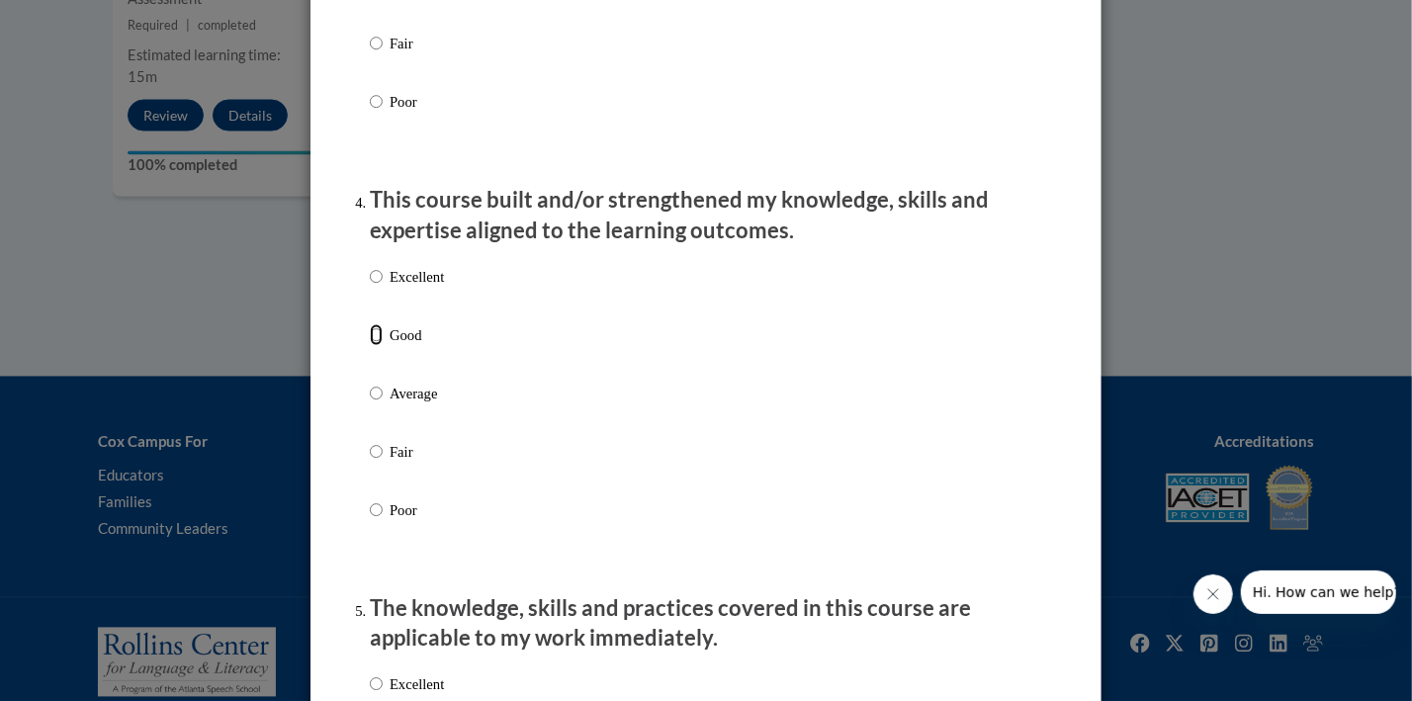
click at [375, 346] on input "Good" at bounding box center [376, 335] width 13 height 22
radio input "true"
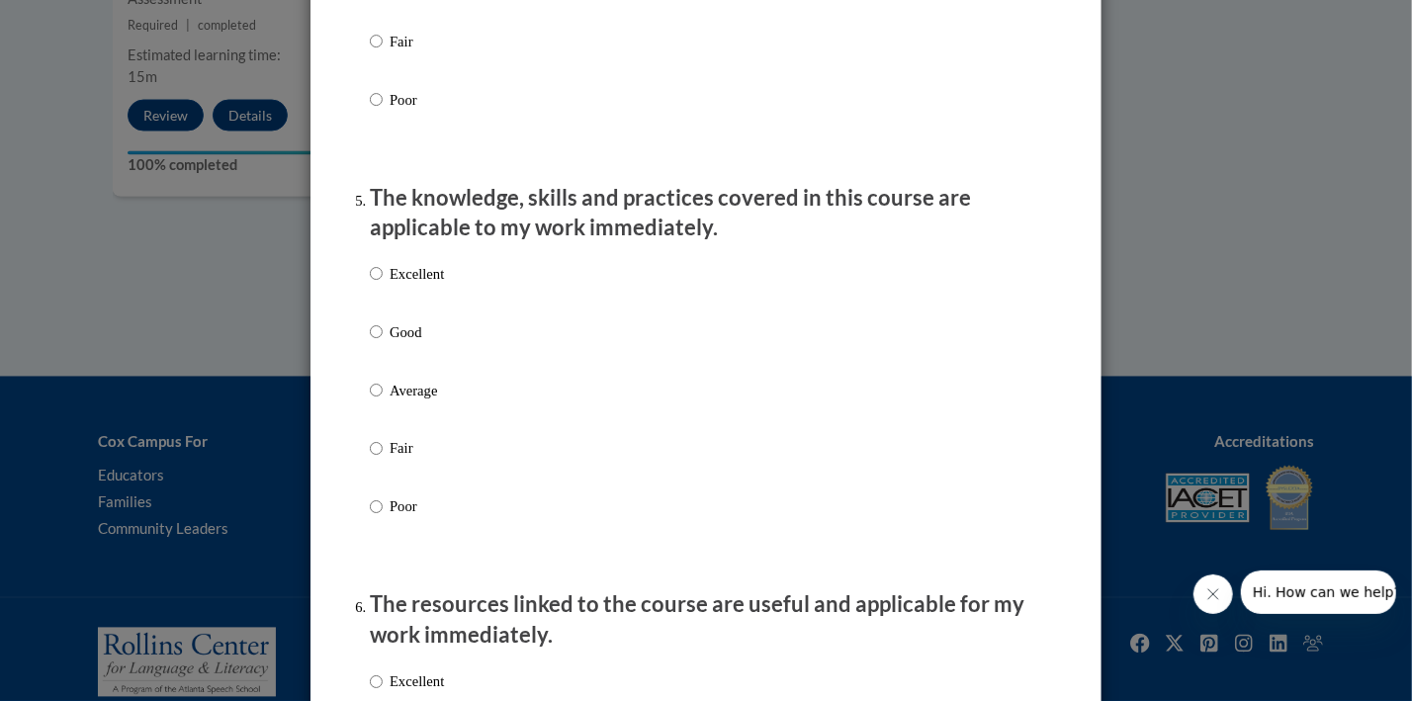
scroll to position [1669, 0]
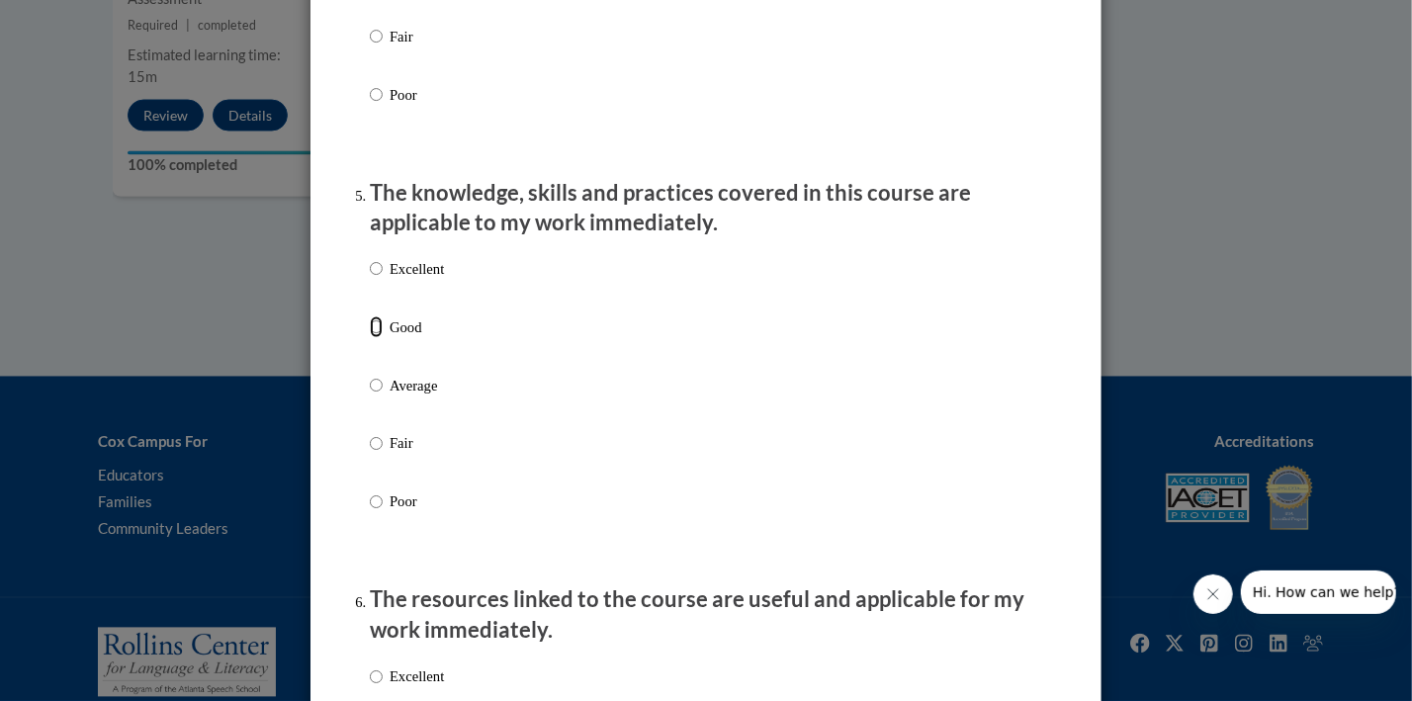
click at [379, 338] on input "Good" at bounding box center [376, 327] width 13 height 22
radio input "true"
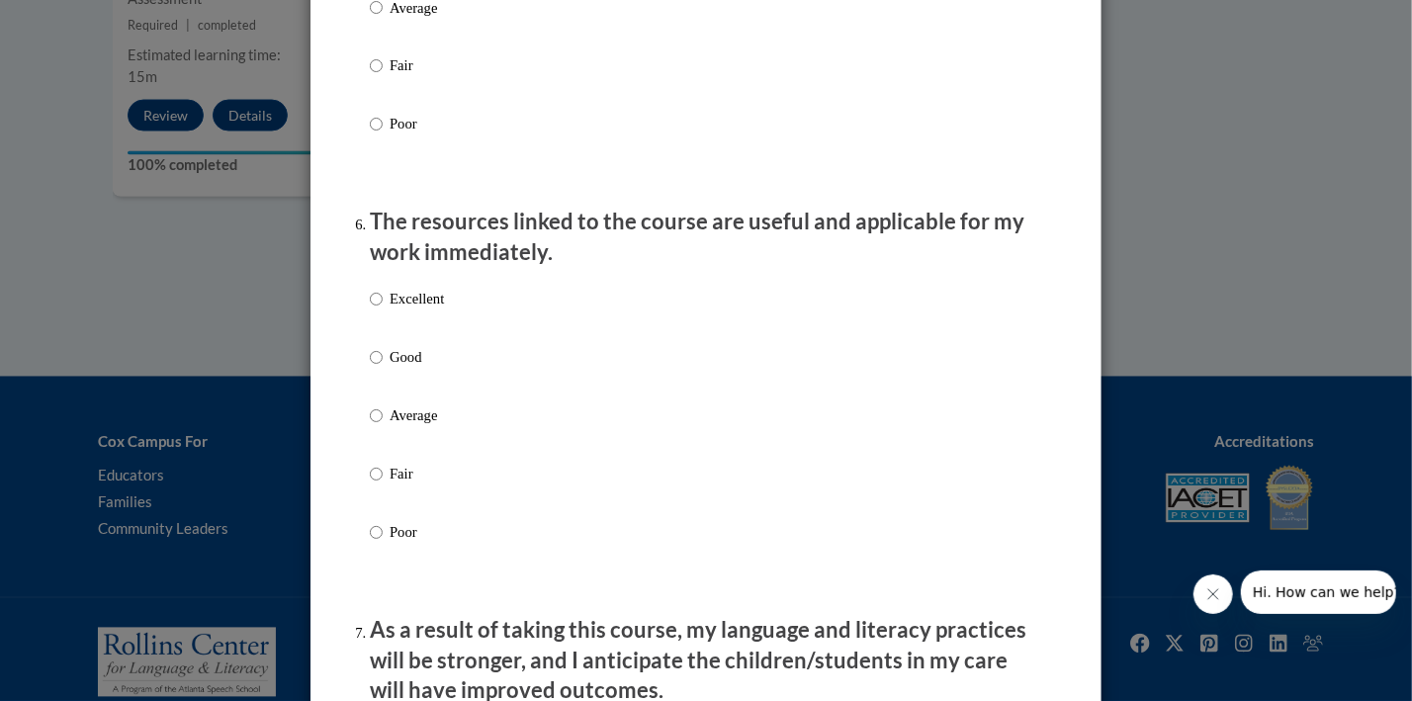
scroll to position [2049, 0]
click at [376, 367] on input "Good" at bounding box center [376, 356] width 13 height 22
radio input "true"
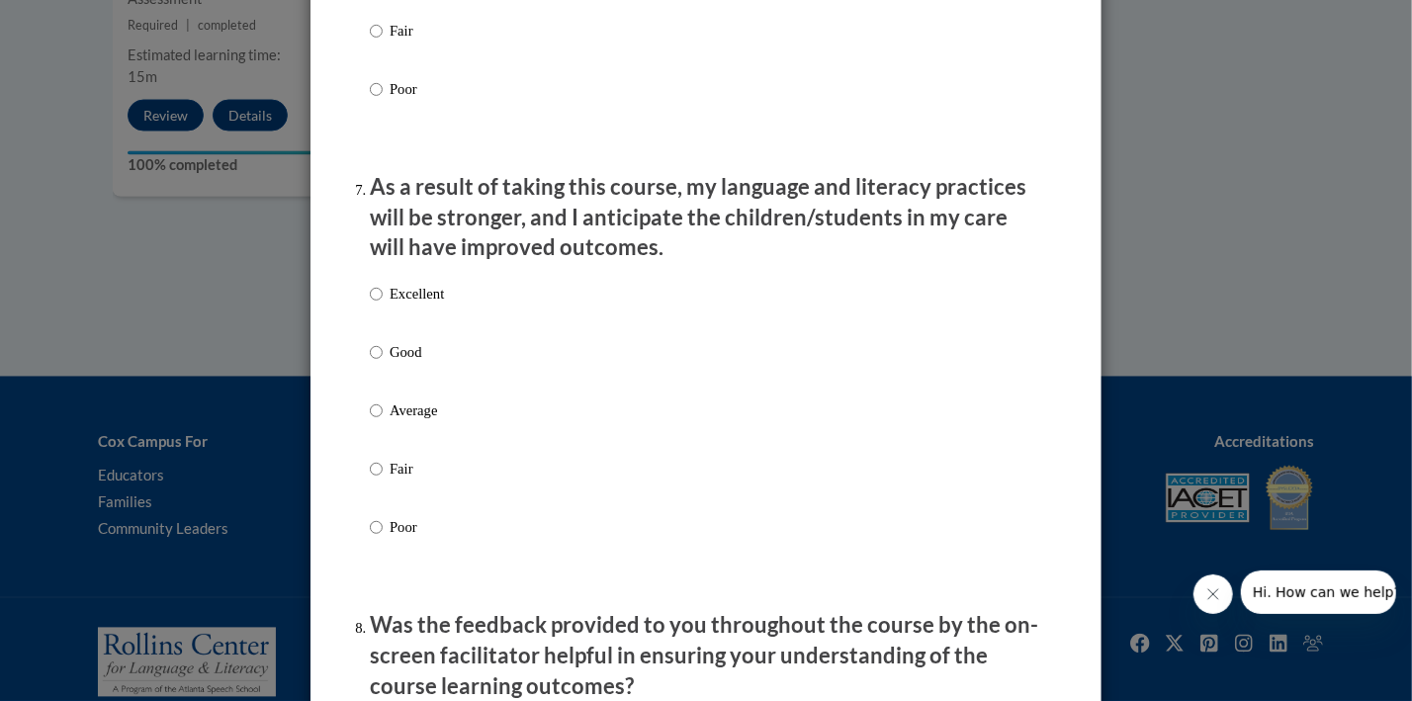
scroll to position [2496, 0]
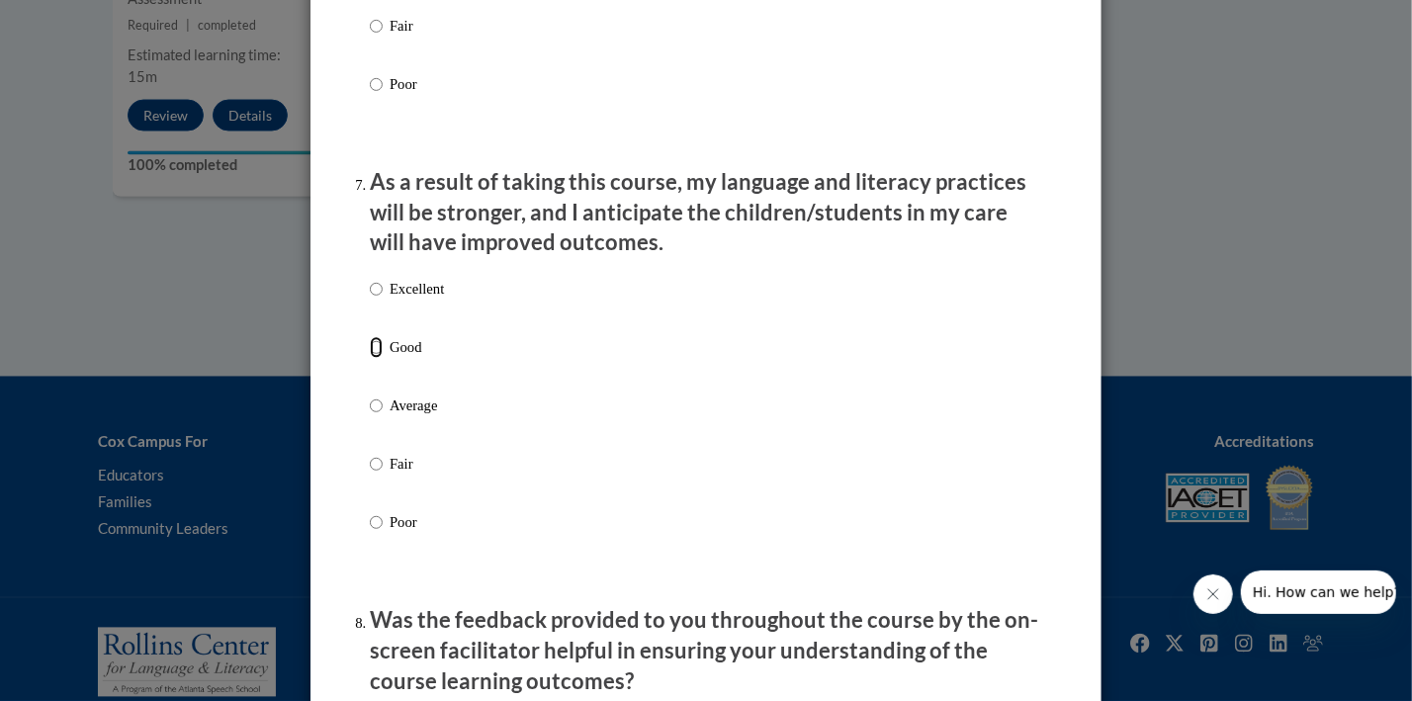
click at [377, 358] on input "Good" at bounding box center [376, 347] width 13 height 22
radio input "true"
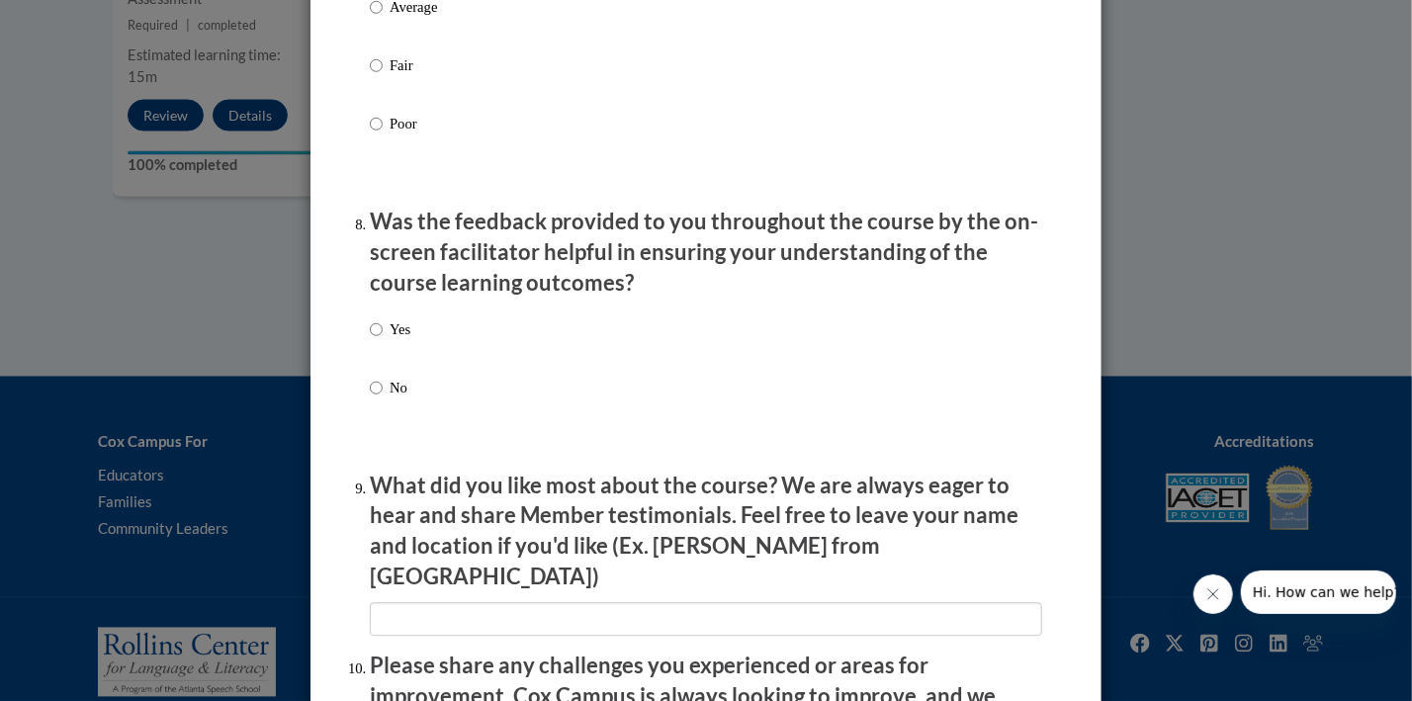
scroll to position [2896, 0]
click at [380, 339] on input "Yes" at bounding box center [376, 328] width 13 height 22
radio input "true"
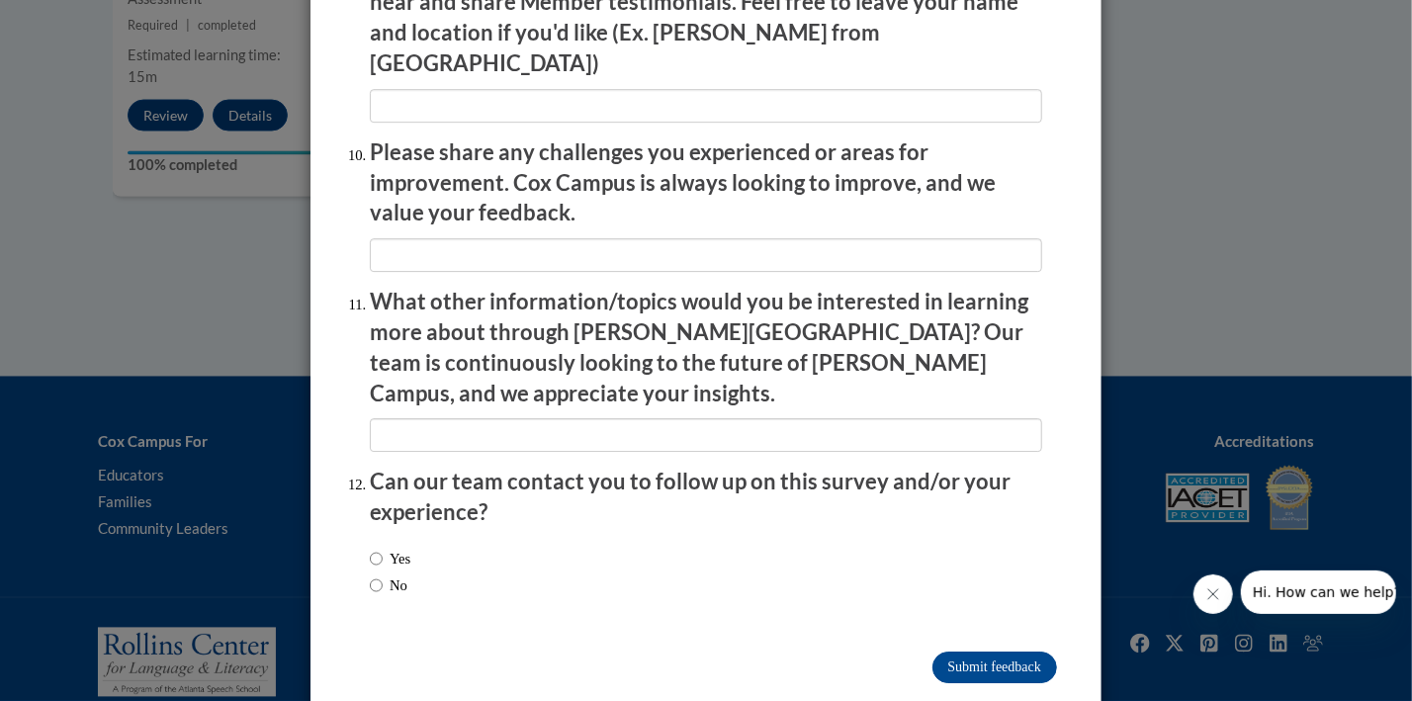
scroll to position [3414, 0]
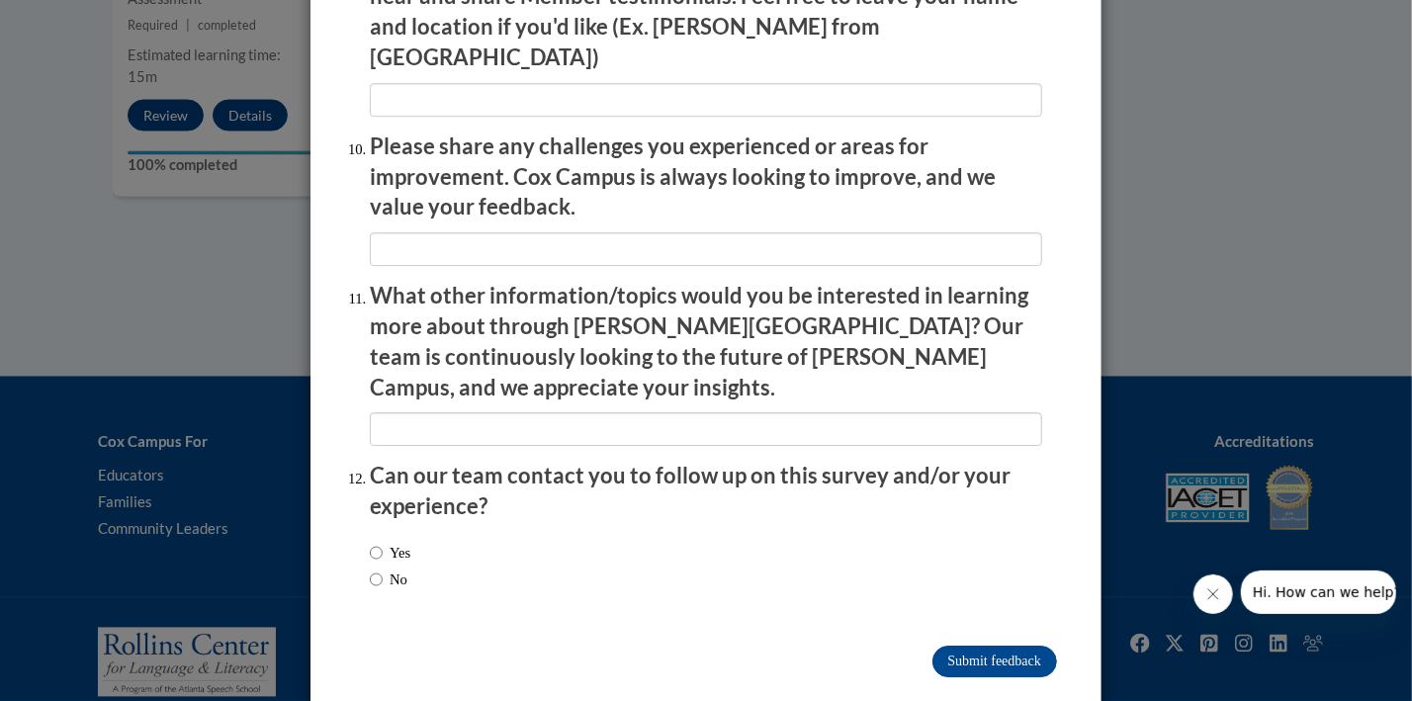
click at [385, 569] on label "No" at bounding box center [389, 580] width 38 height 22
click at [383, 569] on input "No" at bounding box center [376, 580] width 13 height 22
radio input "true"
click at [1004, 646] on input "Submit feedback" at bounding box center [995, 662] width 125 height 32
